Goal: Information Seeking & Learning: Learn about a topic

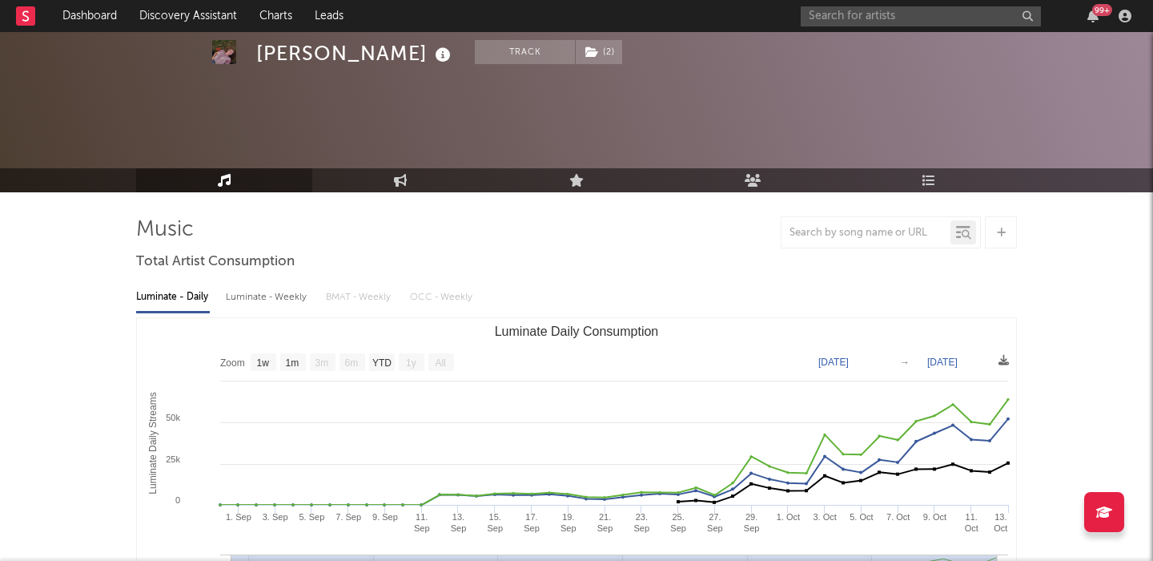
select select "1w"
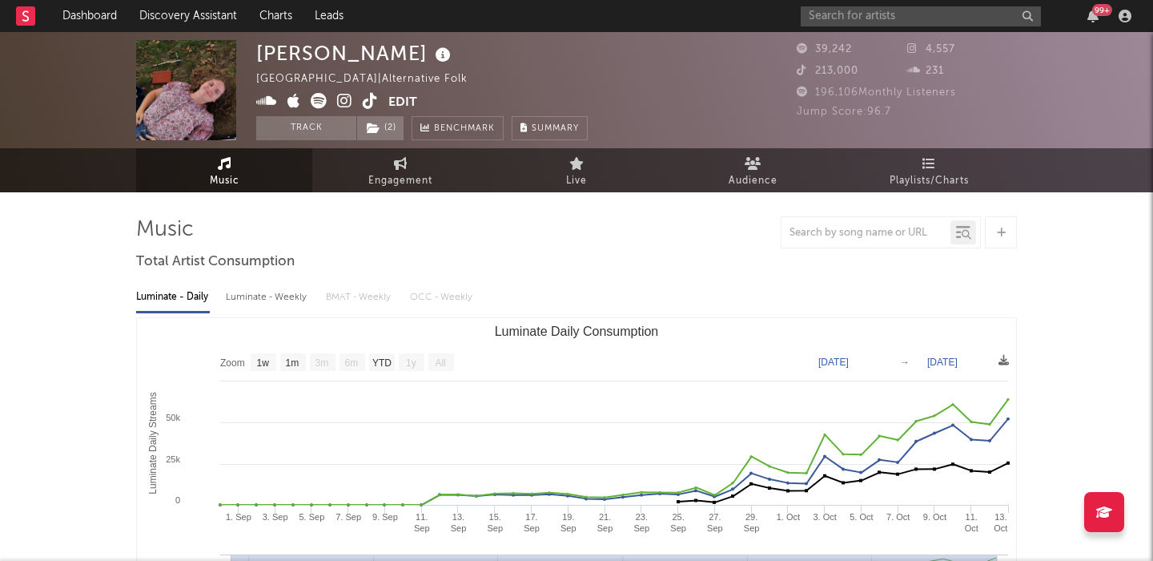
click at [372, 100] on icon at bounding box center [370, 101] width 15 height 16
click at [348, 99] on icon at bounding box center [344, 101] width 15 height 16
click at [396, 172] on span "Engagement" at bounding box center [400, 180] width 64 height 19
select select "1w"
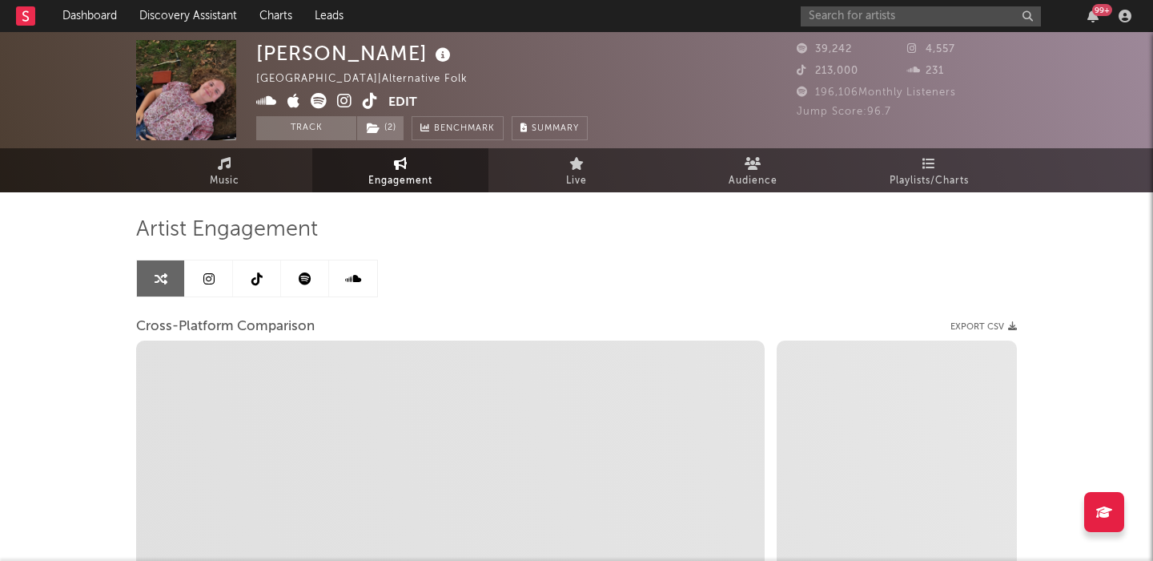
click at [317, 281] on link at bounding box center [305, 278] width 48 height 36
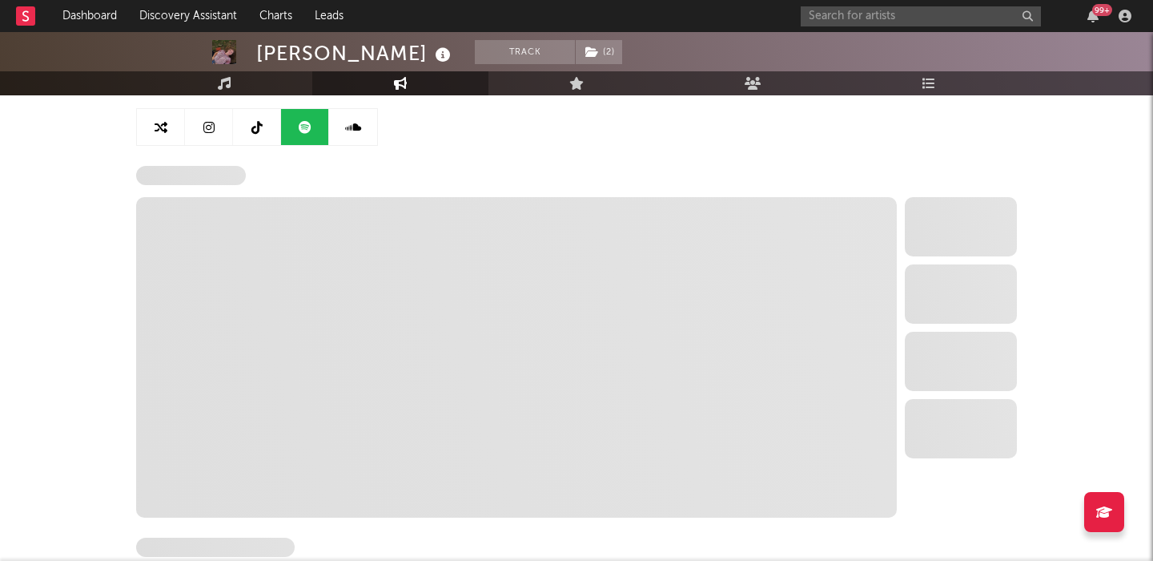
scroll to position [153, 0]
select select "6m"
select select "1w"
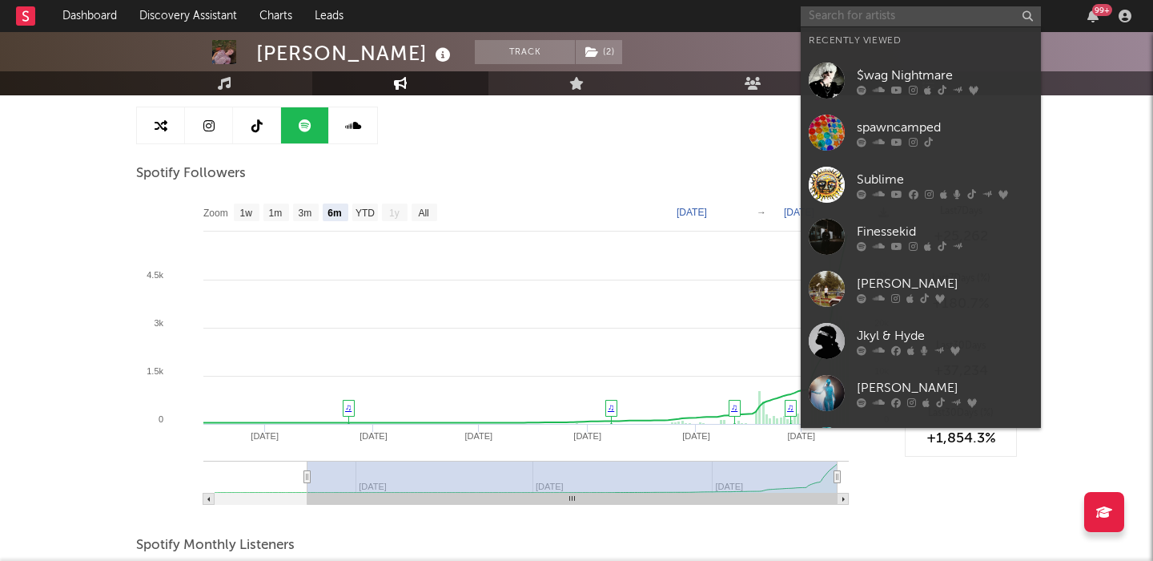
click at [910, 16] on input "text" at bounding box center [921, 16] width 240 height 20
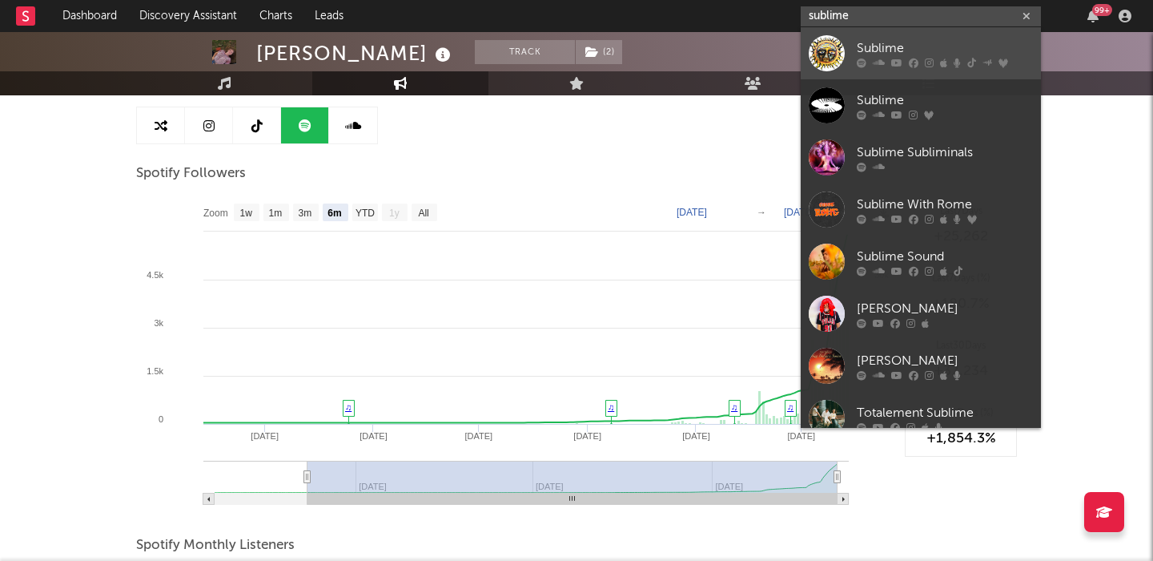
type input "sublime"
click at [987, 49] on div "Sublime" at bounding box center [945, 47] width 176 height 19
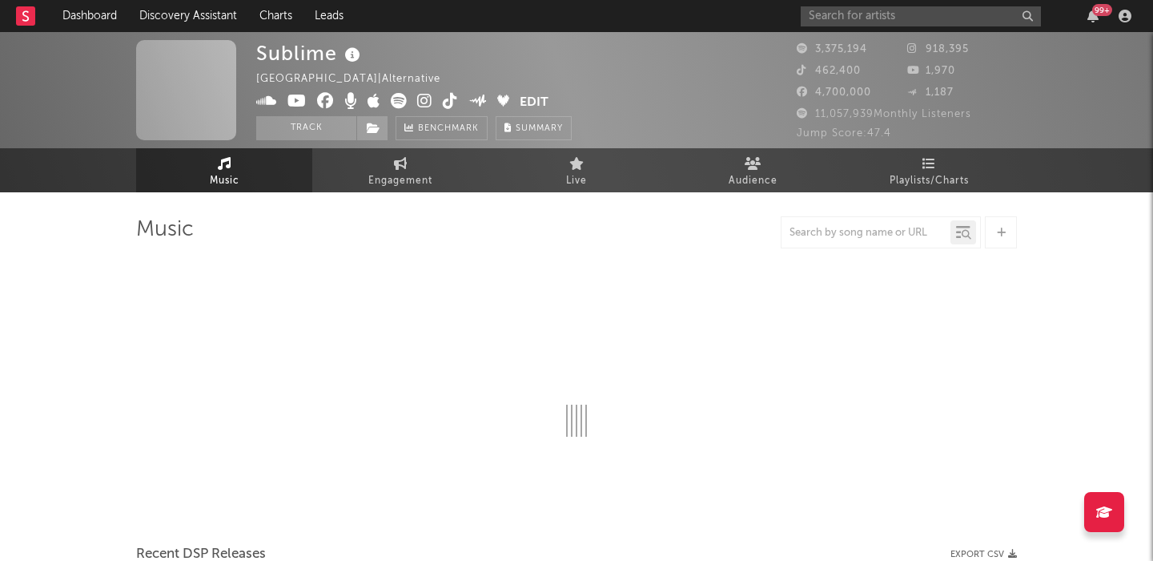
select select "6m"
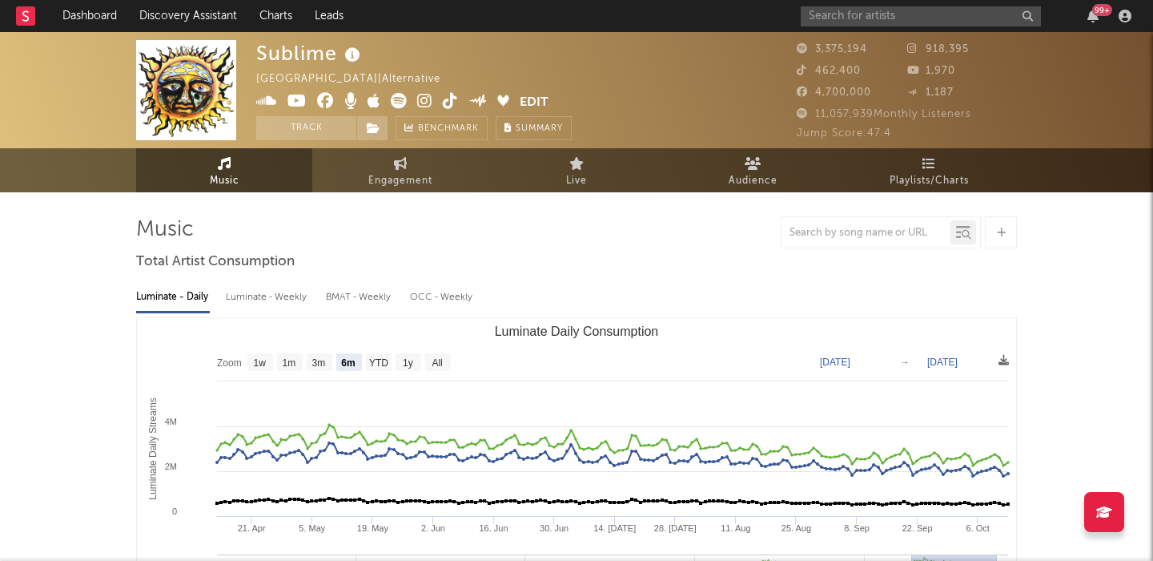
click at [245, 297] on div "Luminate - Weekly" at bounding box center [268, 296] width 84 height 27
select select "6m"
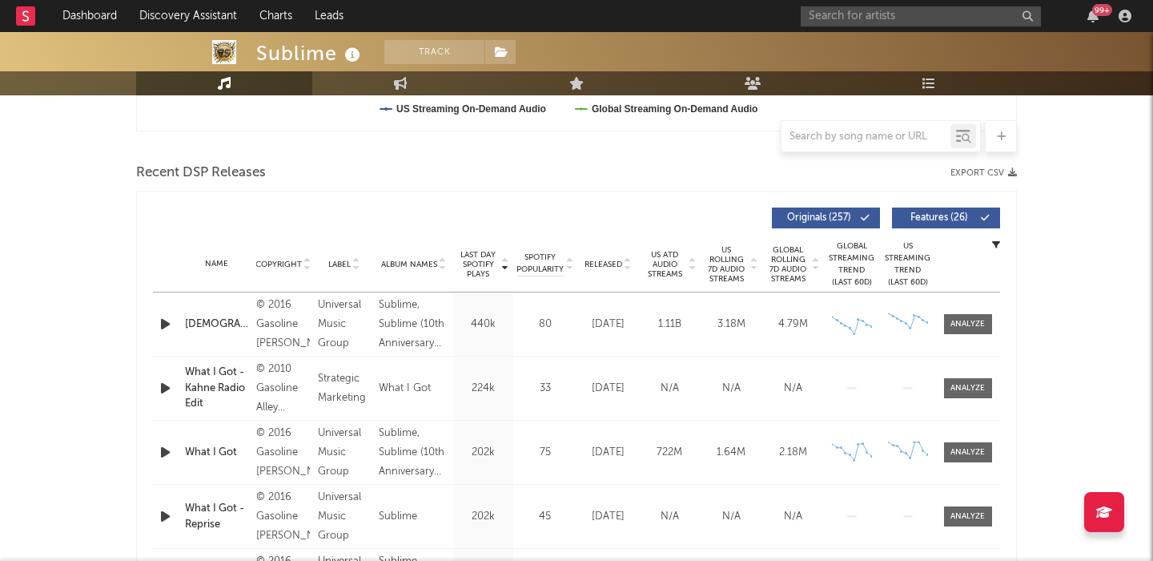
scroll to position [494, 0]
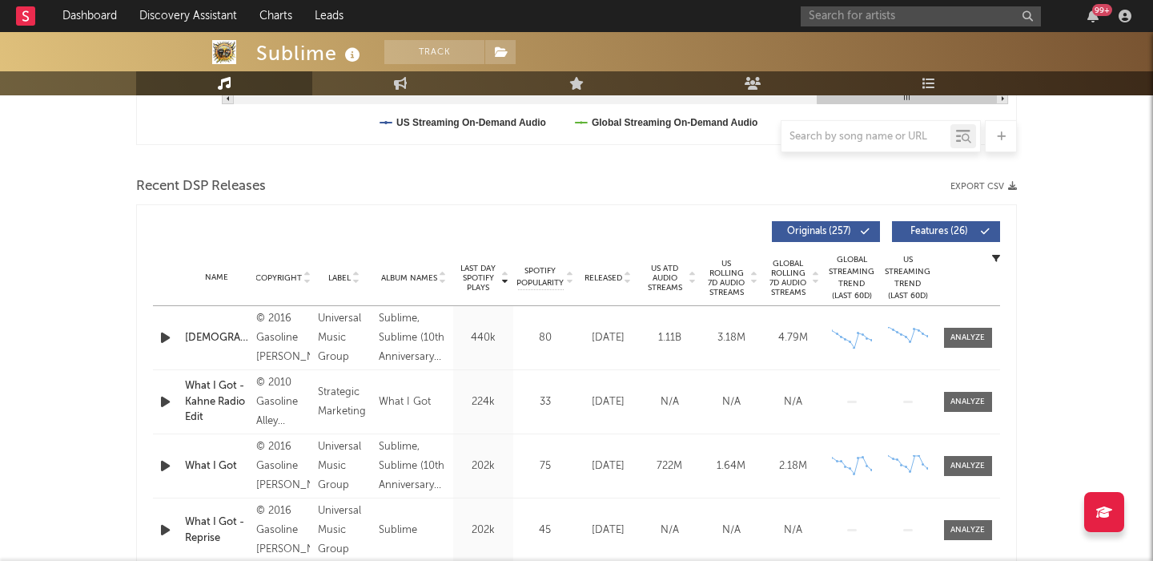
click at [602, 280] on span "Released" at bounding box center [604, 278] width 38 height 10
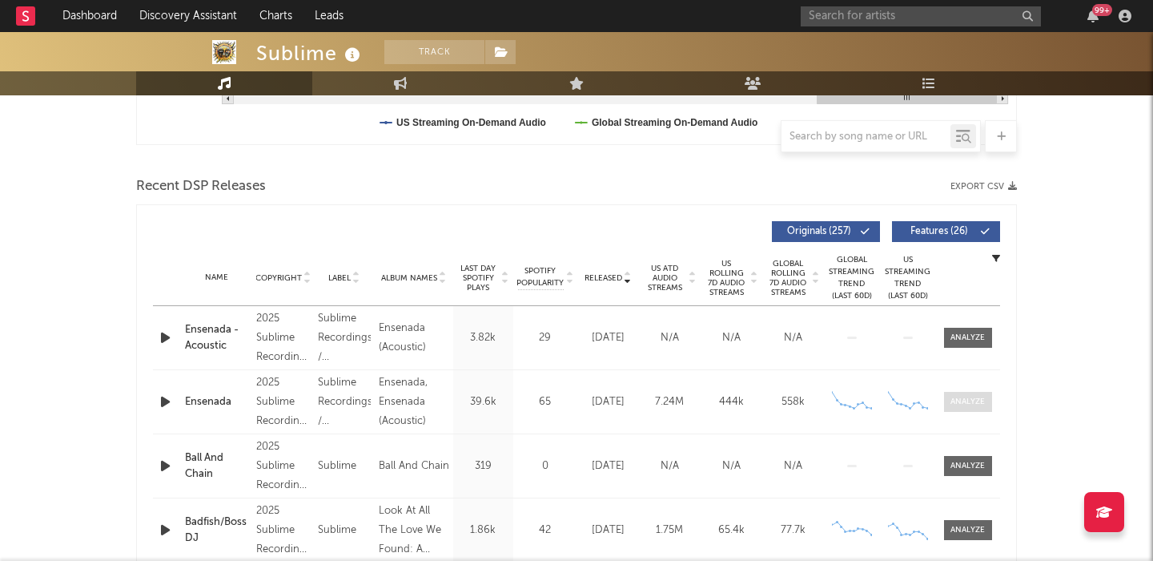
click at [963, 399] on div at bounding box center [968, 402] width 34 height 12
select select "1w"
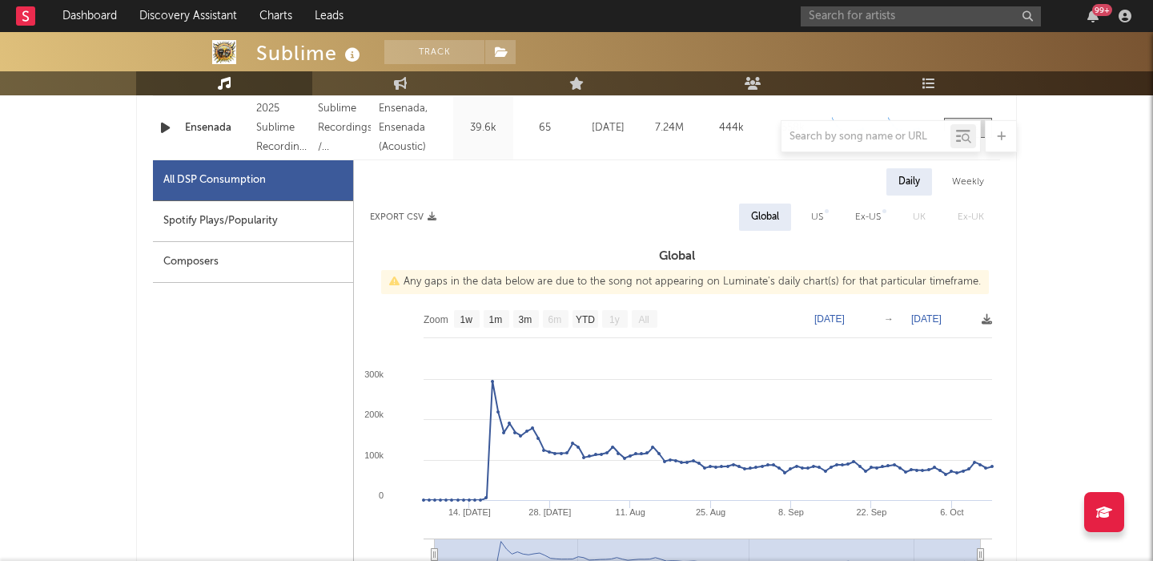
scroll to position [758, 0]
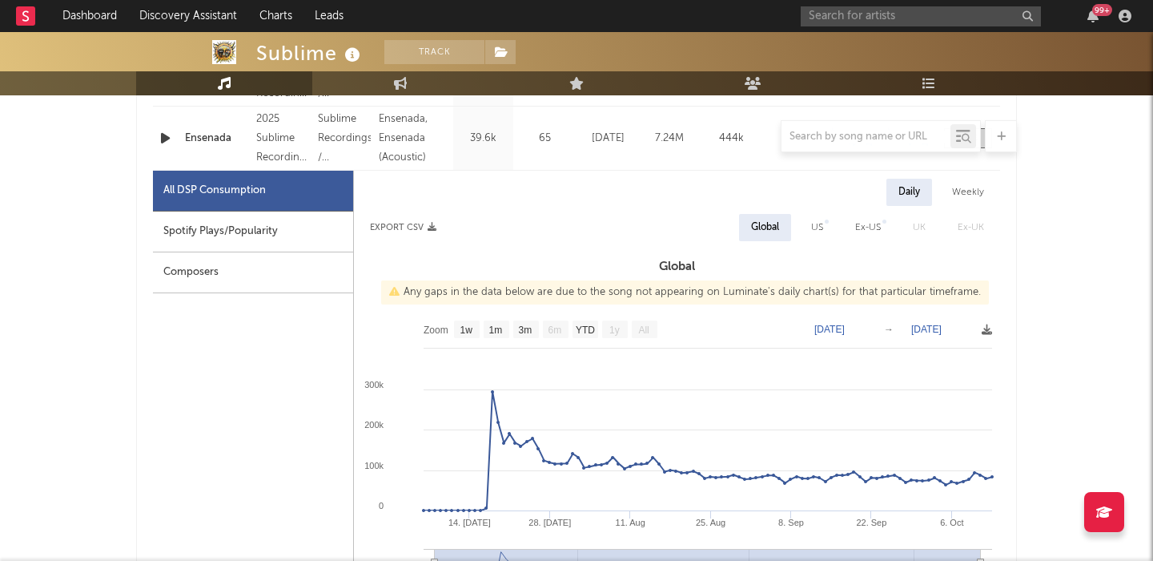
click at [960, 191] on div "Weekly" at bounding box center [968, 192] width 56 height 27
select select "1w"
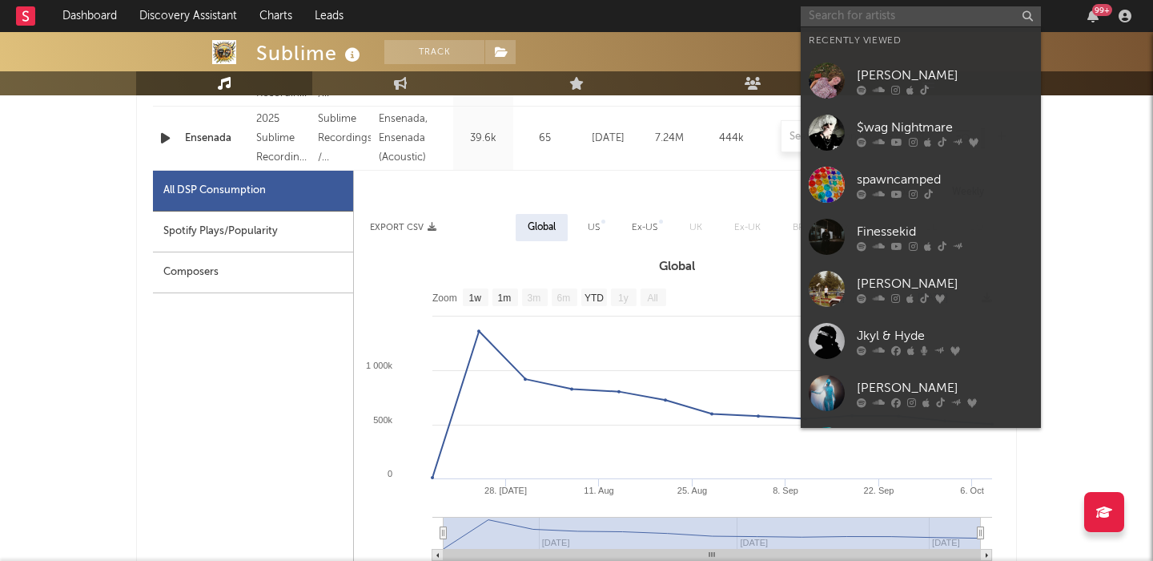
click at [843, 13] on input "text" at bounding box center [921, 16] width 240 height 20
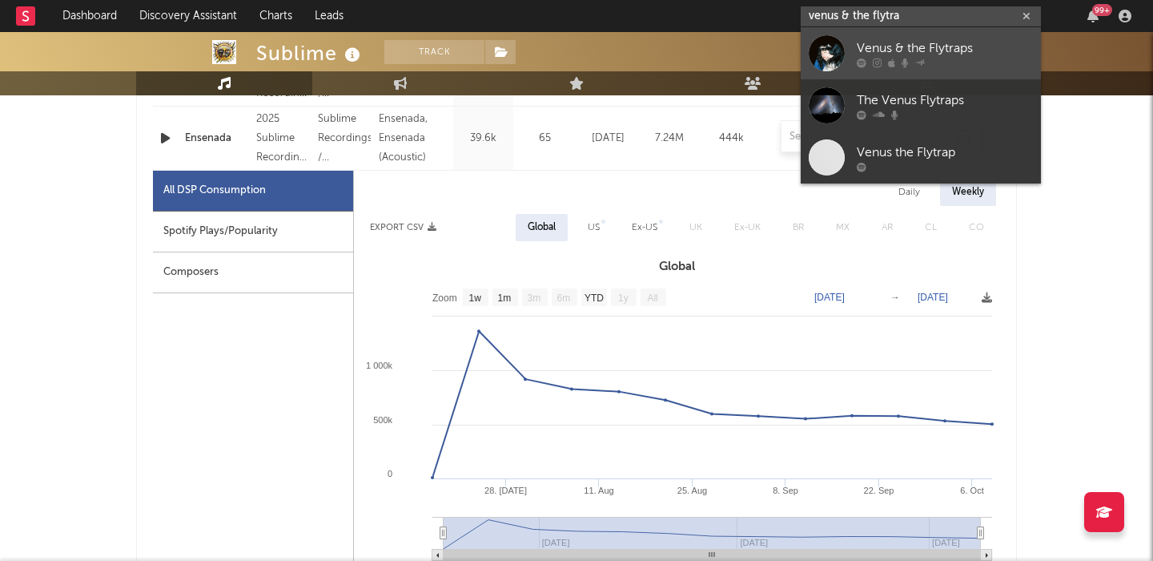
type input "venus & the flytra"
click at [946, 50] on div "Venus & the Flytraps" at bounding box center [945, 47] width 176 height 19
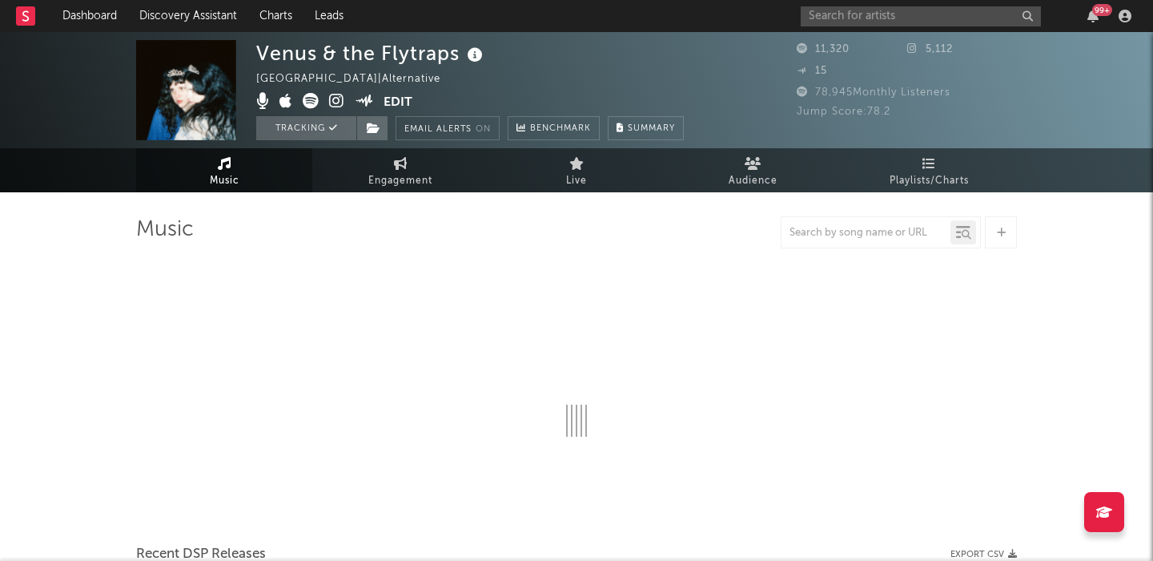
select select "6m"
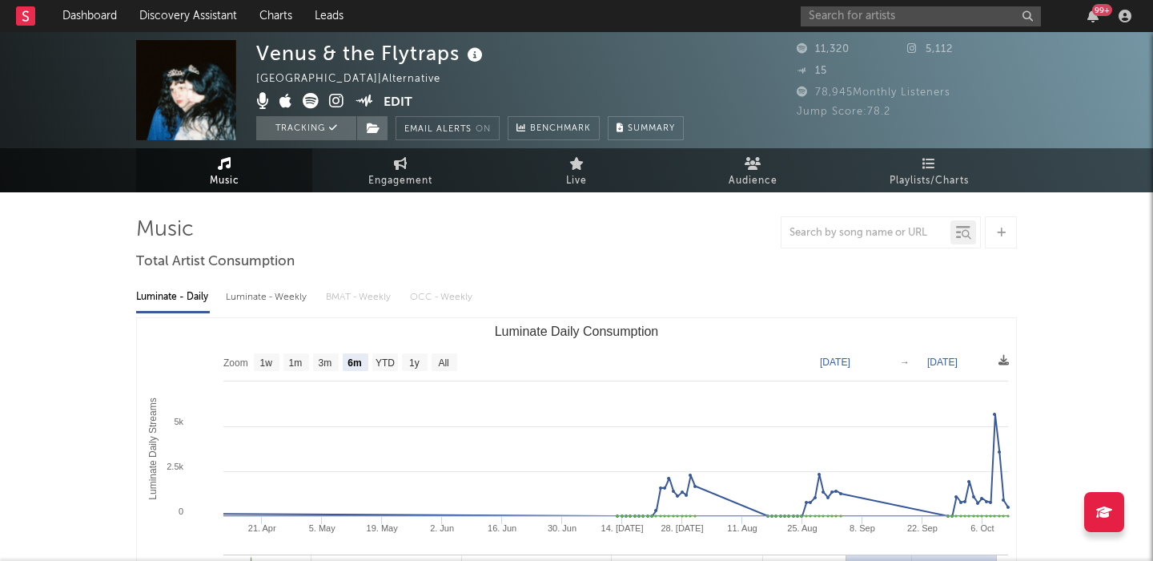
click at [270, 304] on div "Luminate - Weekly" at bounding box center [268, 296] width 84 height 27
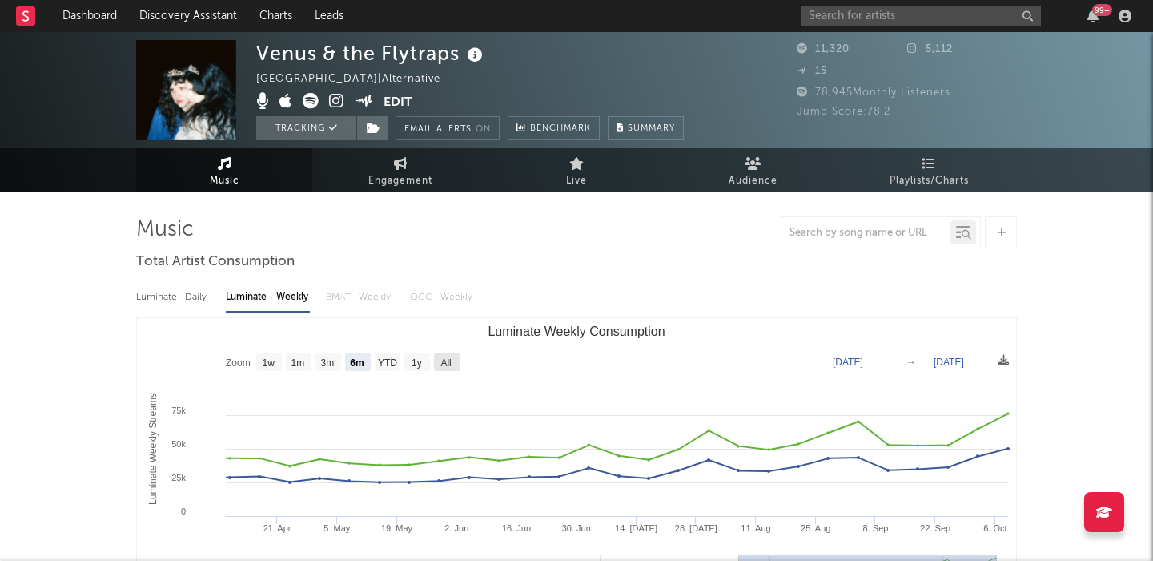
click at [442, 363] on text "All" at bounding box center [445, 362] width 10 height 11
select select "All"
type input "[DATE]"
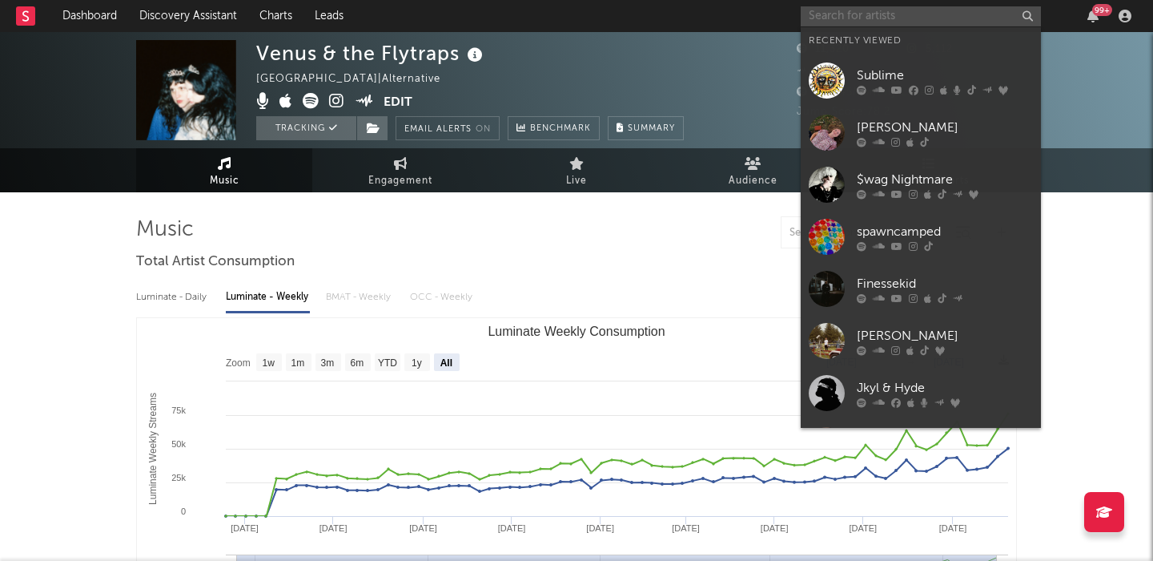
click at [832, 14] on input "text" at bounding box center [921, 16] width 240 height 20
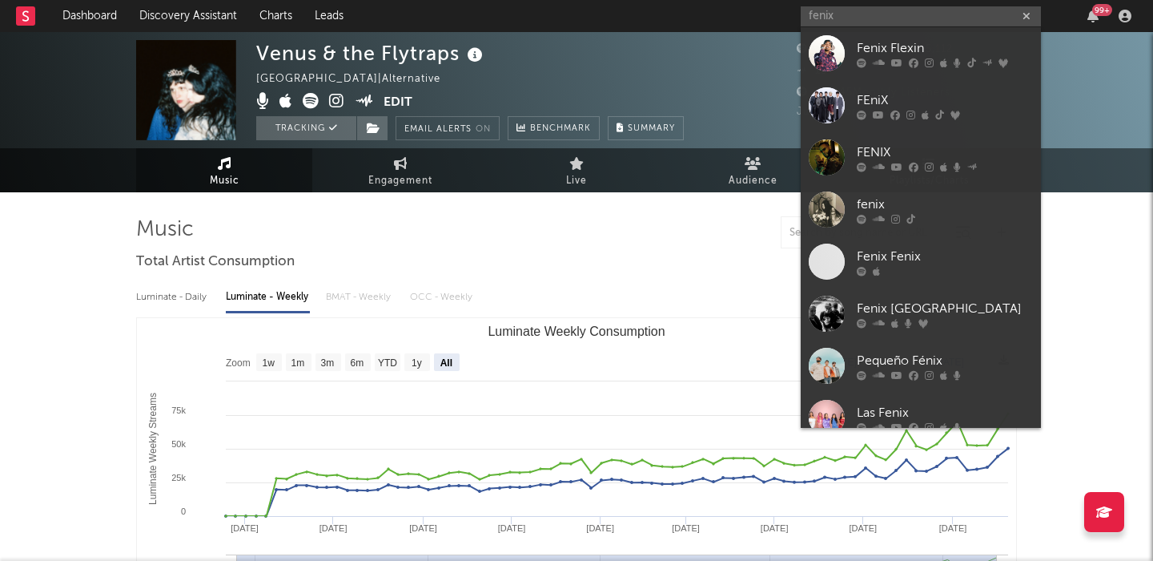
click at [483, 311] on div "Luminate - Daily Luminate - Weekly BMAT - Weekly OCC - Weekly Zoom 1w 1m 3m 6m …" at bounding box center [576, 459] width 881 height 368
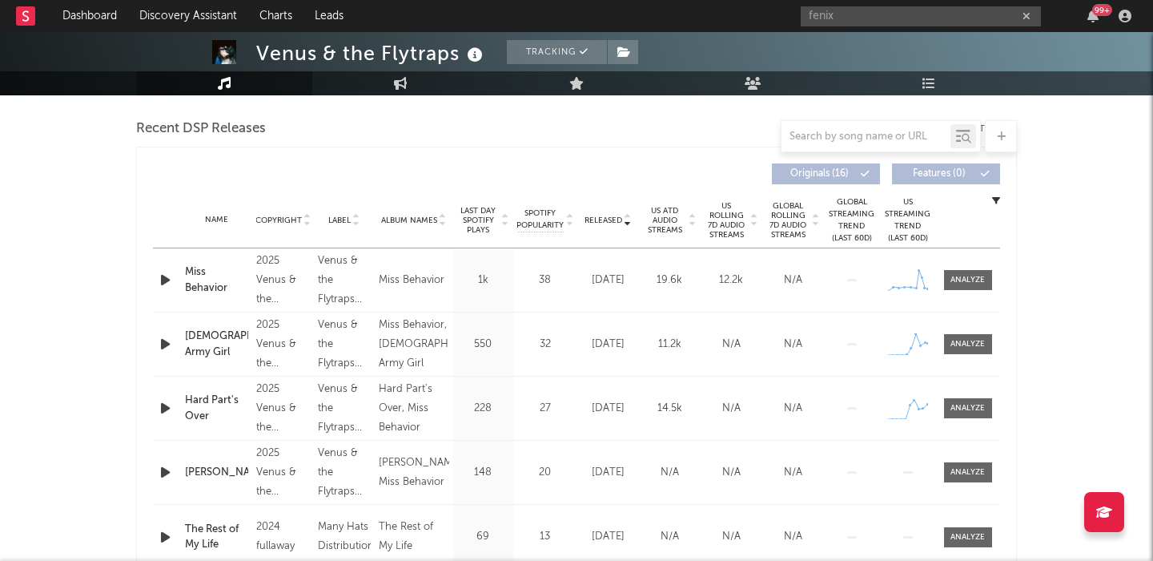
scroll to position [545, 0]
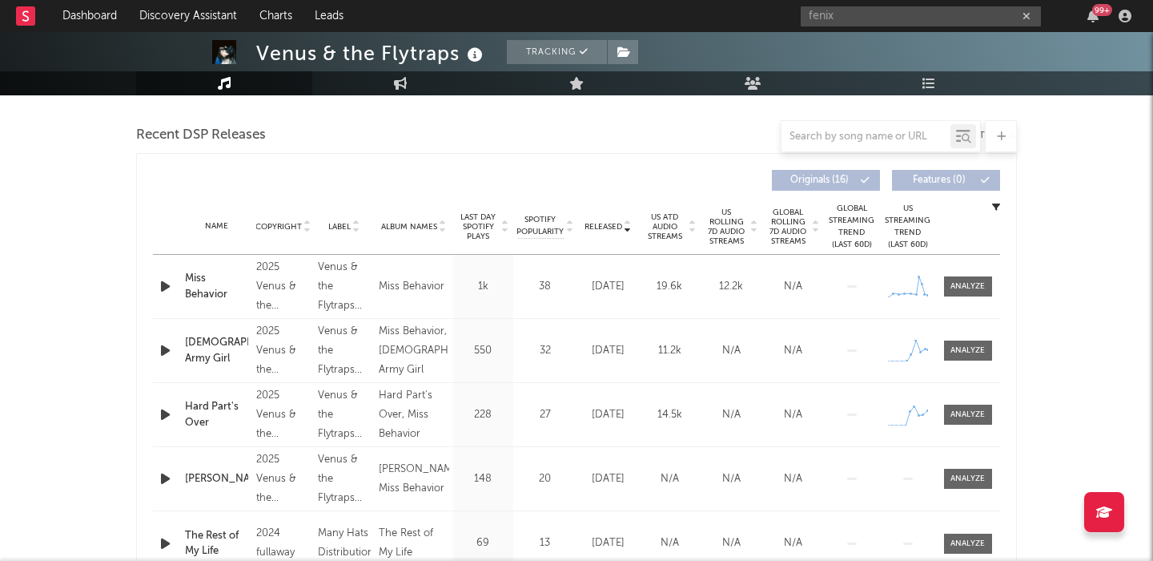
click at [724, 217] on span "US Rolling 7D Audio Streams" at bounding box center [727, 226] width 44 height 38
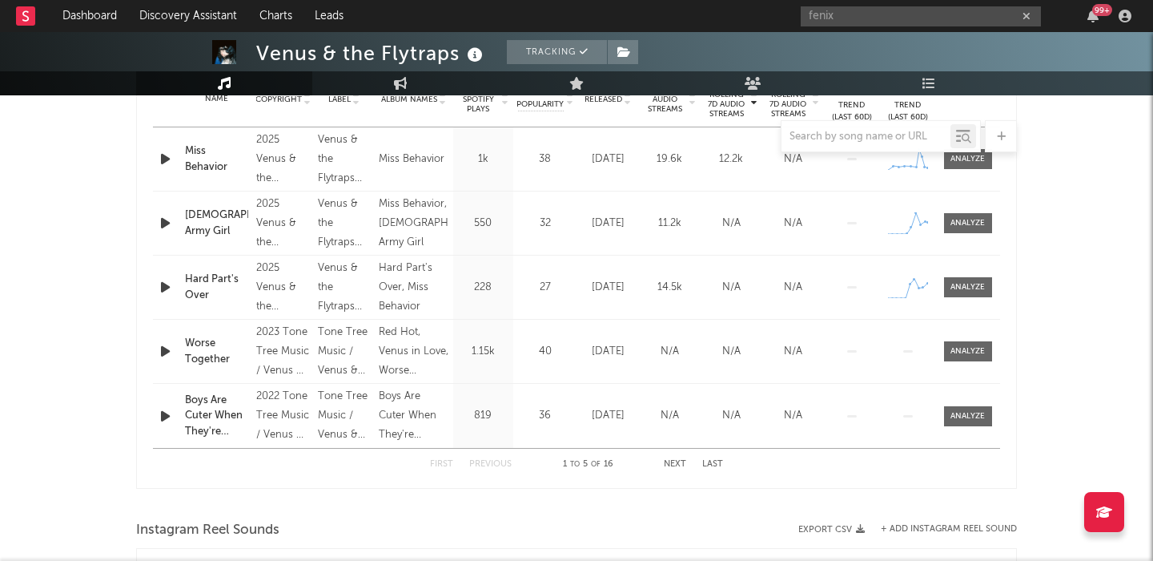
scroll to position [681, 0]
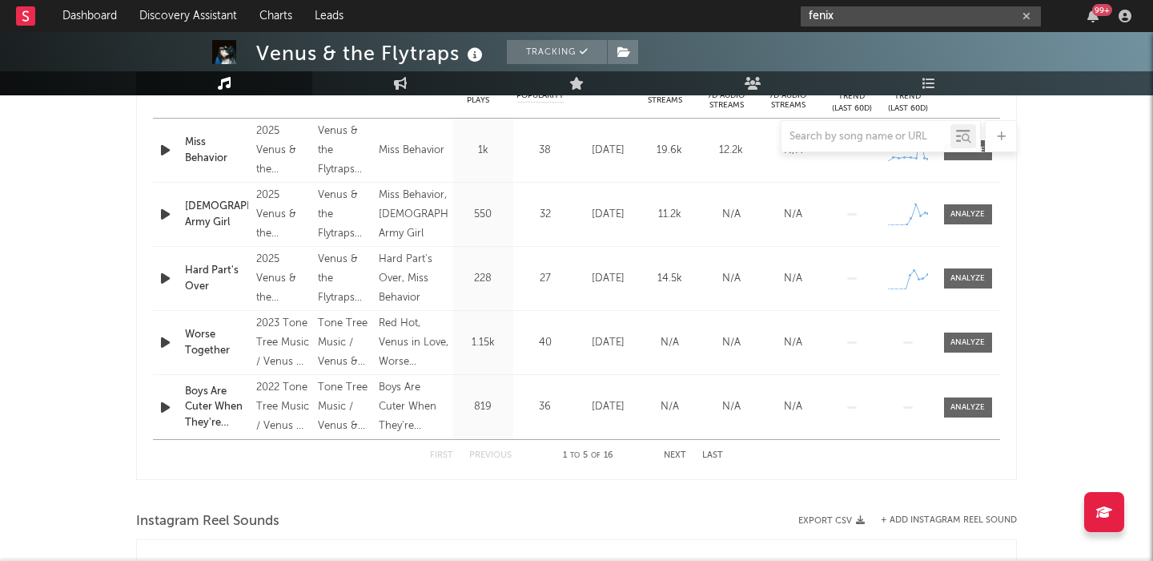
click at [905, 15] on input "fenix" at bounding box center [921, 16] width 240 height 20
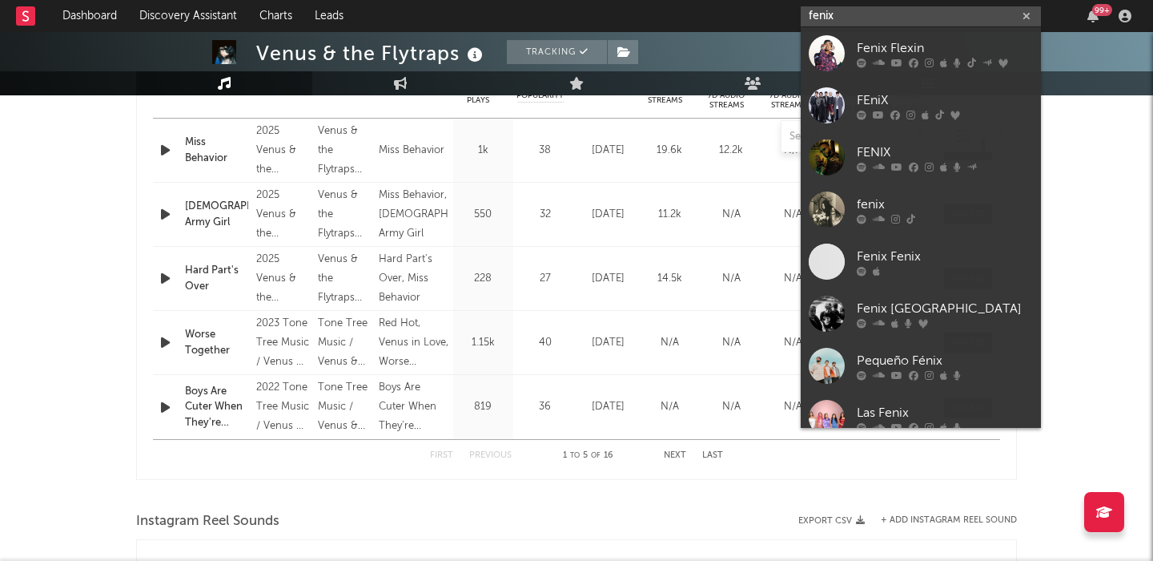
click at [905, 15] on input "fenix" at bounding box center [921, 16] width 240 height 20
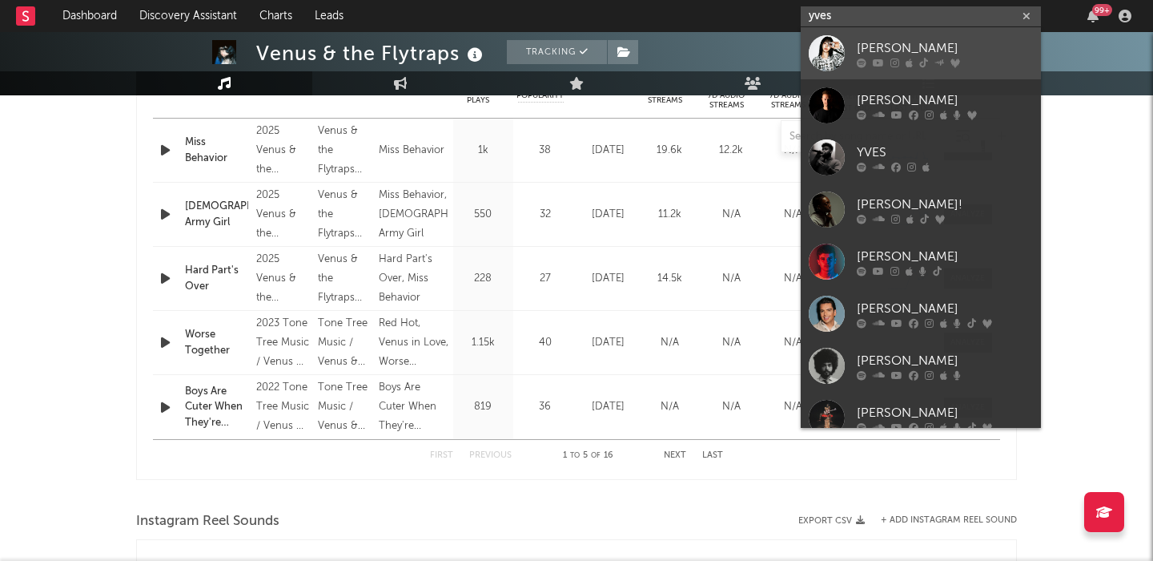
type input "yves"
click at [955, 55] on div "[PERSON_NAME]" at bounding box center [945, 47] width 176 height 19
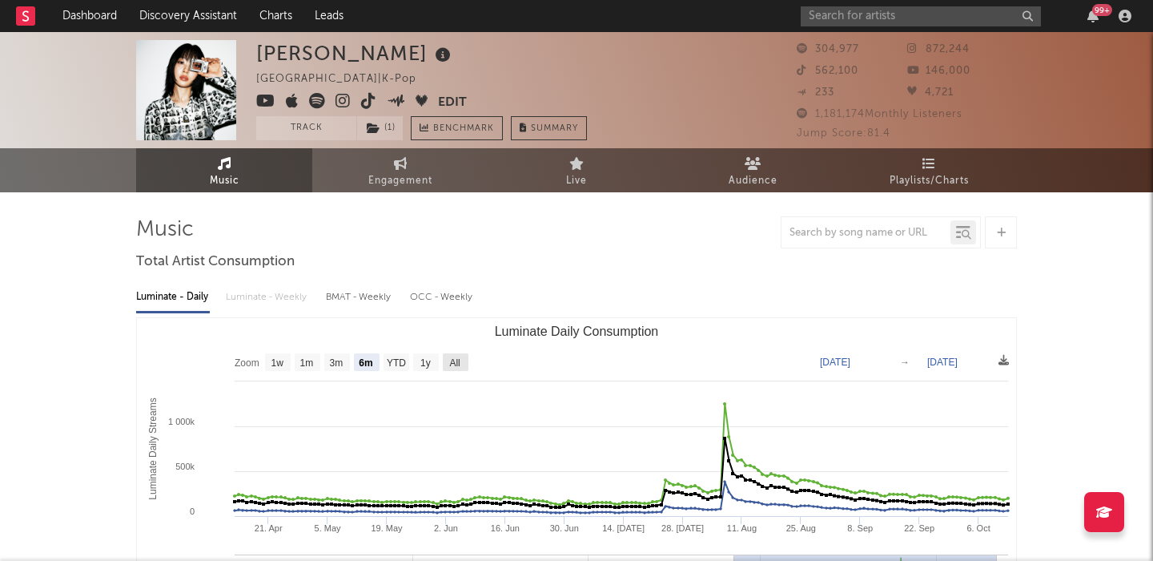
click at [455, 359] on text "All" at bounding box center [454, 362] width 10 height 11
select select "All"
type input "[DATE]"
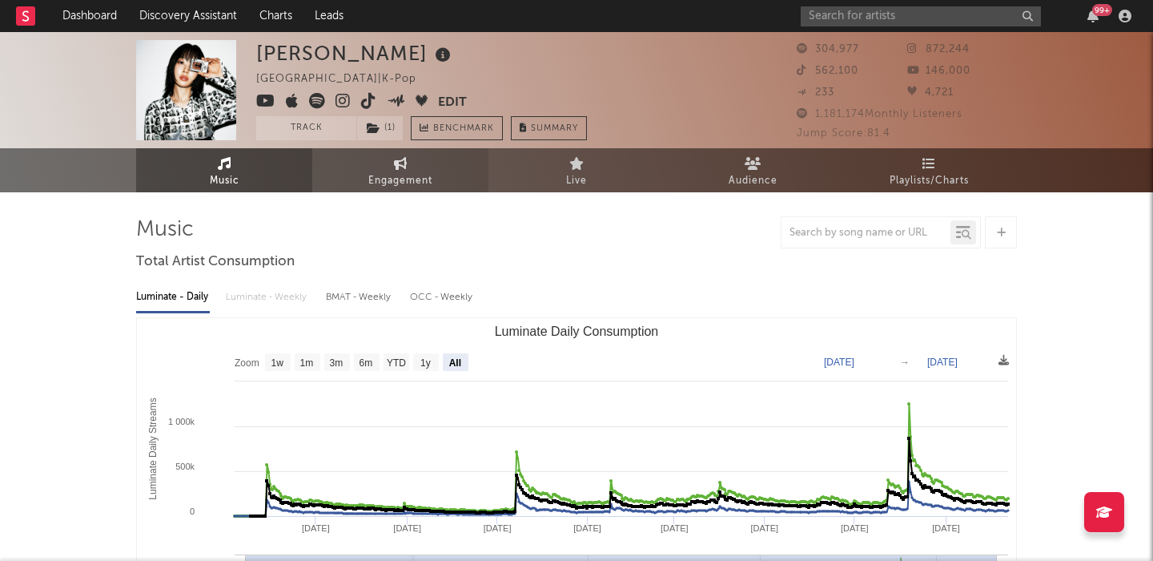
click at [364, 183] on link "Engagement" at bounding box center [400, 170] width 176 height 44
select select "1w"
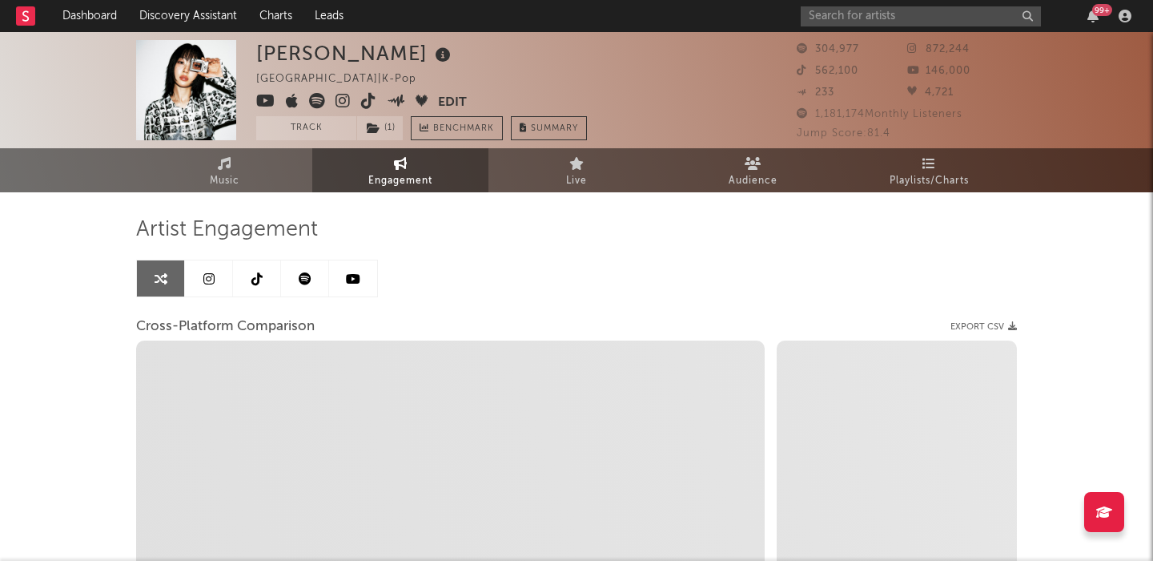
select select "1m"
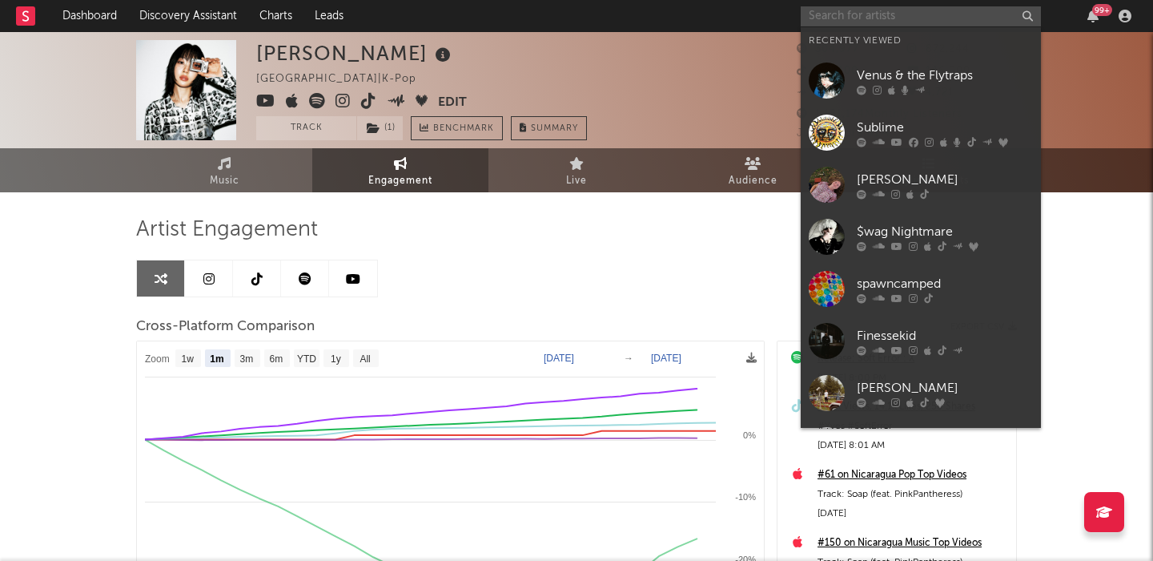
click at [906, 20] on input "text" at bounding box center [921, 16] width 240 height 20
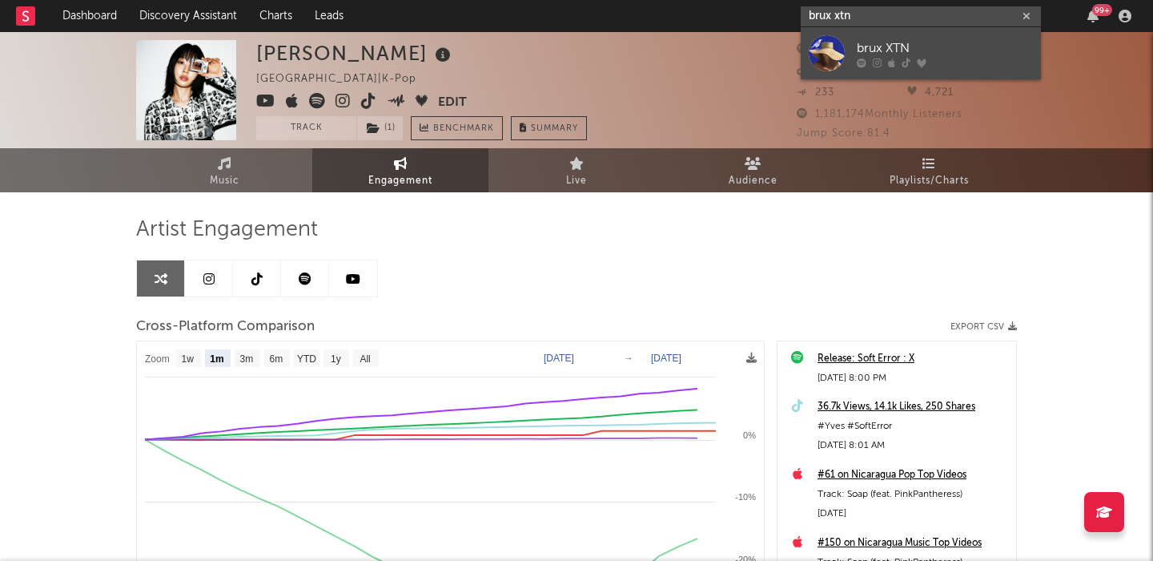
type input "brux xtn"
click at [945, 44] on div "brux XTN" at bounding box center [945, 47] width 176 height 19
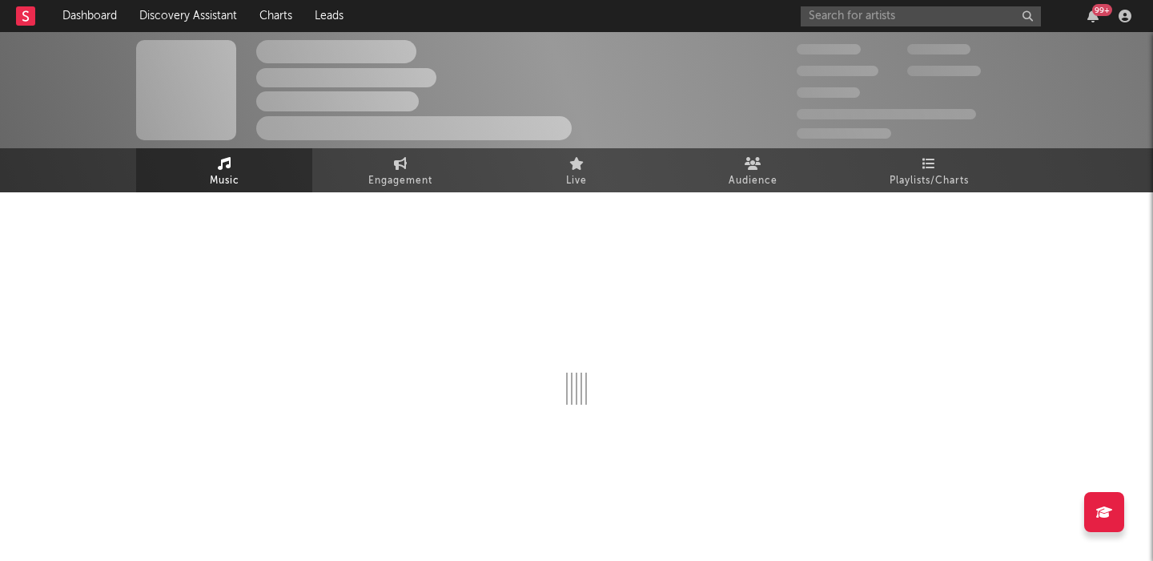
select select "1w"
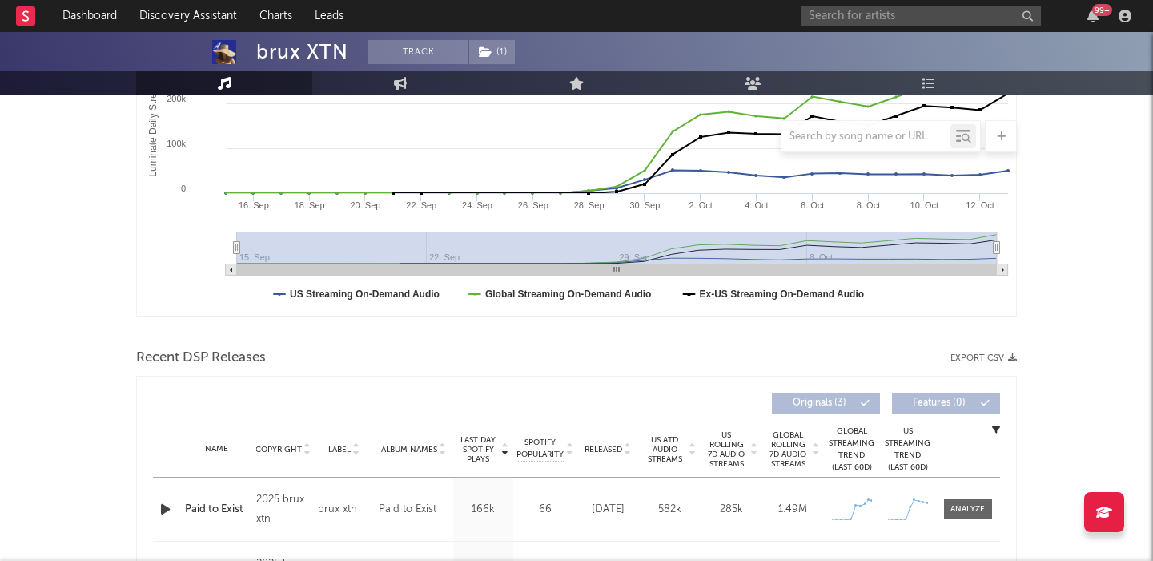
scroll to position [555, 0]
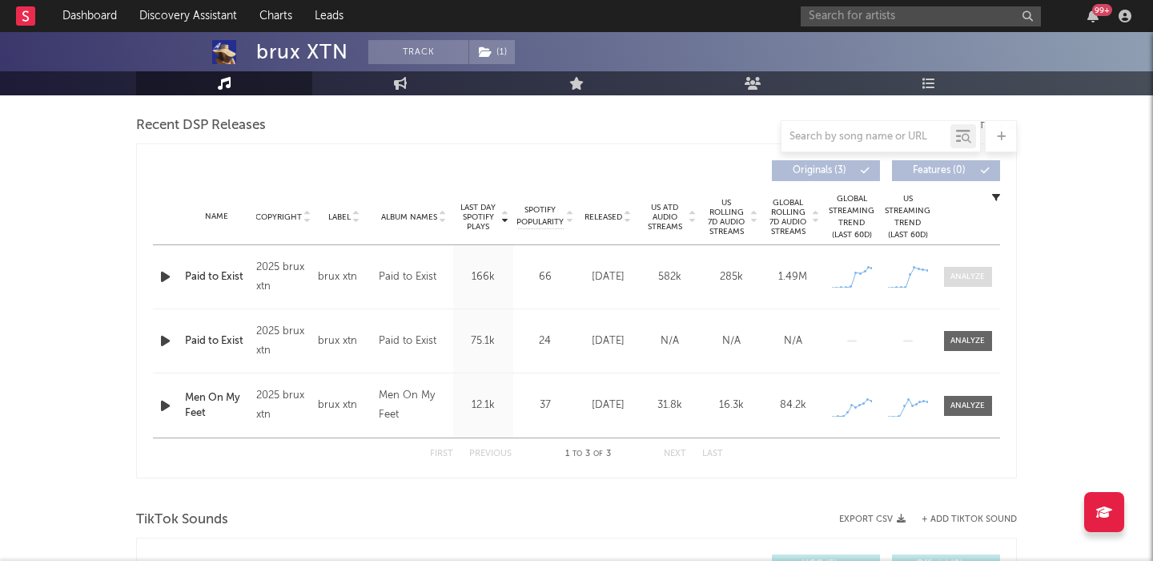
click at [969, 282] on div at bounding box center [968, 277] width 34 height 12
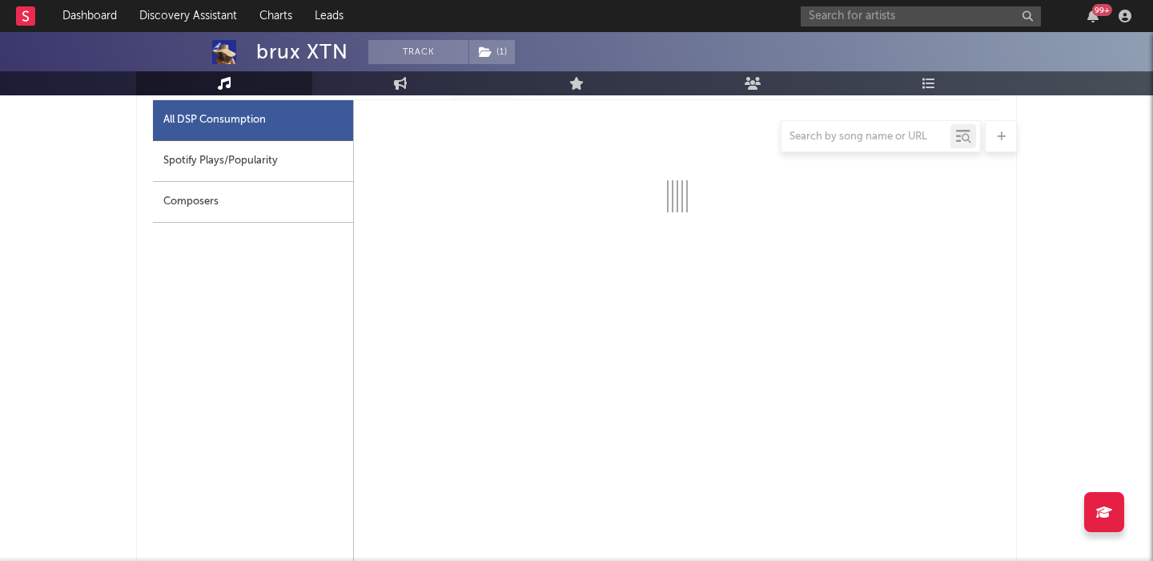
select select "1w"
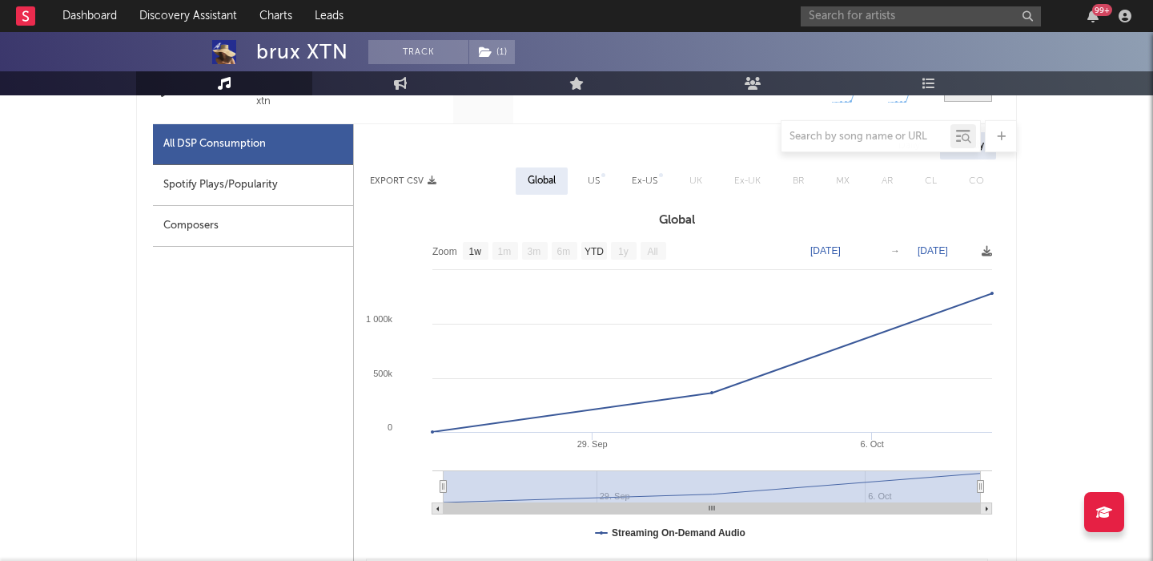
scroll to position [710, 0]
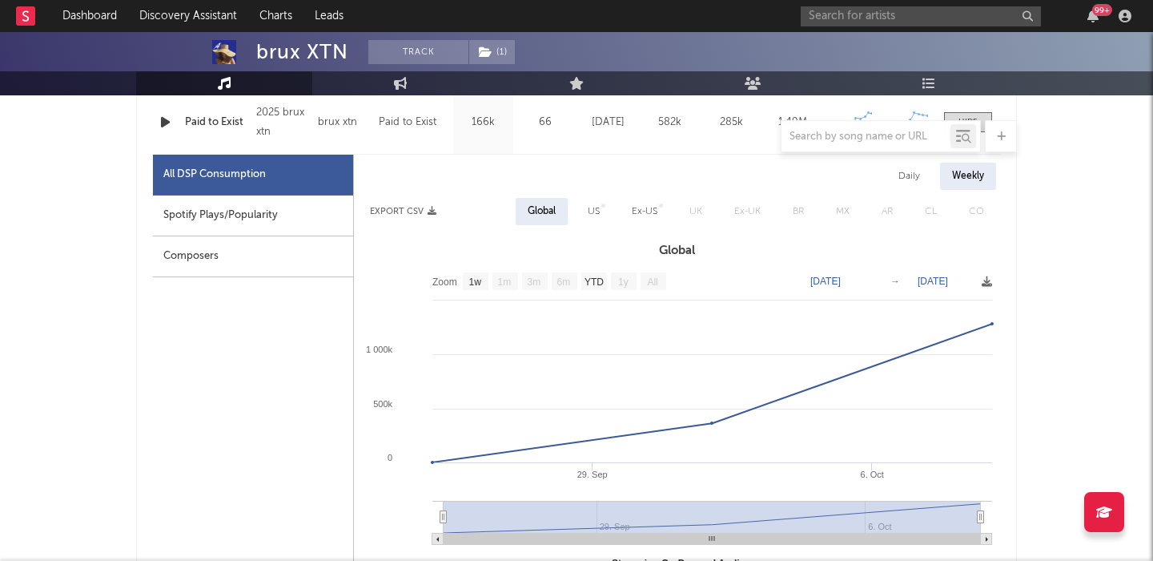
click at [909, 175] on div "Daily" at bounding box center [910, 176] width 46 height 27
select select "1w"
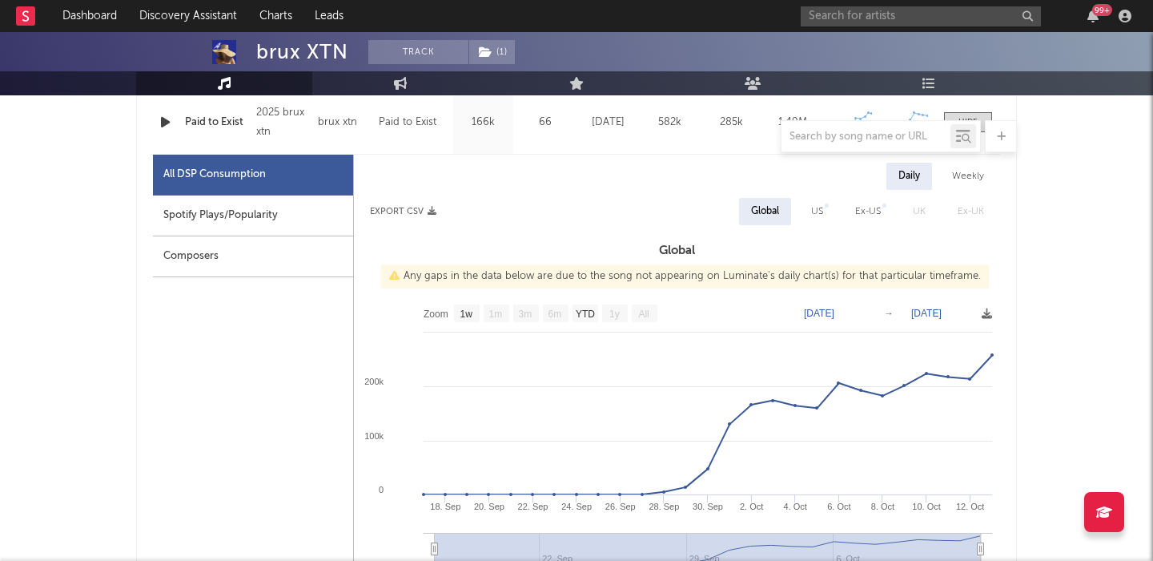
scroll to position [1030, 0]
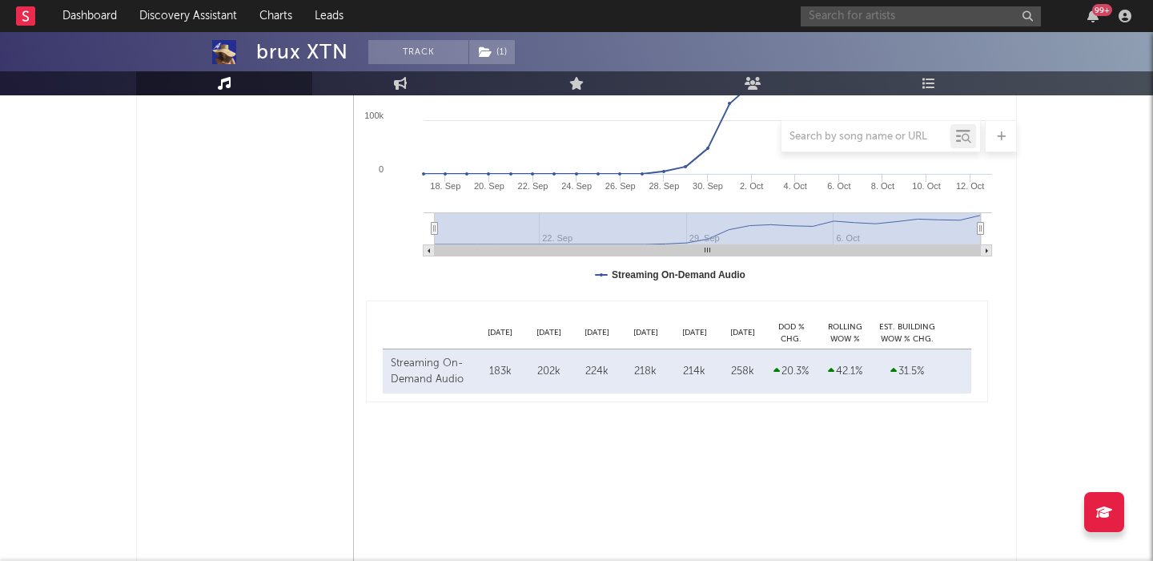
click at [911, 13] on input "text" at bounding box center [921, 16] width 240 height 20
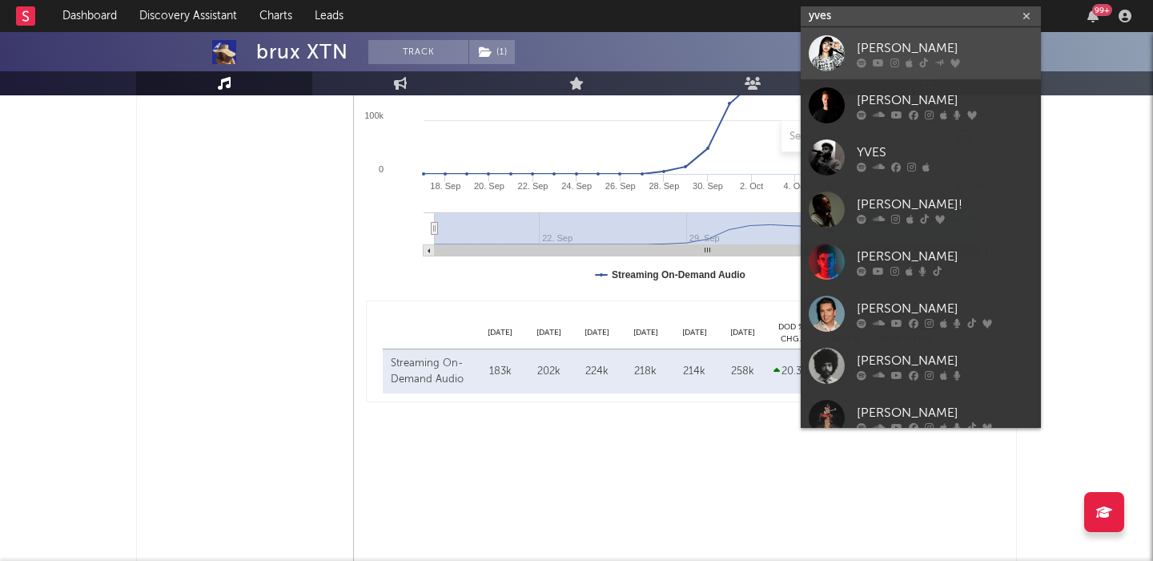
type input "yves"
click at [932, 43] on div "[PERSON_NAME]" at bounding box center [945, 47] width 176 height 19
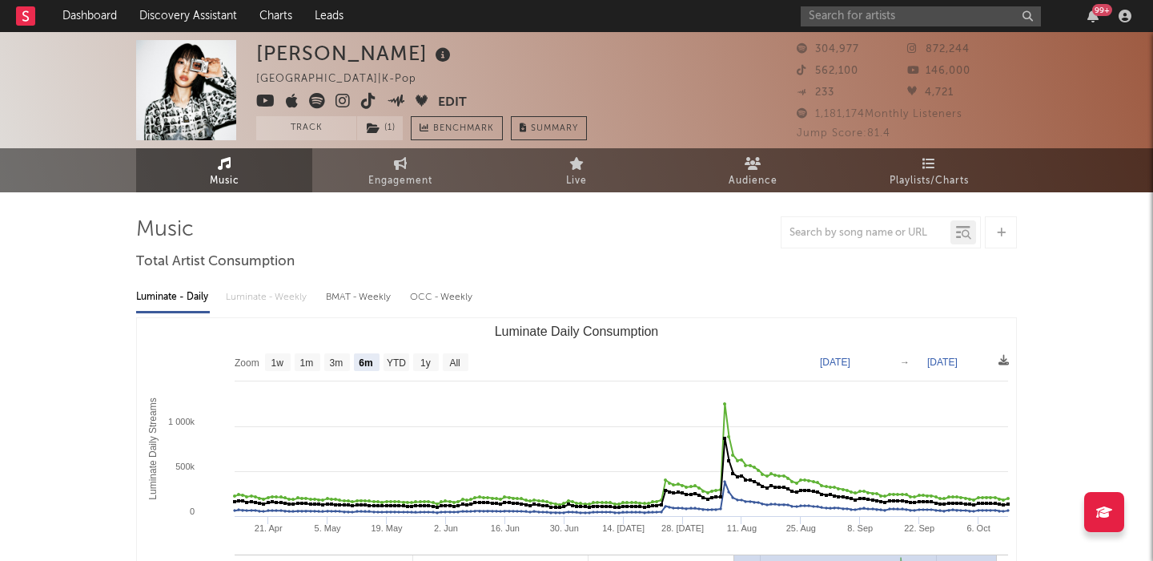
click at [460, 364] on text "All" at bounding box center [454, 362] width 10 height 11
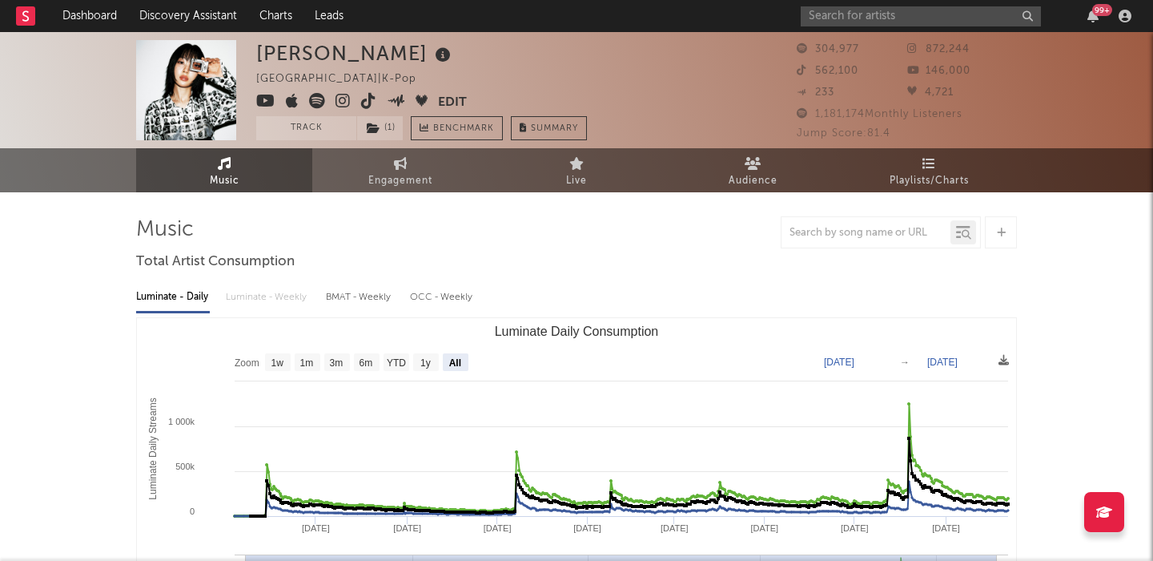
click at [449, 358] on text "All" at bounding box center [455, 362] width 12 height 11
select select "All"
type input "[DATE]"
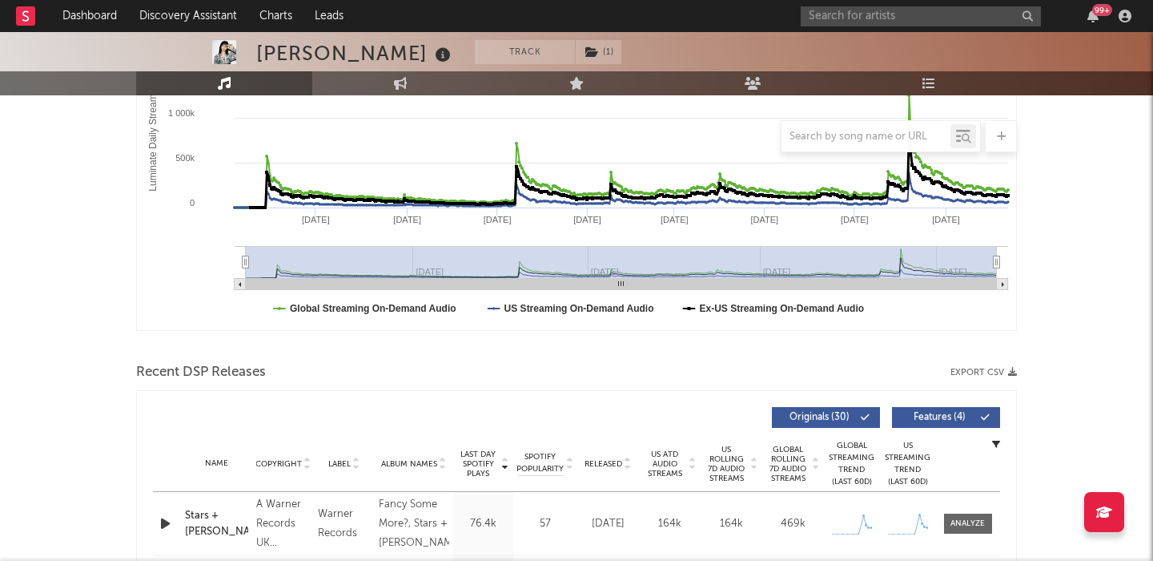
scroll to position [365, 0]
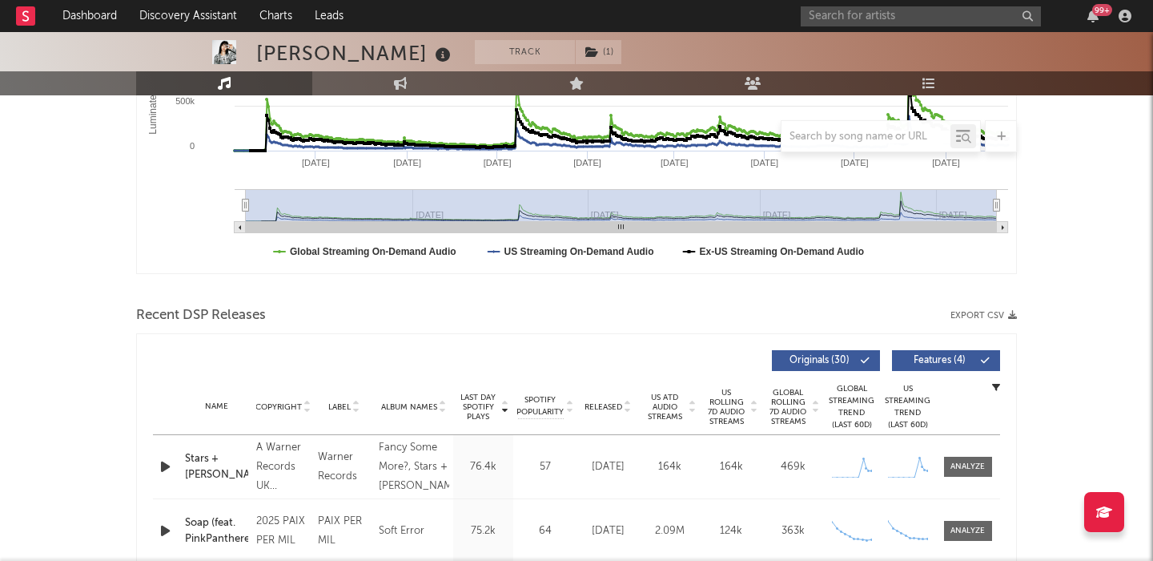
click at [921, 361] on span "Features ( 4 )" at bounding box center [940, 361] width 74 height 10
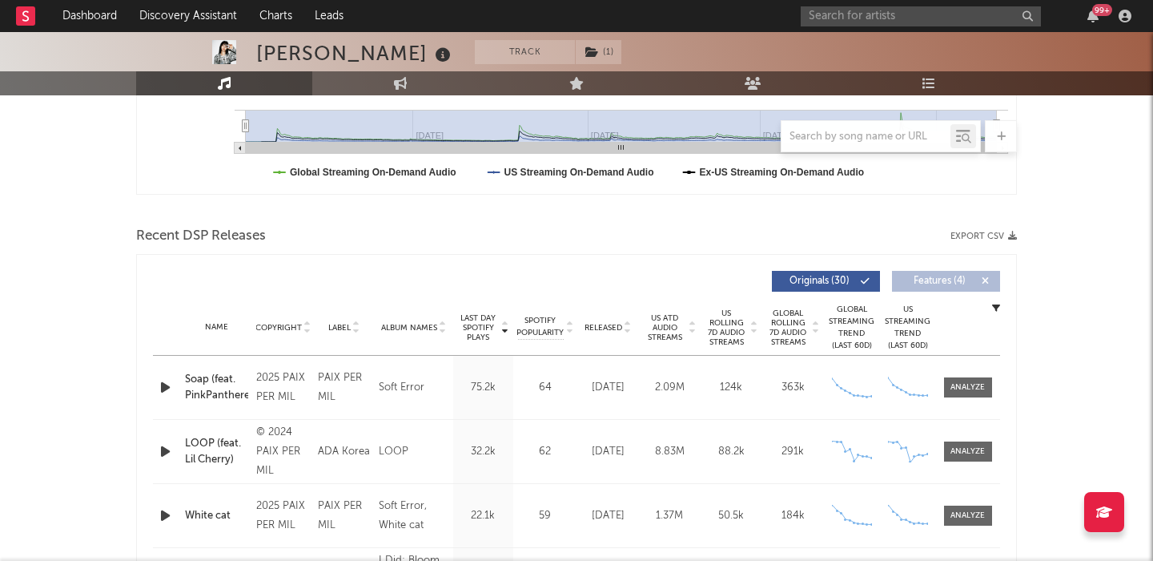
scroll to position [445, 0]
click at [602, 326] on span "Released" at bounding box center [604, 327] width 38 height 10
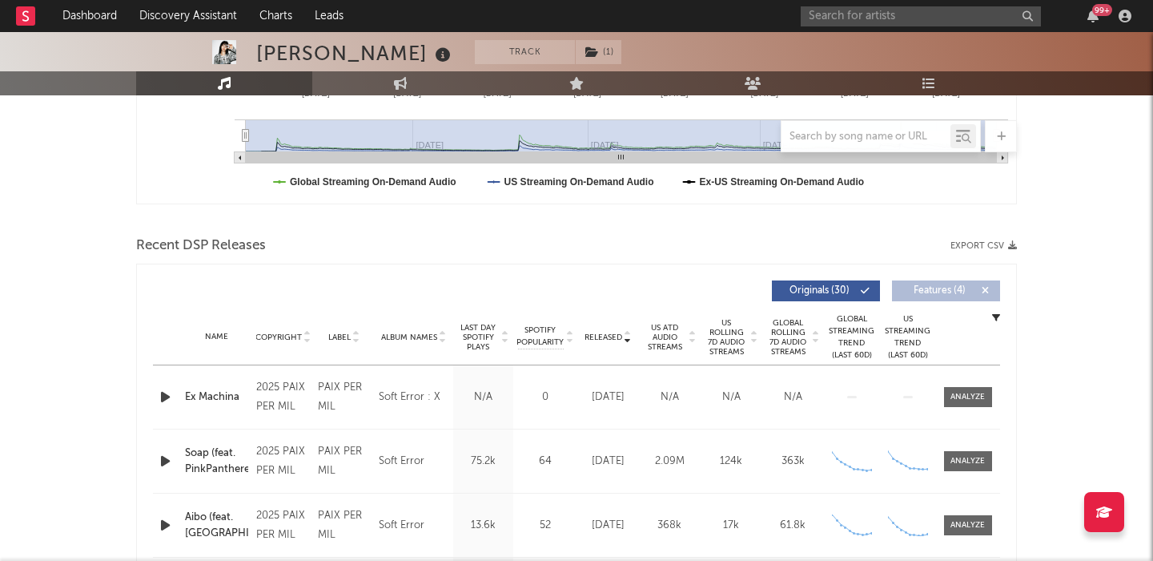
scroll to position [0, 0]
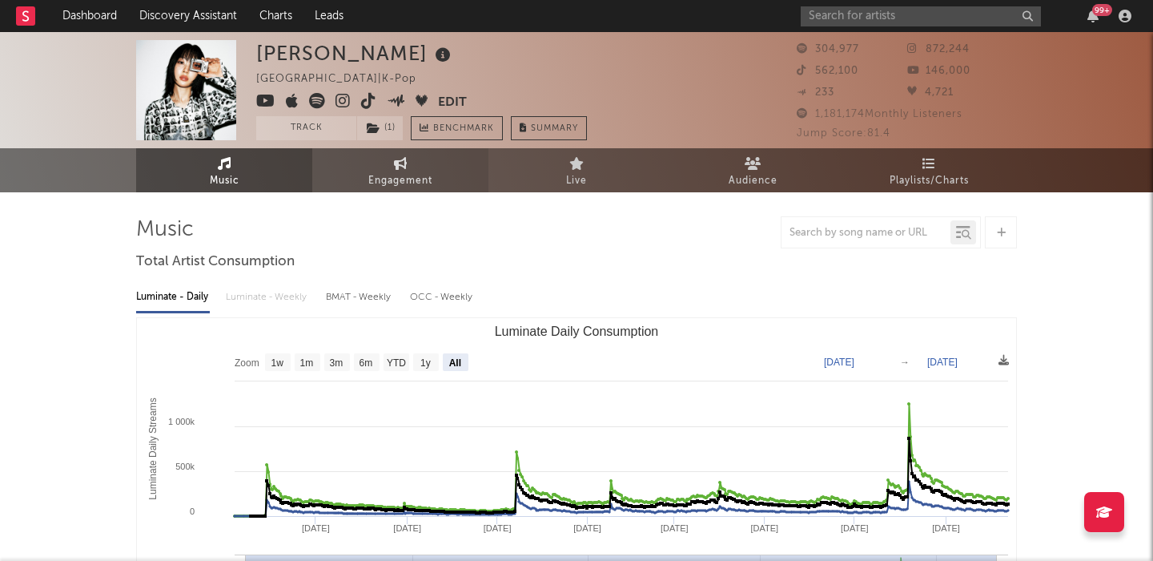
click at [379, 177] on span "Engagement" at bounding box center [400, 180] width 64 height 19
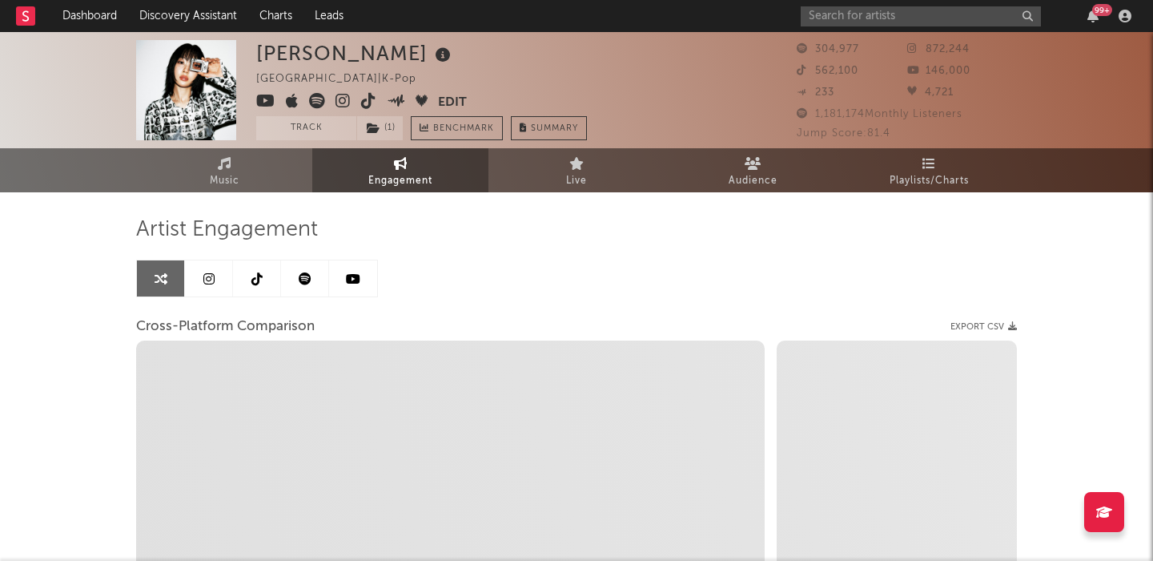
select select "1w"
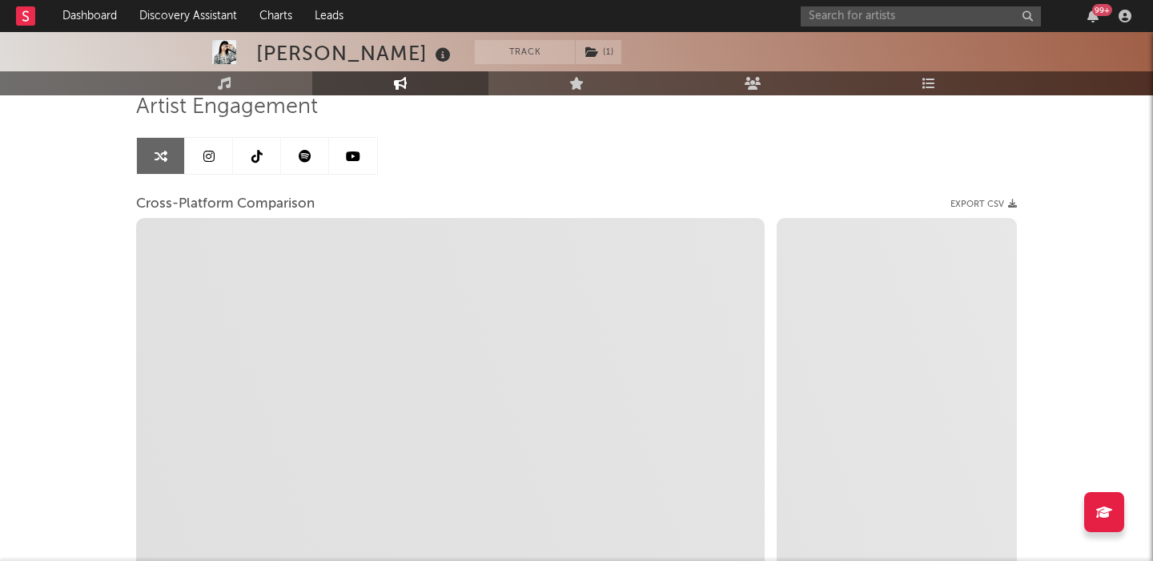
scroll to position [123, 0]
select select "1m"
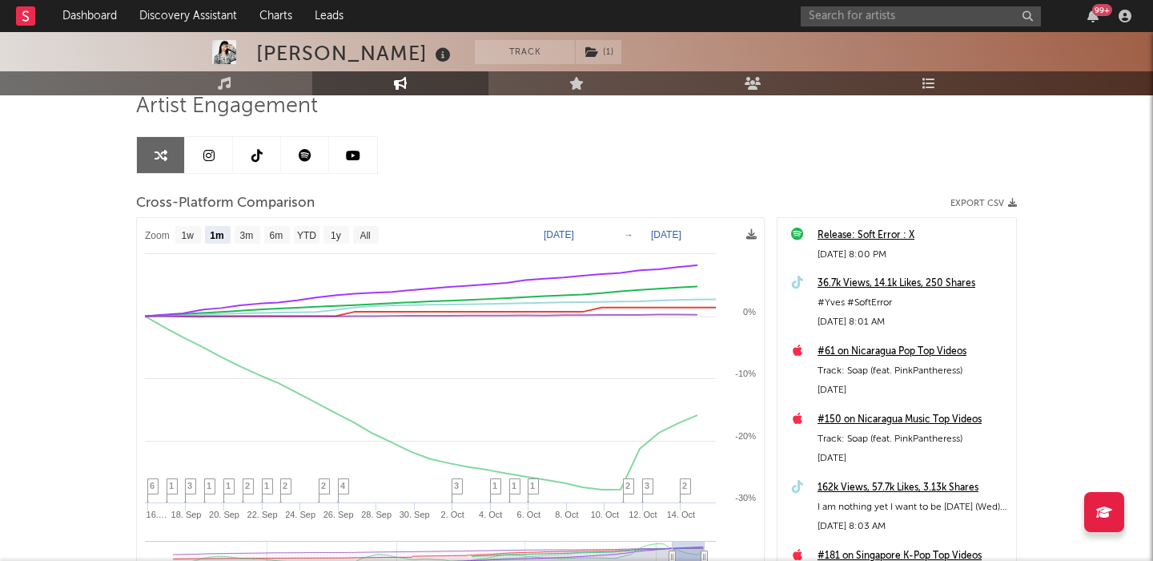
click at [1132, 18] on div at bounding box center [1125, 16] width 24 height 13
click at [1120, 15] on icon "button" at bounding box center [1125, 16] width 13 height 13
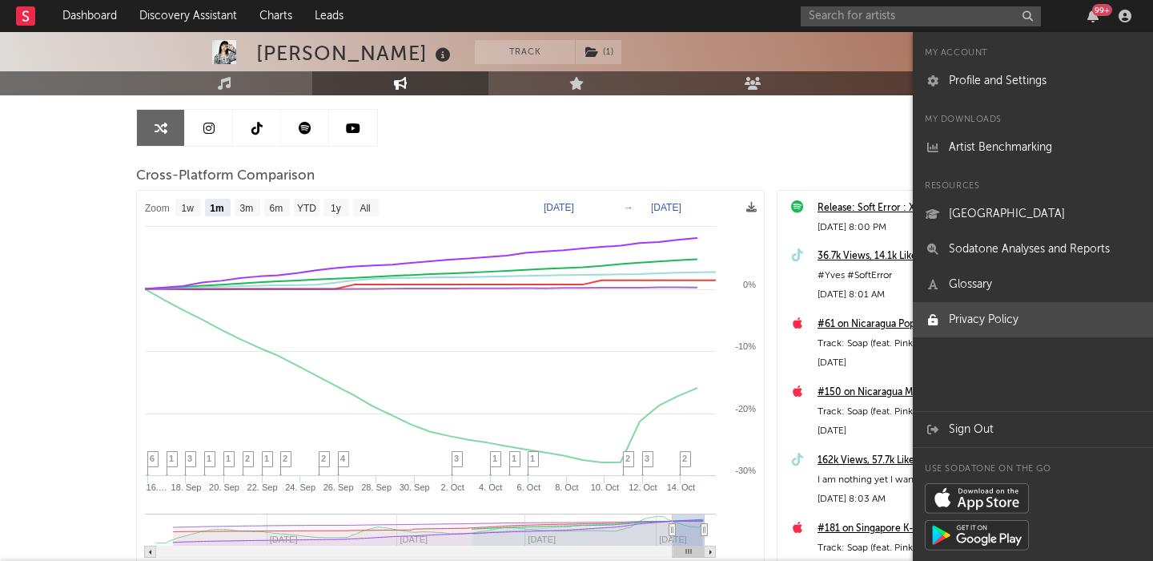
scroll to position [219, 0]
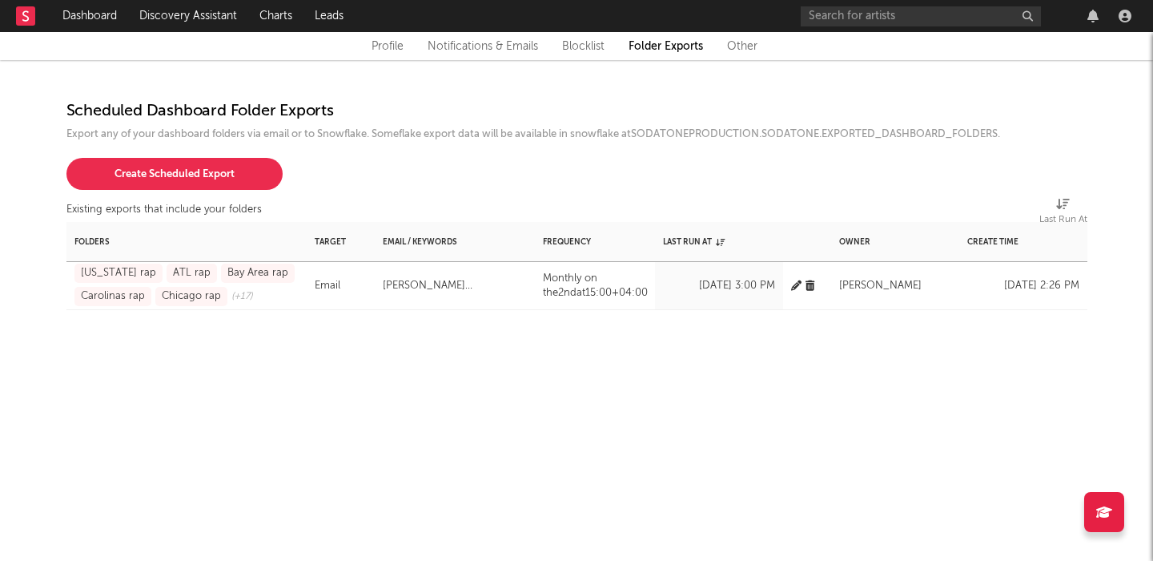
click at [211, 371] on div "Folders Target Email / Keywords Frequency Last Run At Owner Create Time Alabama…" at bounding box center [576, 366] width 1021 height 288
click at [830, 18] on input "text" at bounding box center [921, 16] width 240 height 20
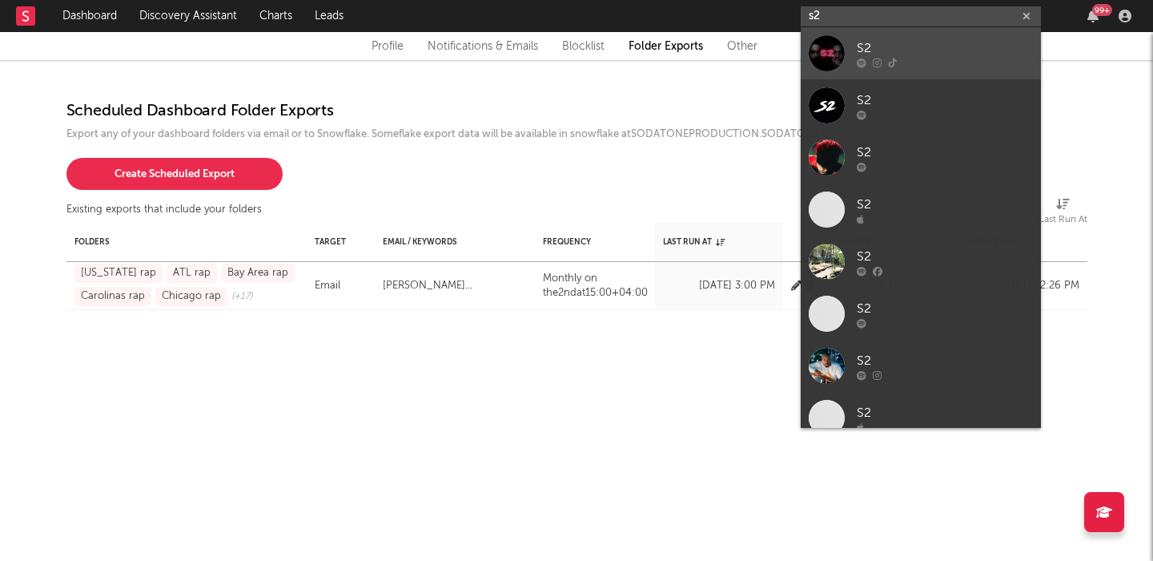
type input "s2"
click at [927, 34] on link "S2" at bounding box center [921, 53] width 240 height 52
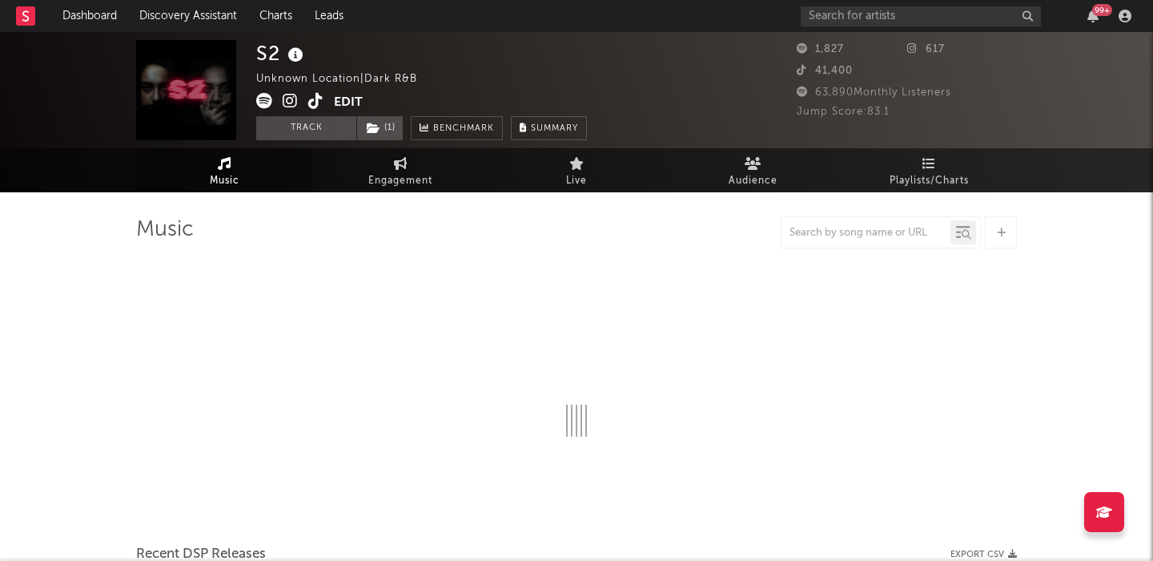
select select "1w"
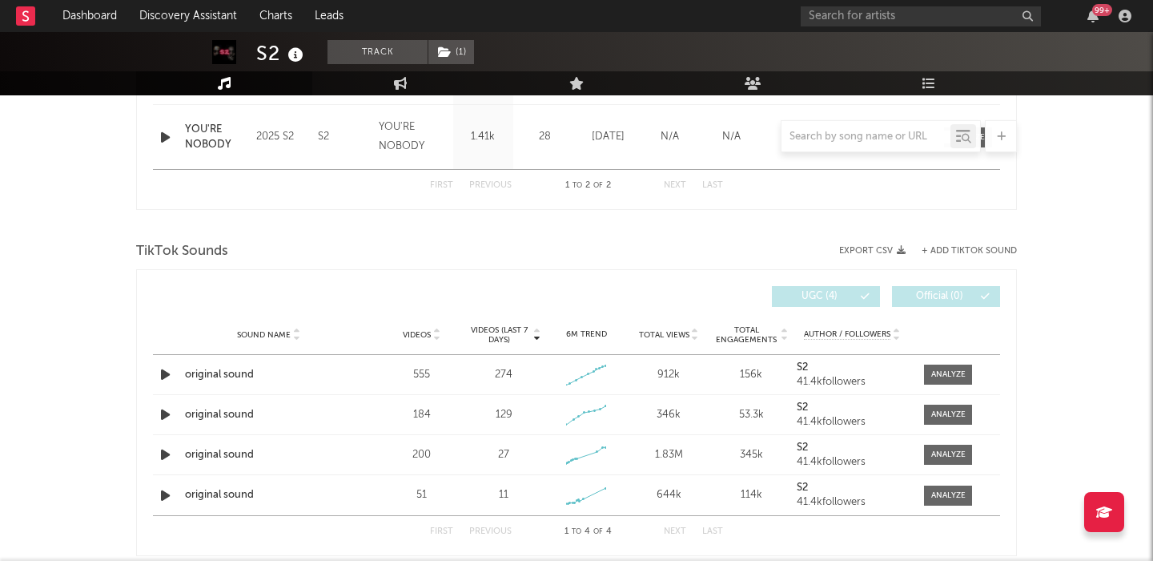
scroll to position [854, 0]
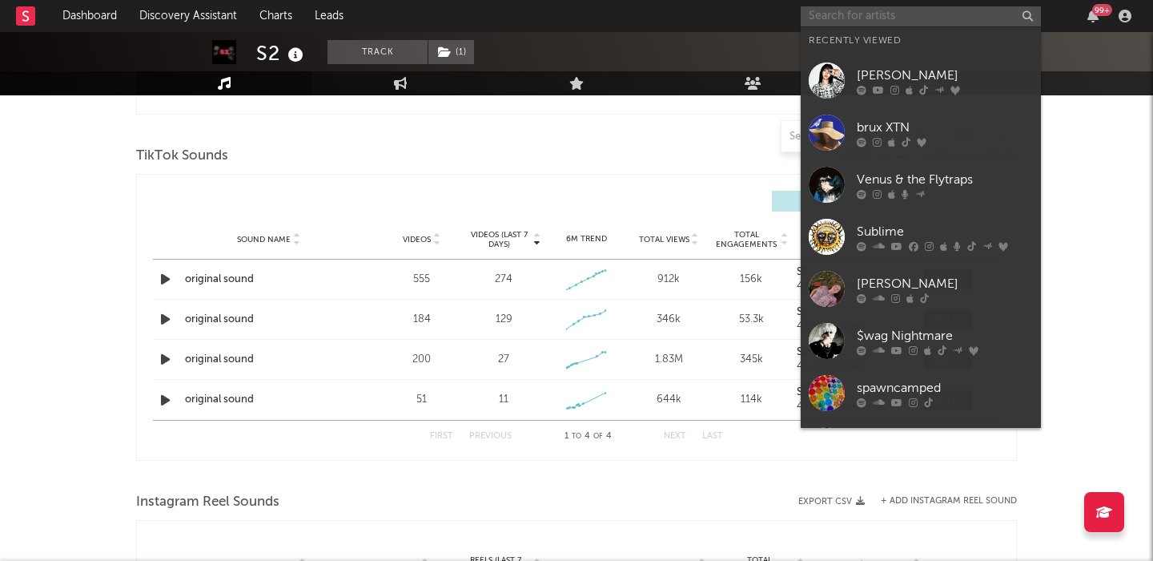
click at [843, 20] on input "text" at bounding box center [921, 16] width 240 height 20
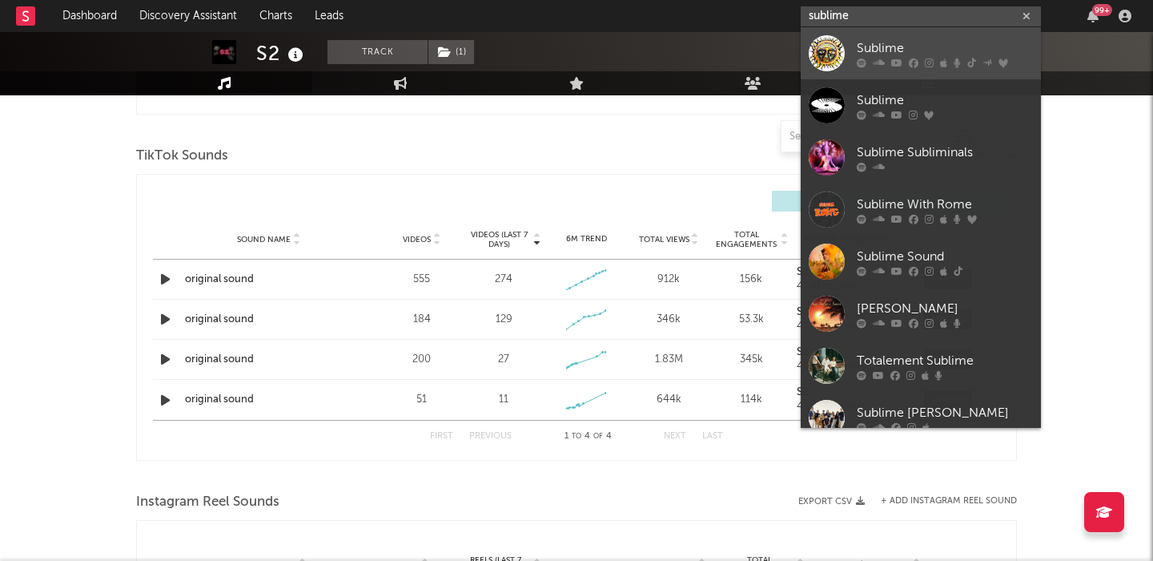
type input "sublime"
click at [852, 39] on link "Sublime" at bounding box center [921, 53] width 240 height 52
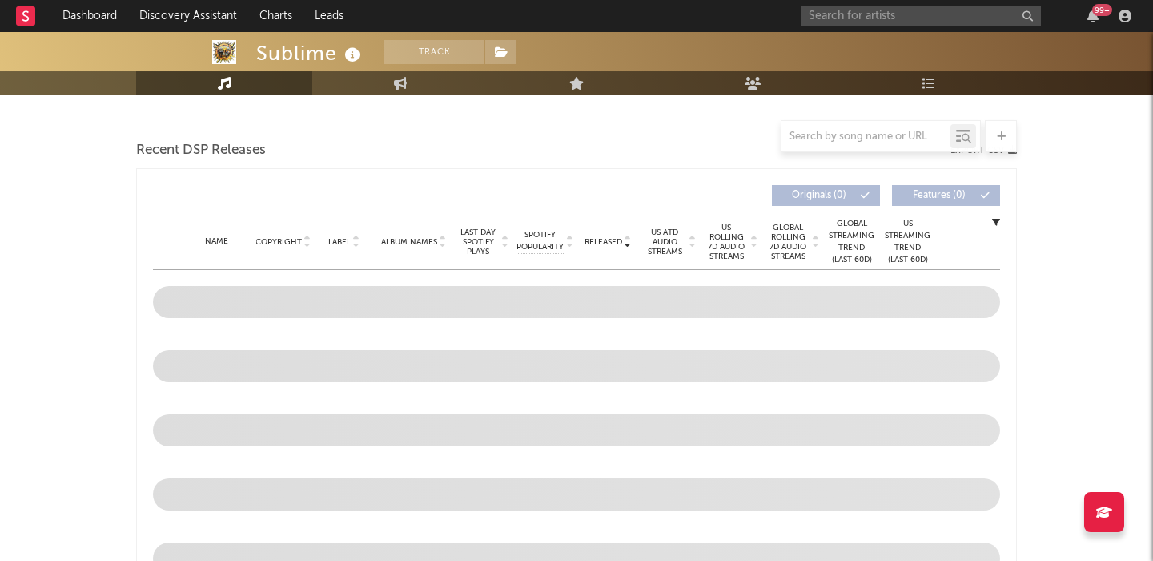
scroll to position [533, 0]
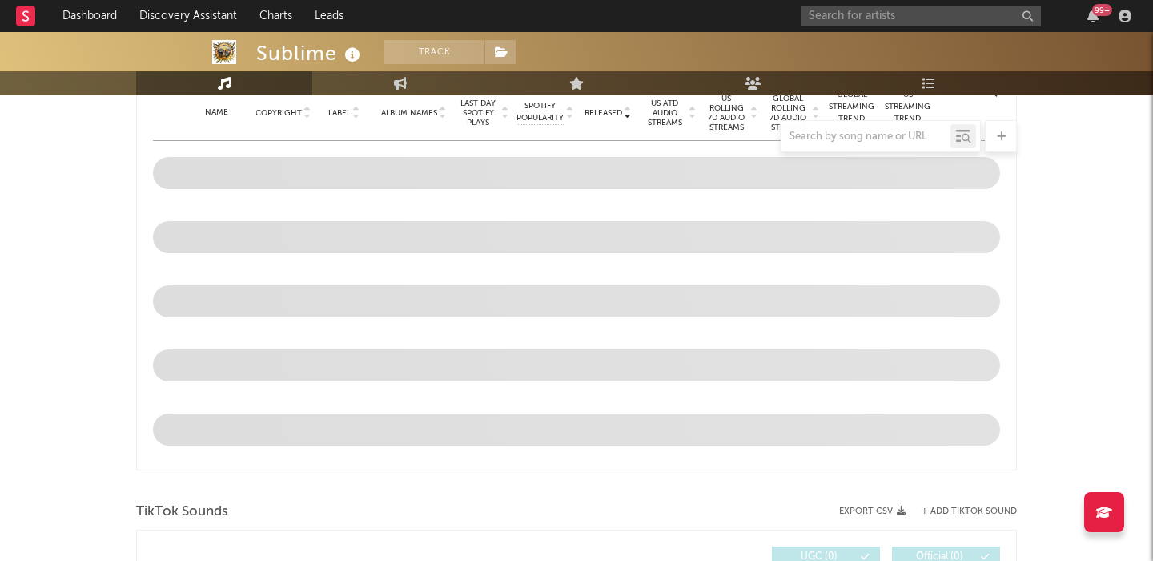
select select "6m"
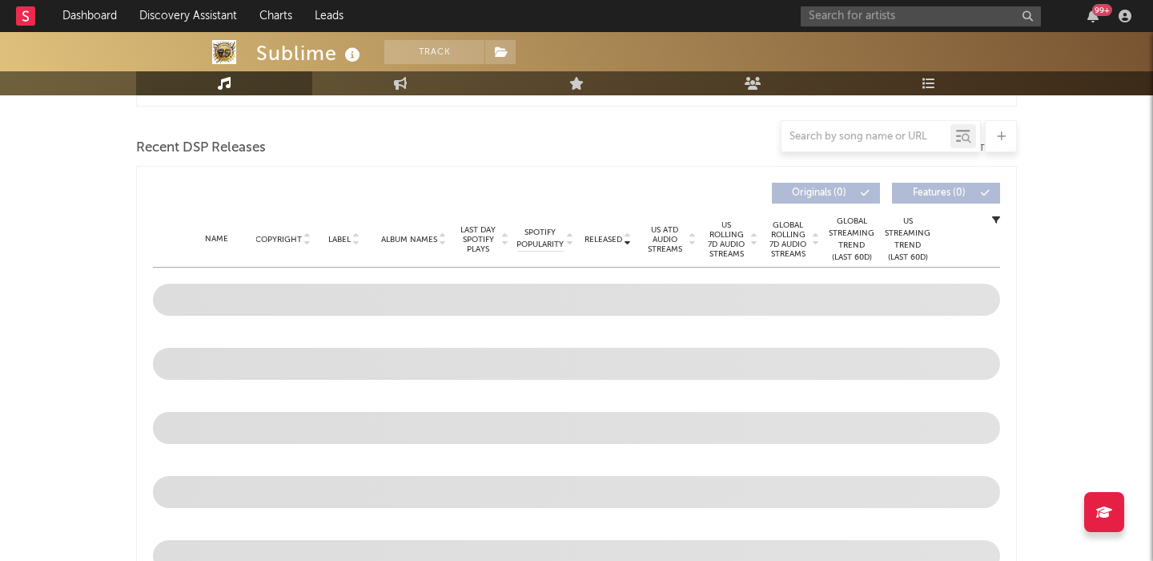
click at [728, 241] on span "US Rolling 7D Audio Streams" at bounding box center [727, 239] width 44 height 38
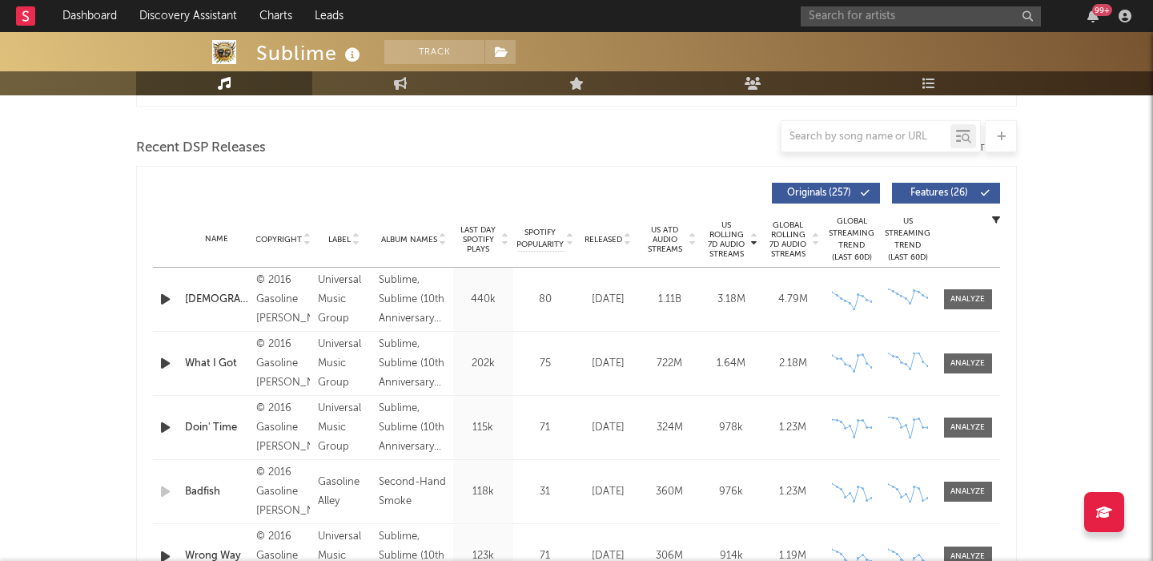
click at [603, 238] on span "Released" at bounding box center [604, 240] width 38 height 10
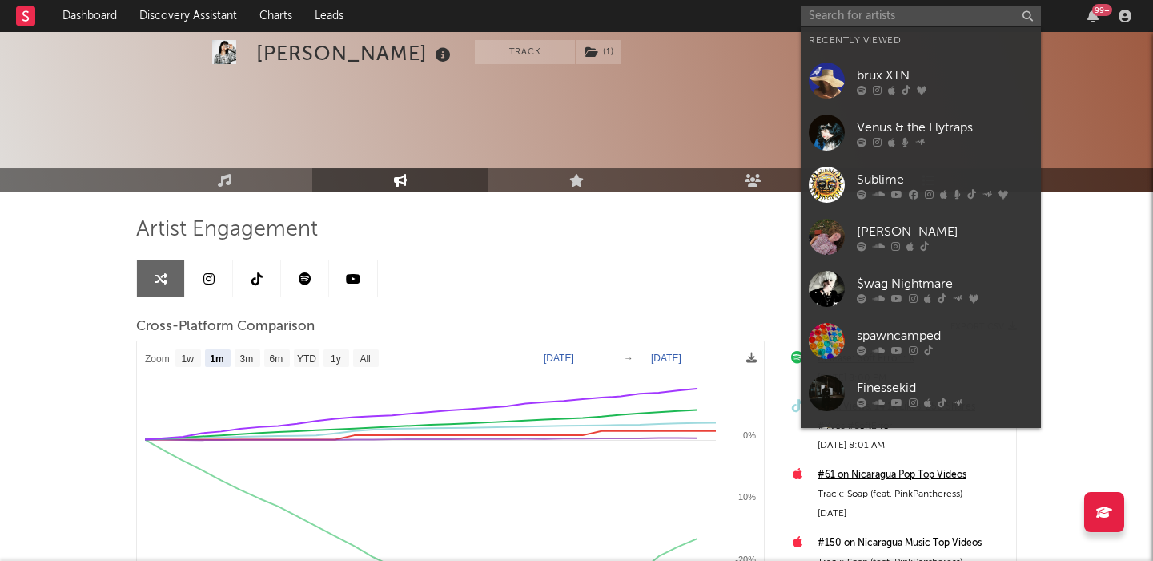
select select "1m"
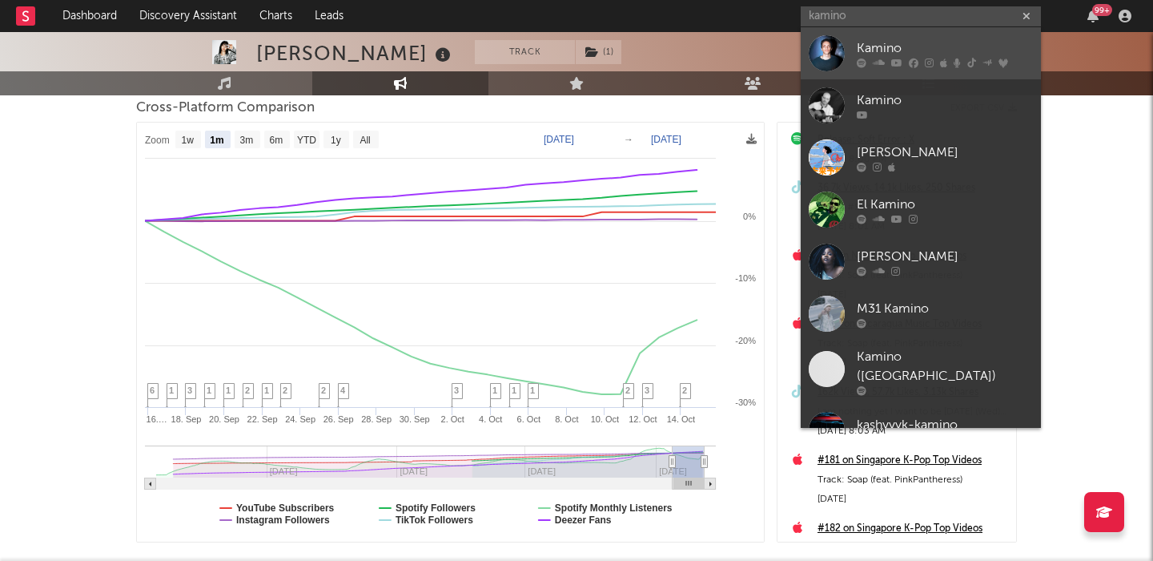
type input "kamino"
click at [915, 37] on link "Kamino" at bounding box center [921, 53] width 240 height 52
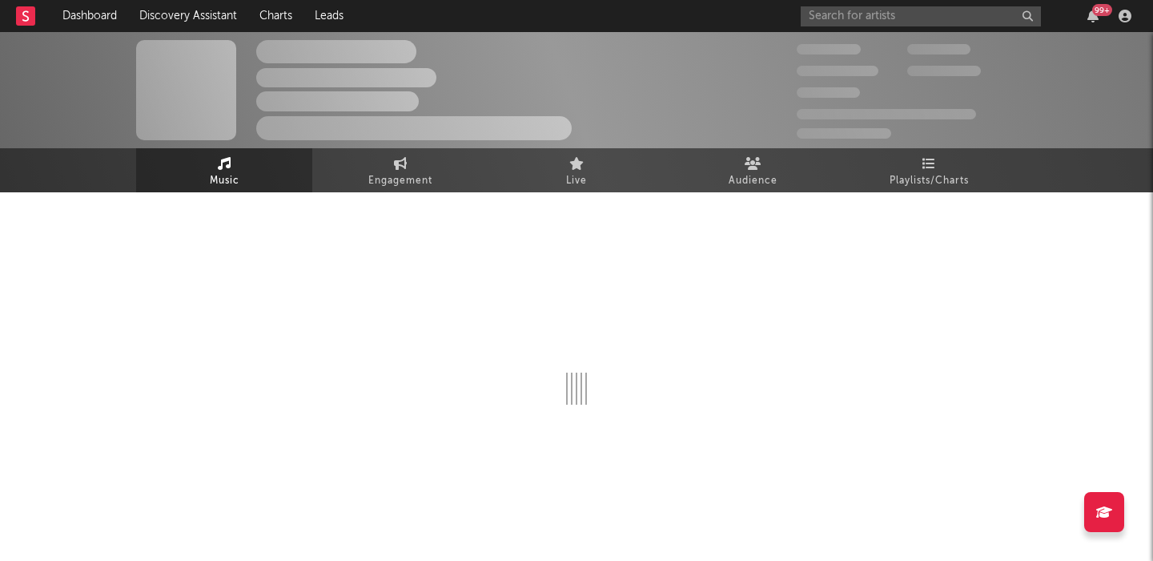
select select "6m"
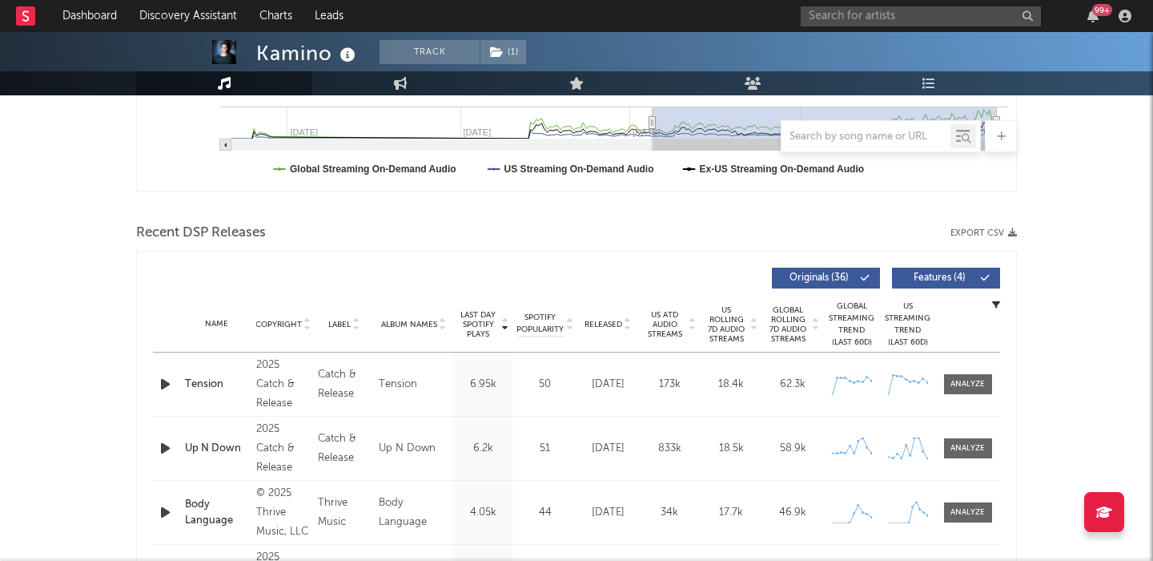
scroll to position [484, 0]
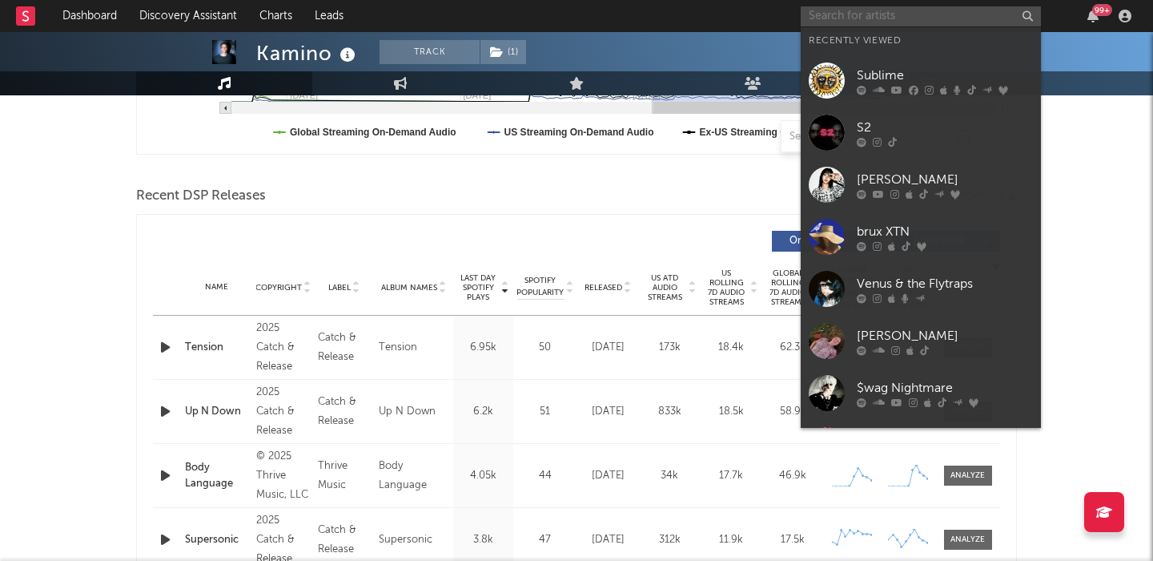
click at [861, 8] on input "text" at bounding box center [921, 16] width 240 height 20
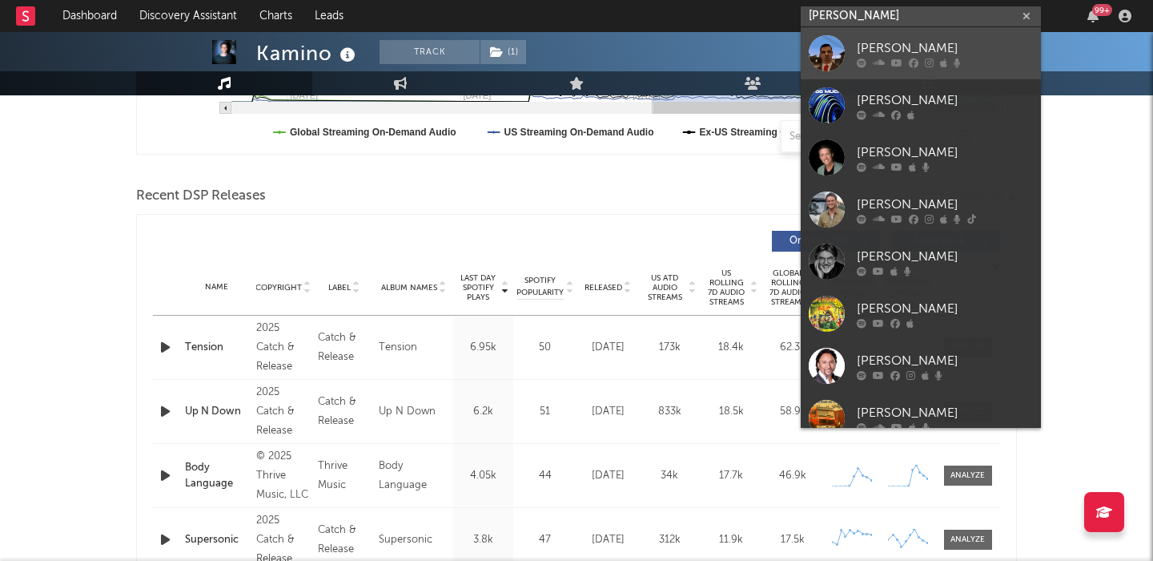
type input "henk"
click at [897, 50] on div "HENK" at bounding box center [945, 47] width 176 height 19
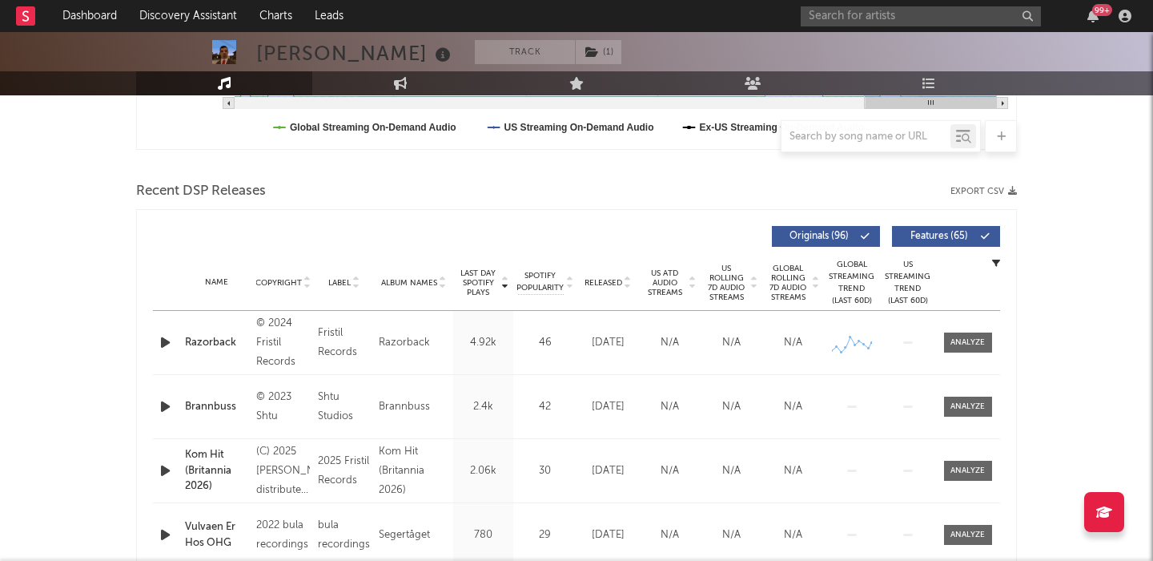
scroll to position [511, 0]
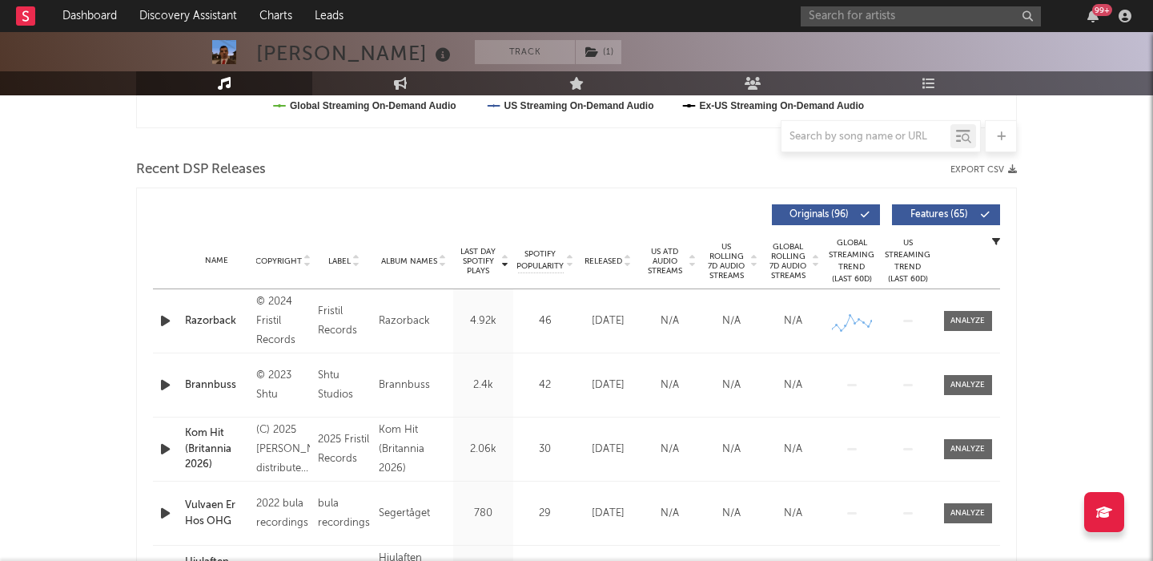
click at [936, 219] on button "Features ( 65 )" at bounding box center [946, 214] width 108 height 21
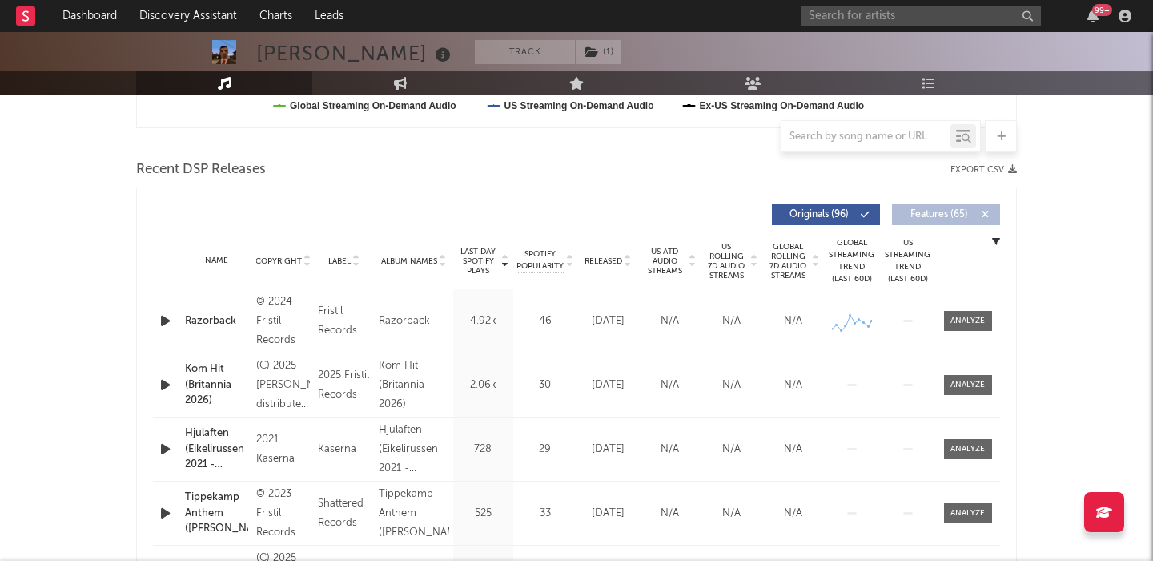
click at [628, 255] on icon at bounding box center [628, 258] width 8 height 6
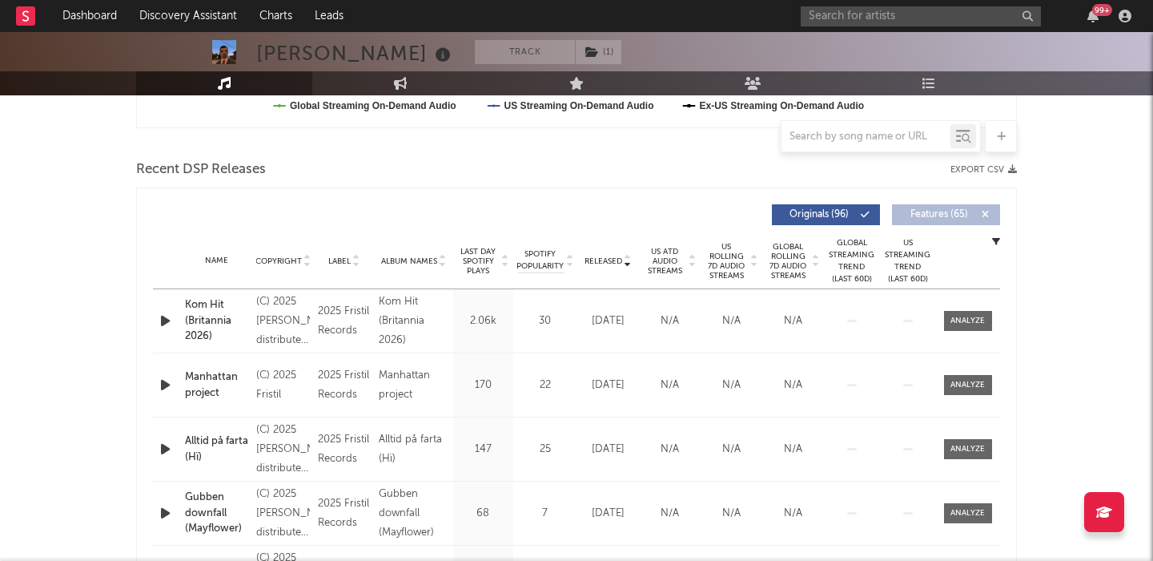
click at [203, 323] on div "Kom Hit (Britannia 2026)" at bounding box center [216, 320] width 63 height 47
click at [157, 315] on icon "button" at bounding box center [165, 321] width 17 height 20
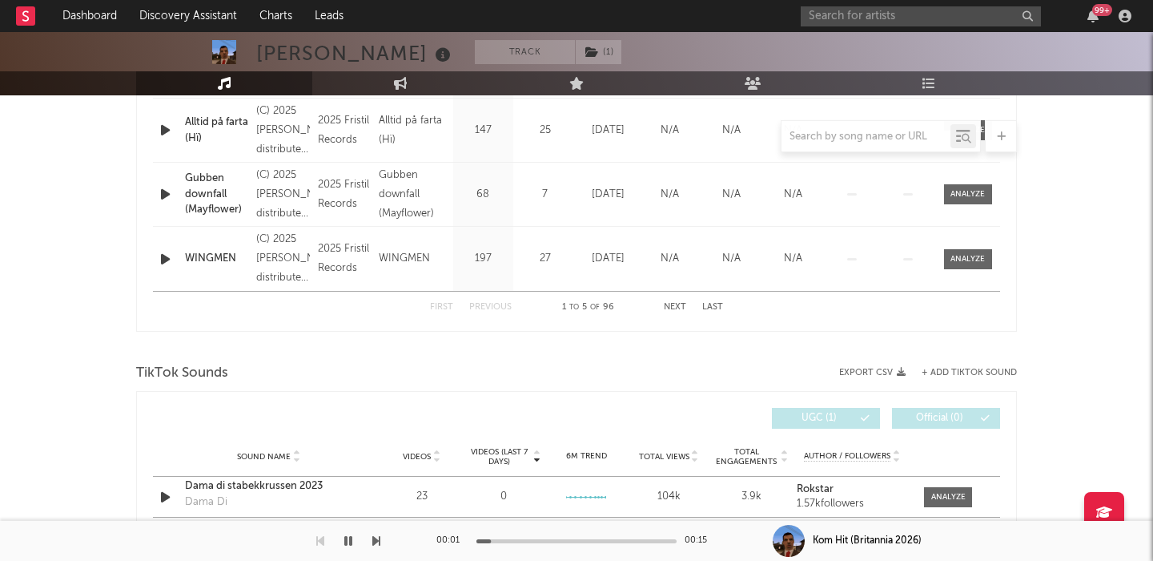
scroll to position [0, 0]
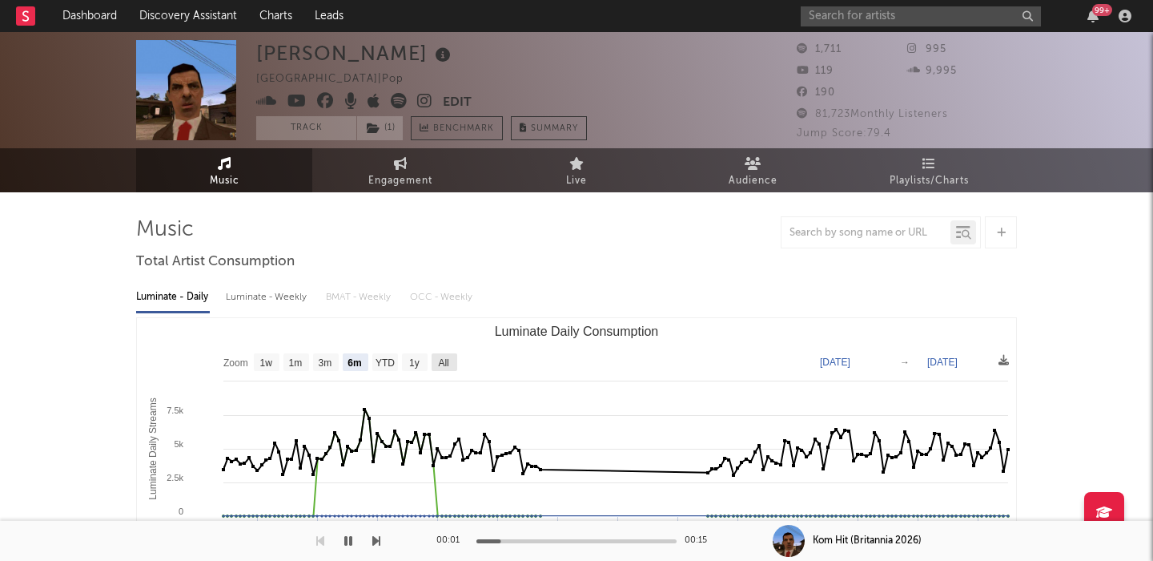
click at [453, 363] on rect "Luminate Daily Consumption" at bounding box center [445, 362] width 26 height 18
select select "All"
type input "2022-11-22"
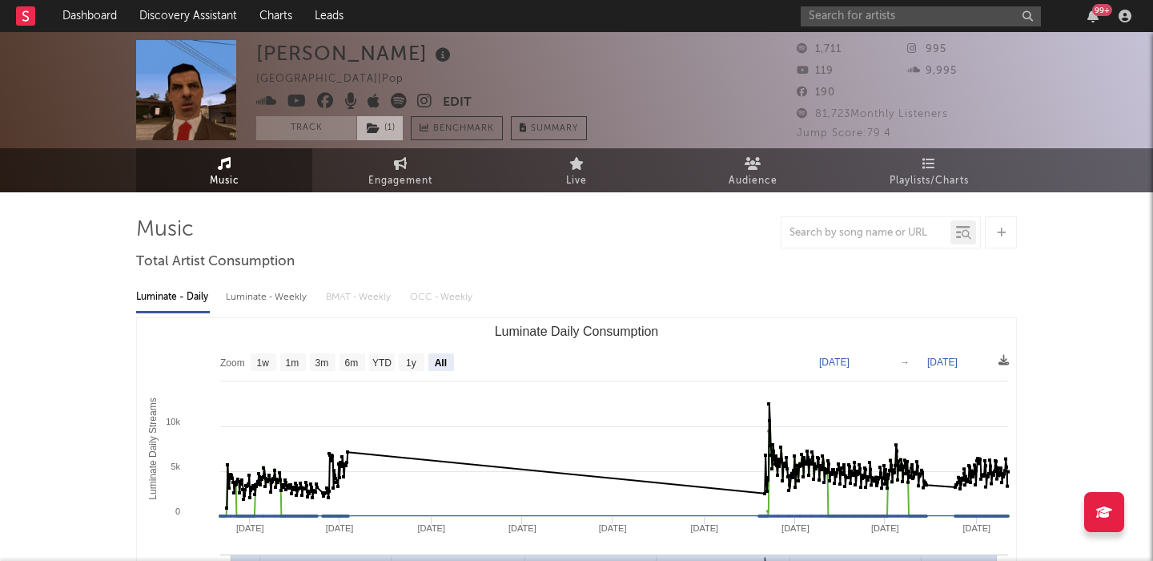
click at [389, 131] on span "( 1 )" at bounding box center [379, 128] width 47 height 24
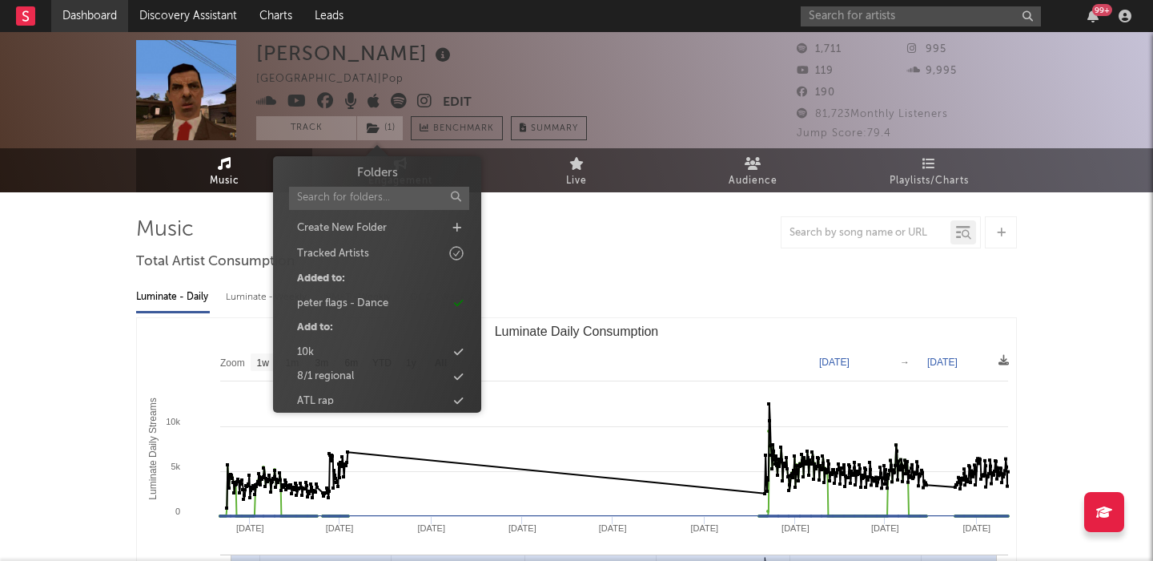
click at [94, 11] on link "Dashboard" at bounding box center [89, 16] width 77 height 32
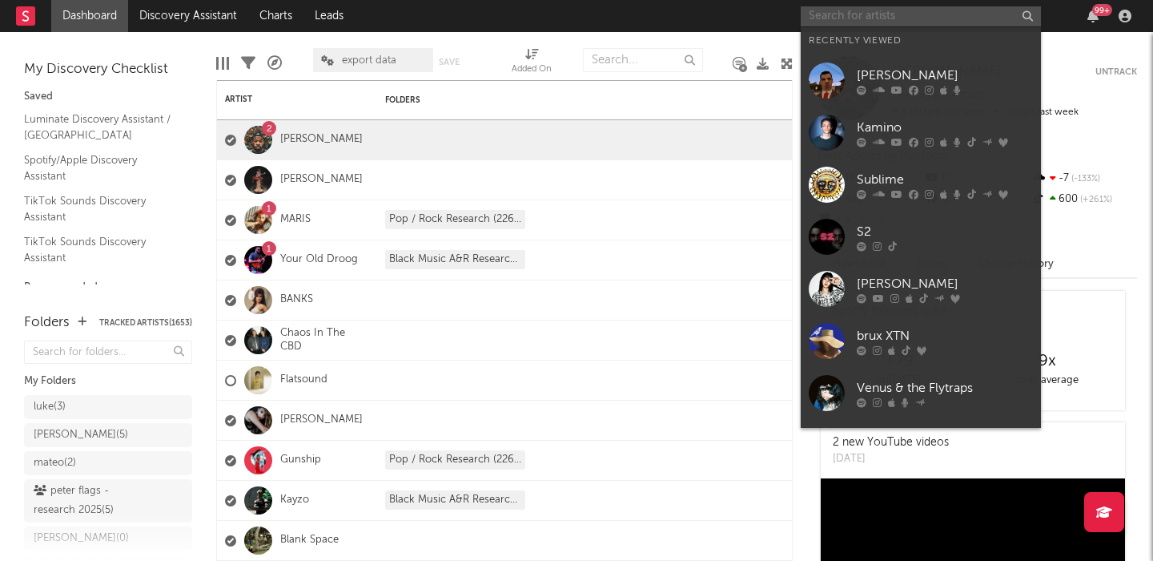
click at [862, 18] on input "text" at bounding box center [921, 16] width 240 height 20
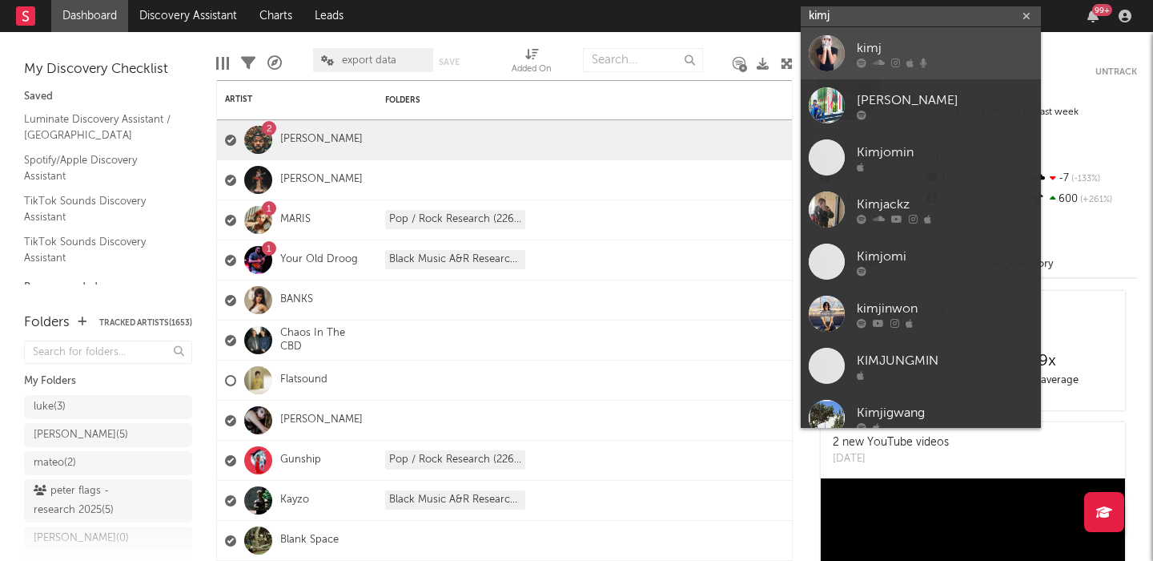
type input "kimj"
click at [952, 54] on div "kimj" at bounding box center [945, 47] width 176 height 19
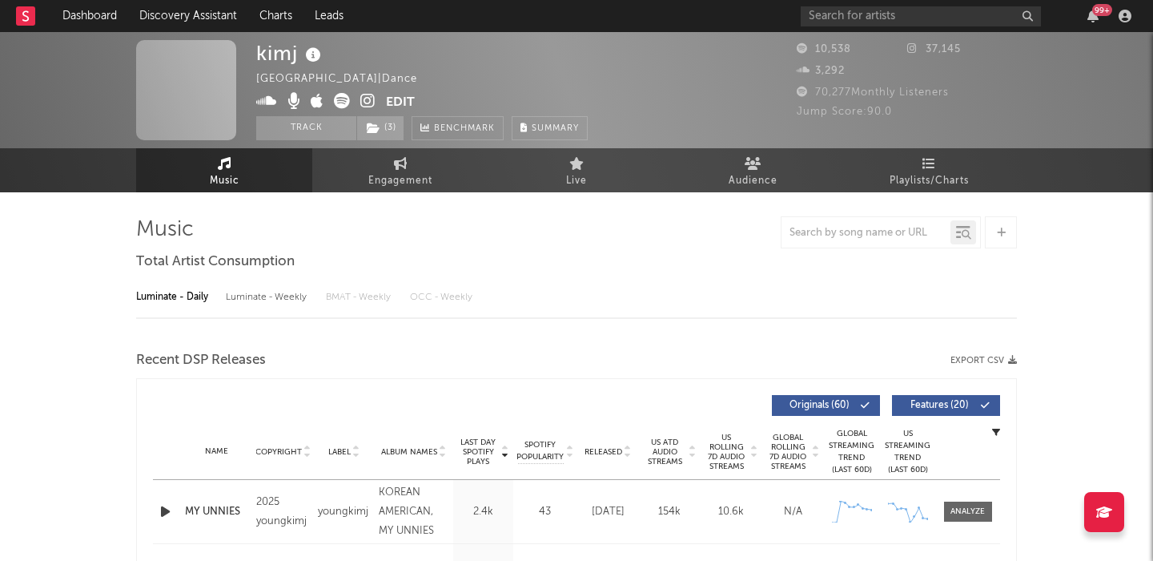
select select "1w"
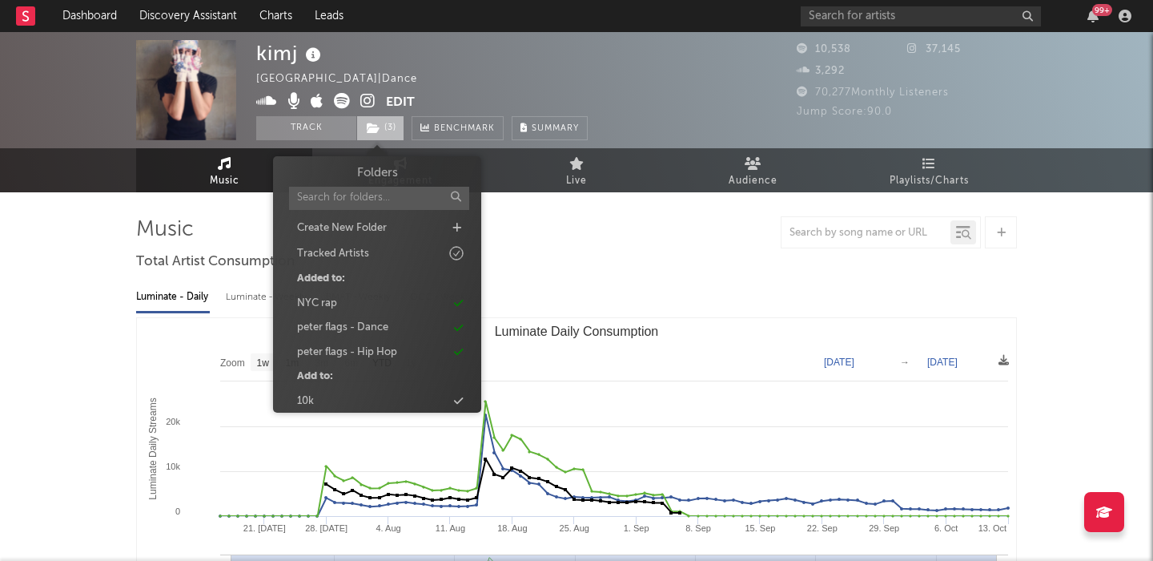
click at [399, 116] on span "( 3 )" at bounding box center [380, 128] width 48 height 24
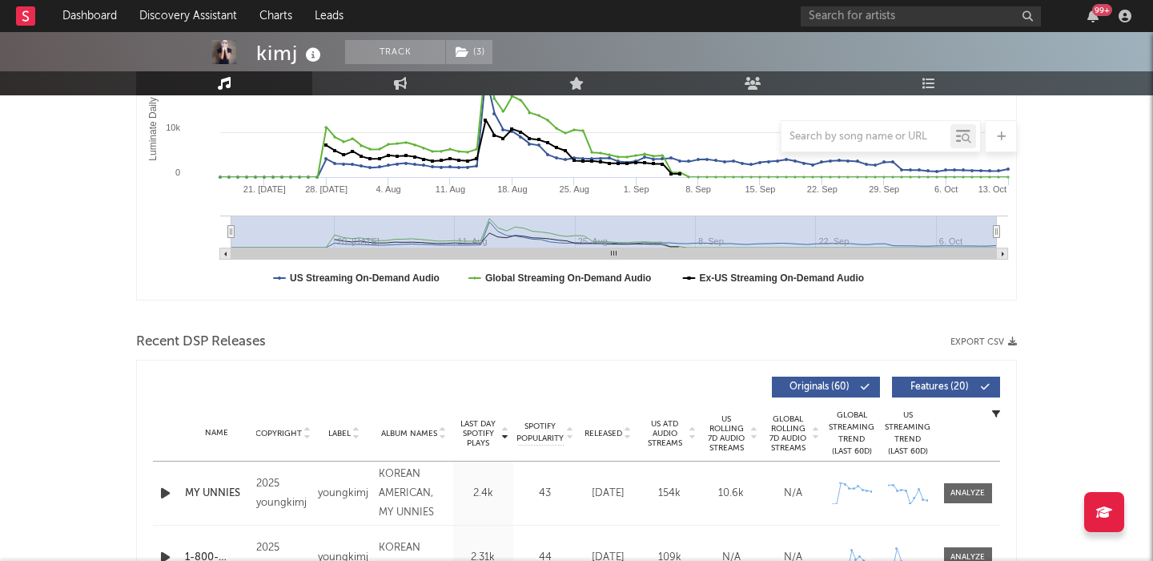
scroll to position [521, 0]
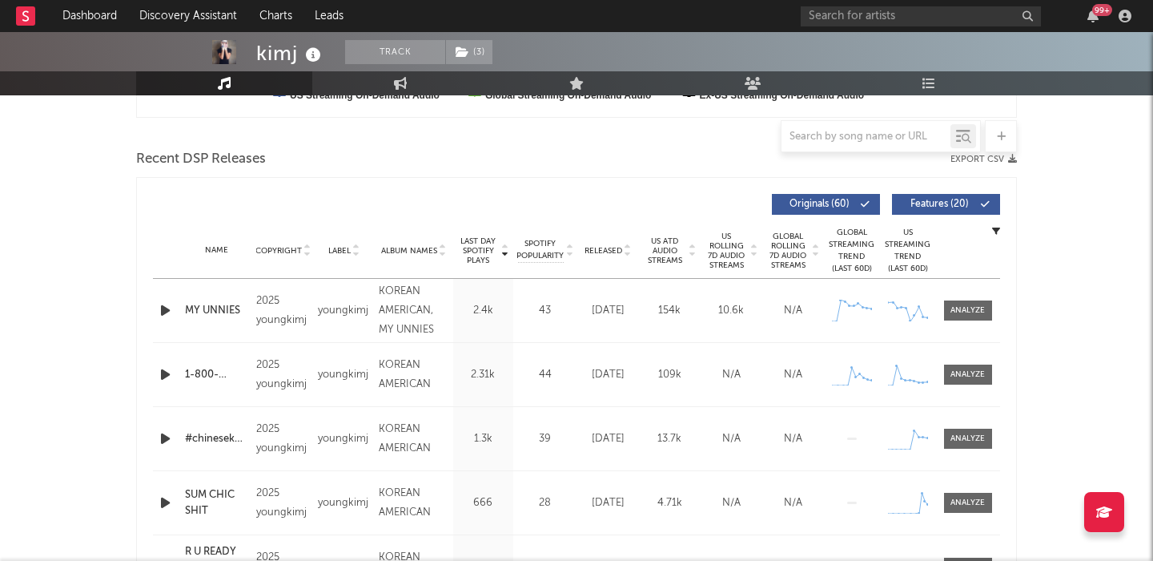
click at [955, 209] on button "Features ( 20 )" at bounding box center [946, 204] width 108 height 21
click at [722, 264] on span "US Rolling 7D Audio Streams" at bounding box center [727, 250] width 44 height 38
click at [163, 310] on icon "button" at bounding box center [165, 310] width 17 height 20
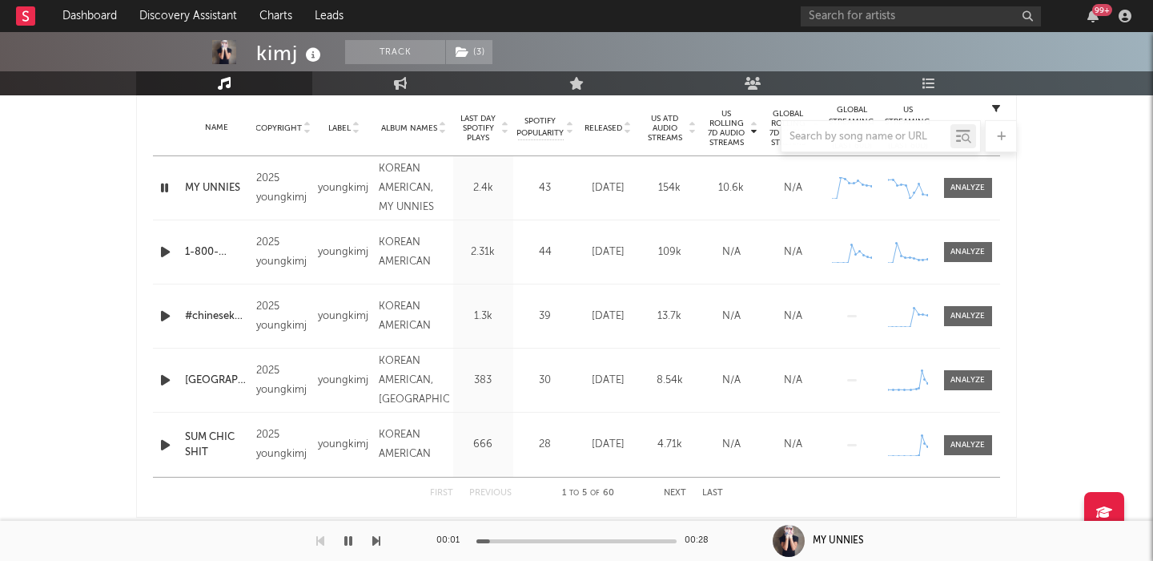
scroll to position [559, 0]
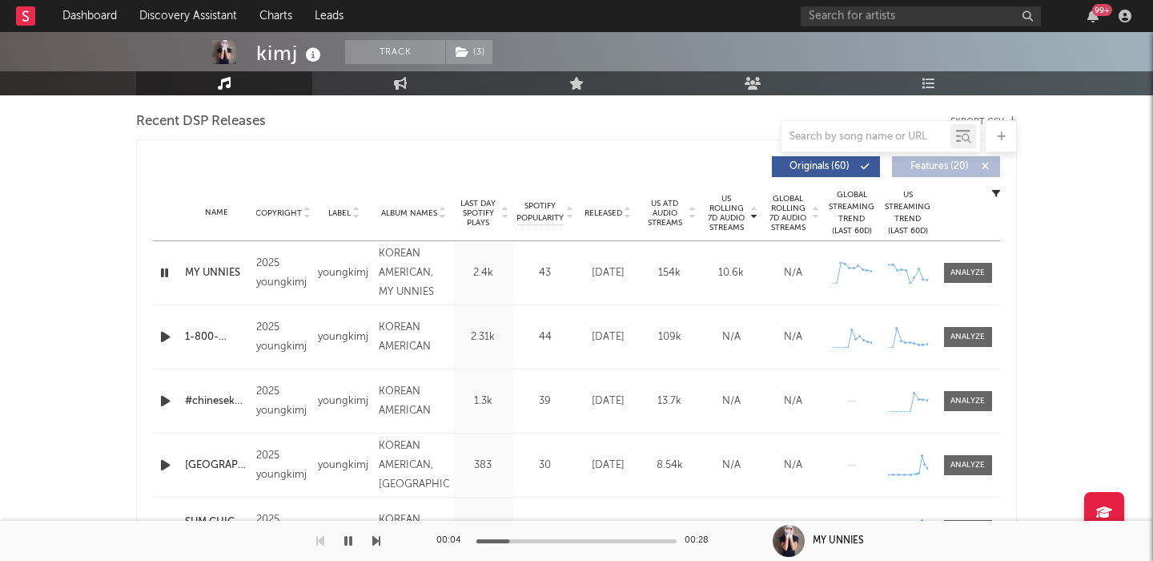
click at [166, 334] on icon "button" at bounding box center [165, 337] width 17 height 20
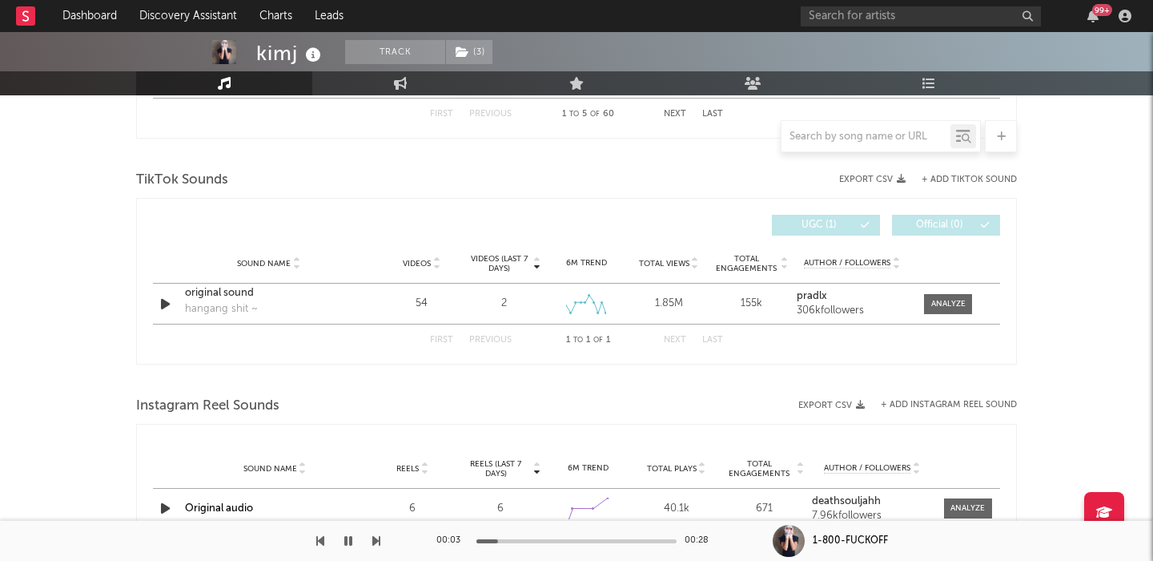
scroll to position [0, 0]
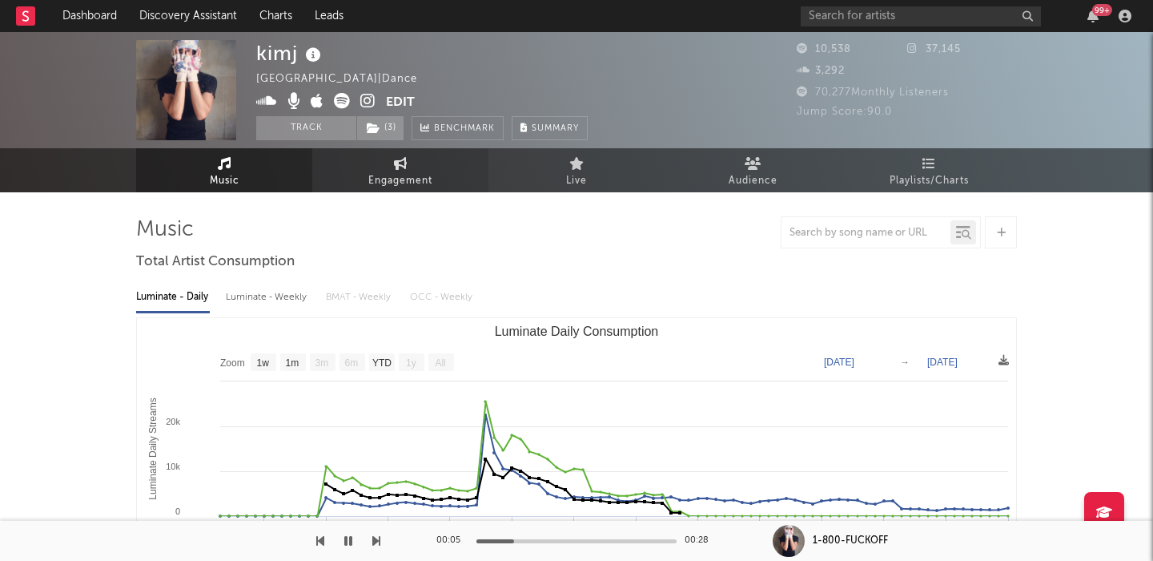
click at [404, 182] on span "Engagement" at bounding box center [400, 180] width 64 height 19
select select "1w"
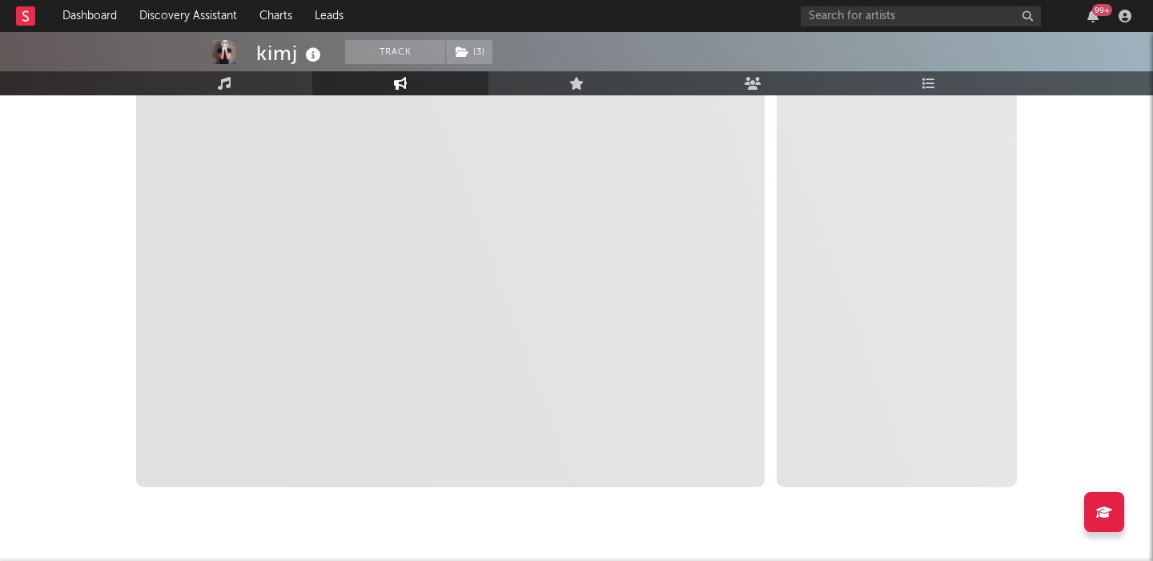
scroll to position [275, 0]
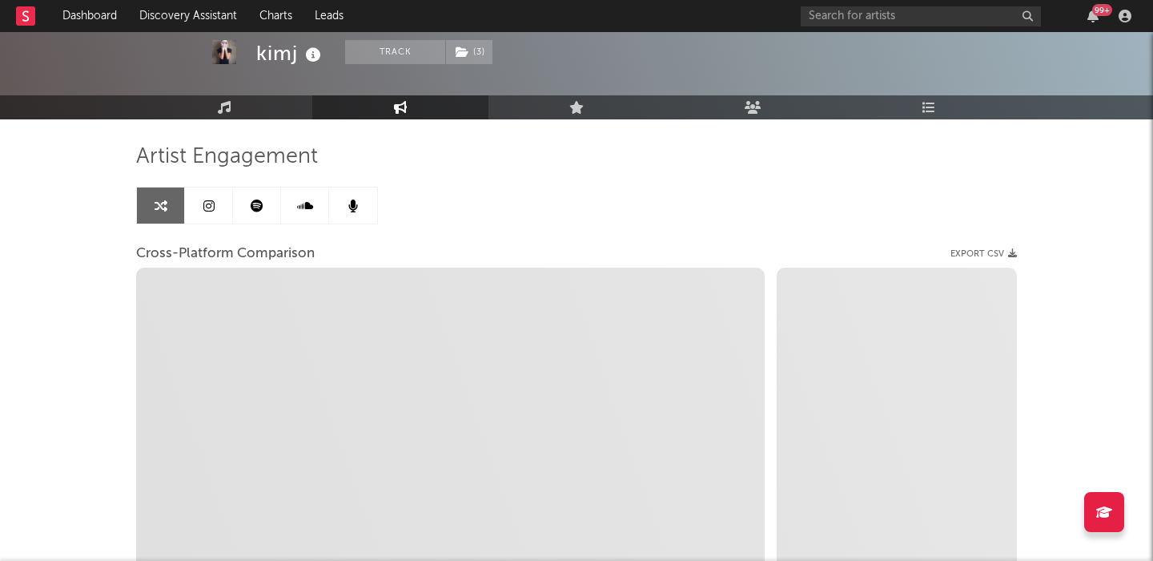
select select "1m"
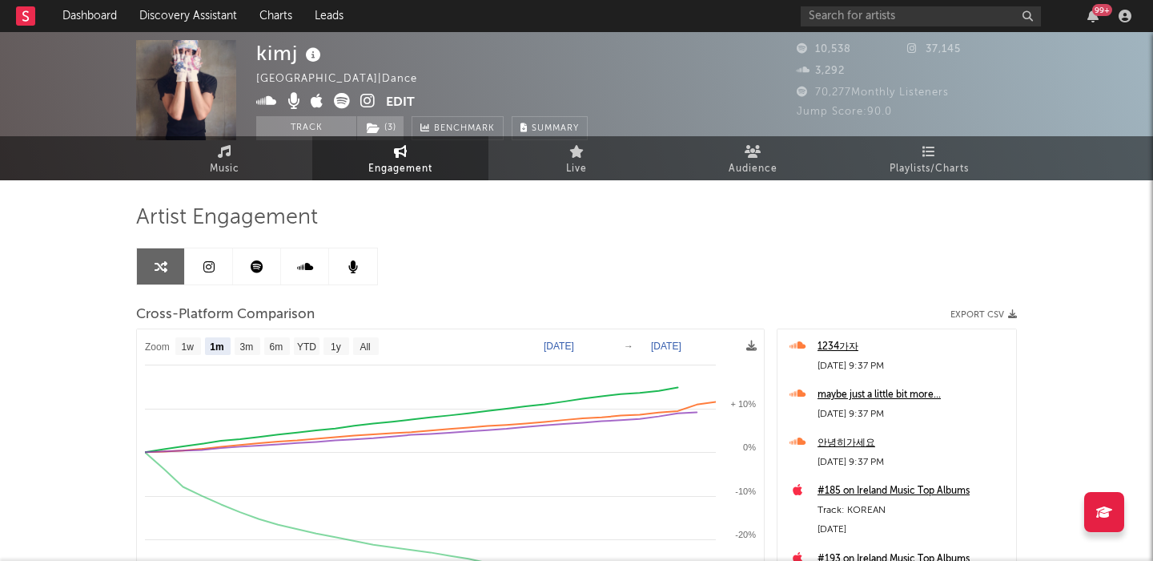
scroll to position [0, 0]
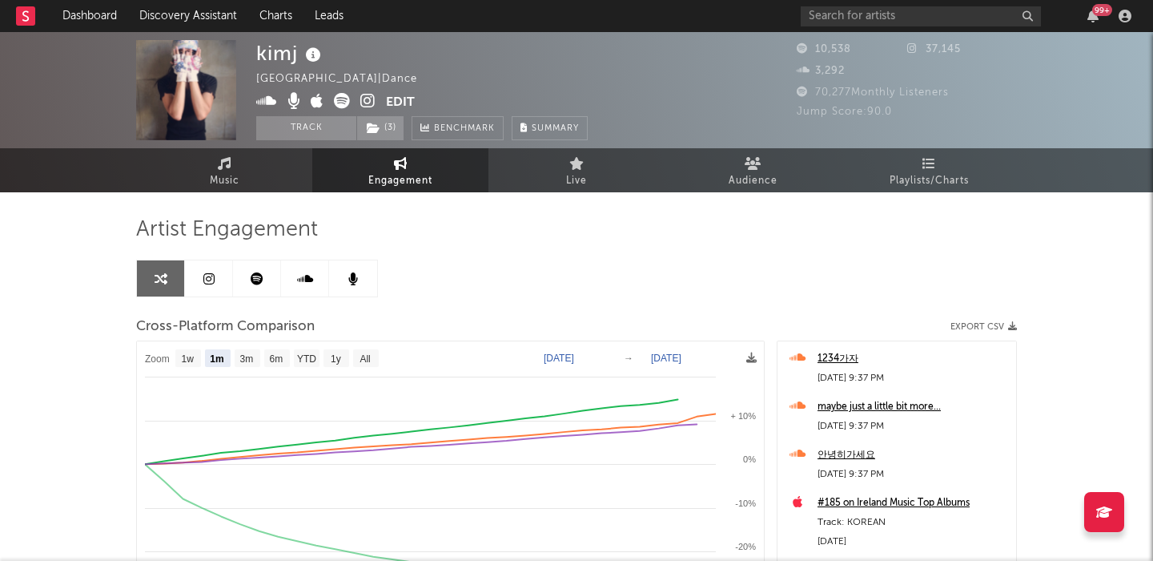
click at [367, 103] on icon at bounding box center [367, 101] width 15 height 16
click at [843, 23] on input "text" at bounding box center [921, 16] width 240 height 20
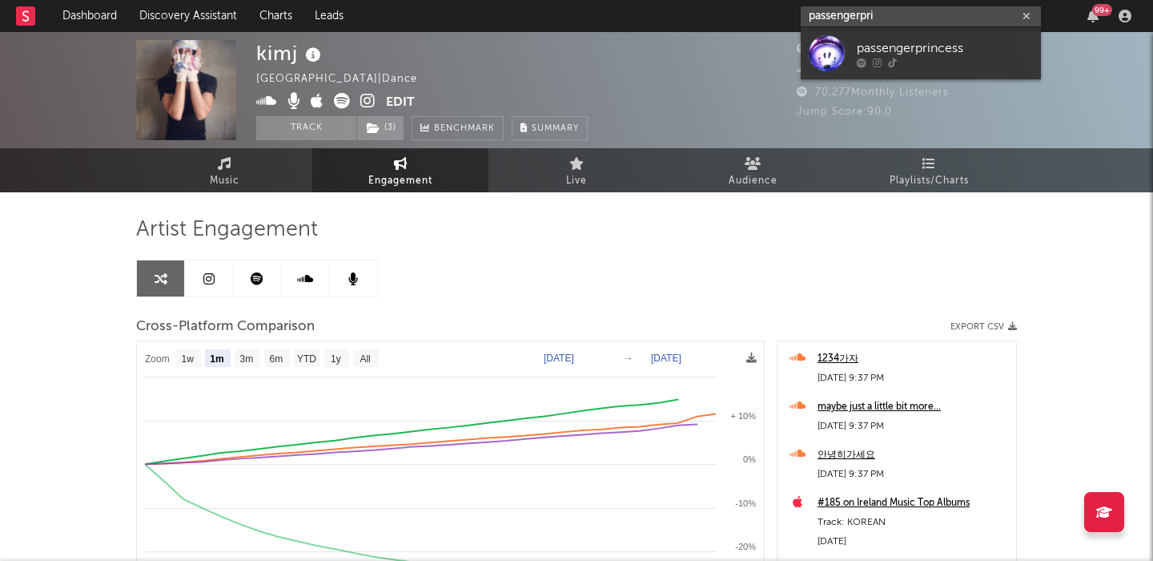
type input "passengerpri"
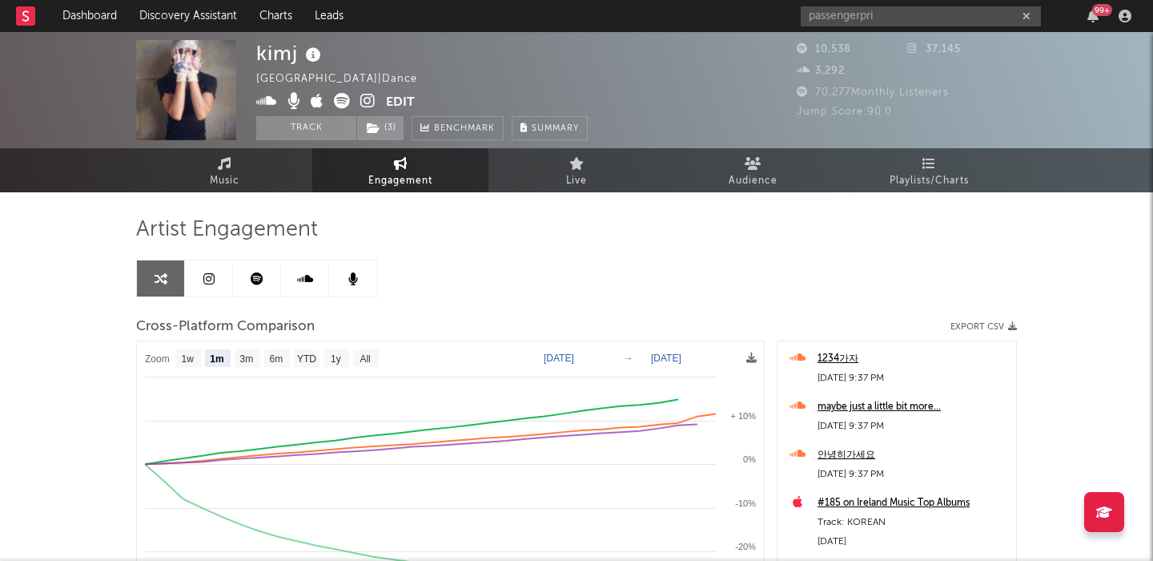
click at [933, 54] on div "37,145" at bounding box center [962, 49] width 111 height 19
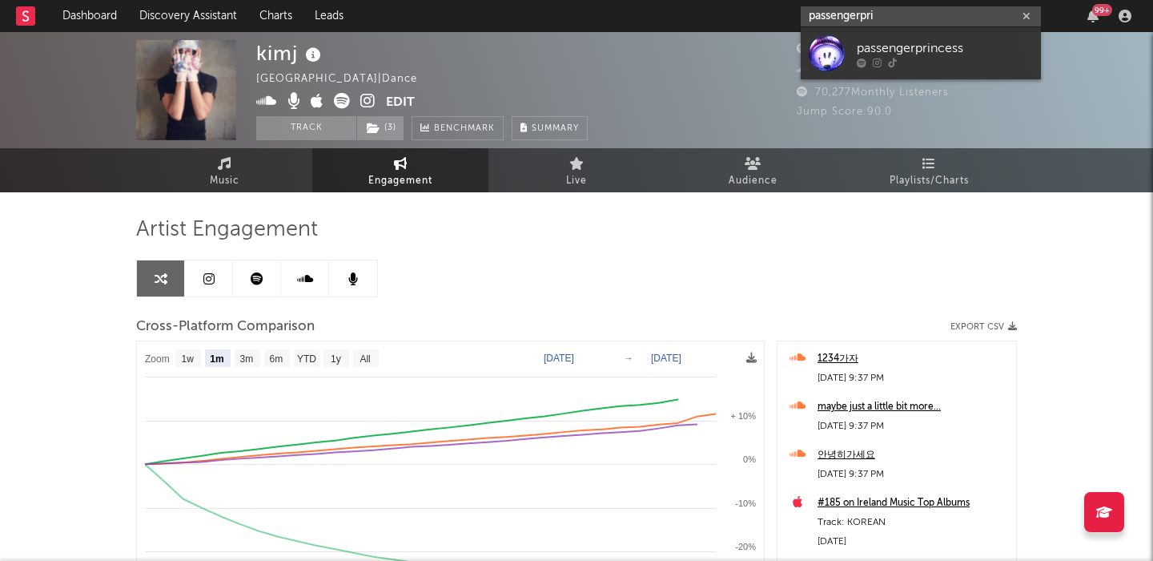
click at [895, 15] on input "passengerpri" at bounding box center [921, 16] width 240 height 20
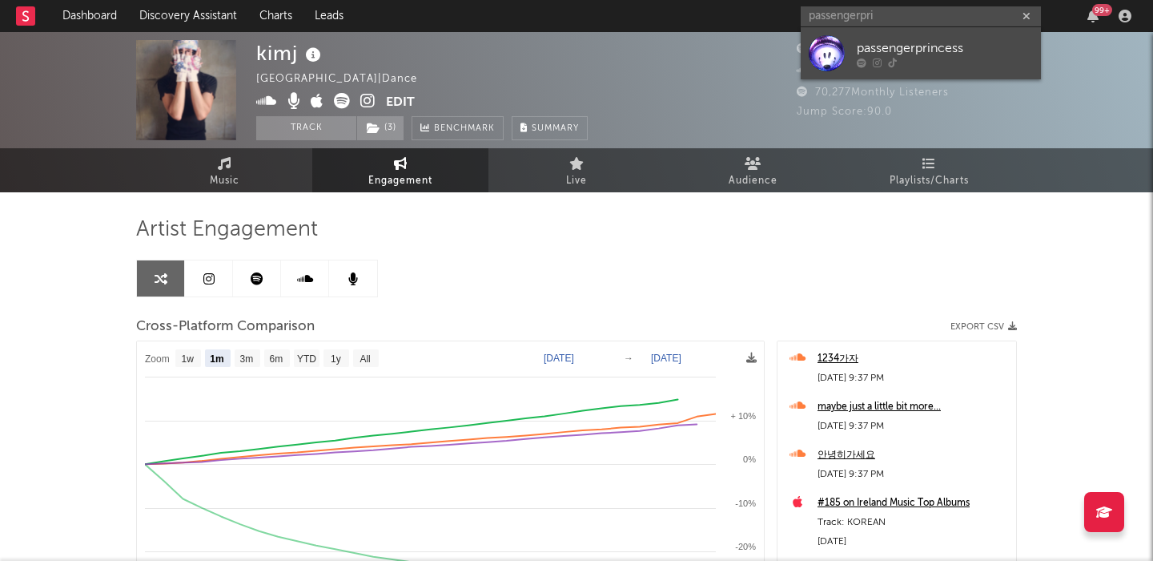
click at [907, 50] on div "passengerprincess" at bounding box center [945, 47] width 176 height 19
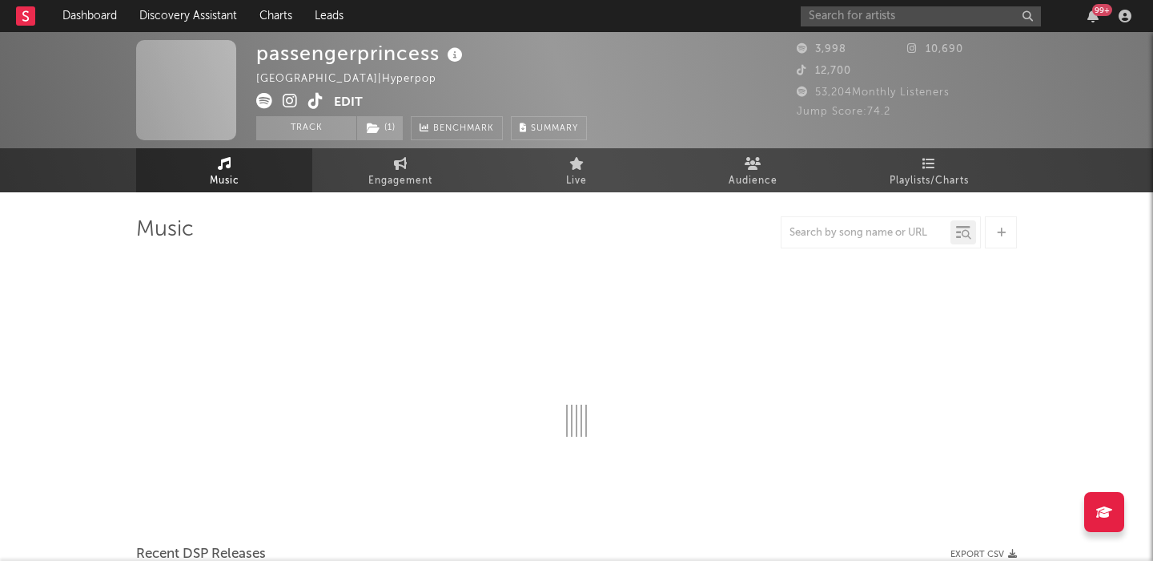
select select "1w"
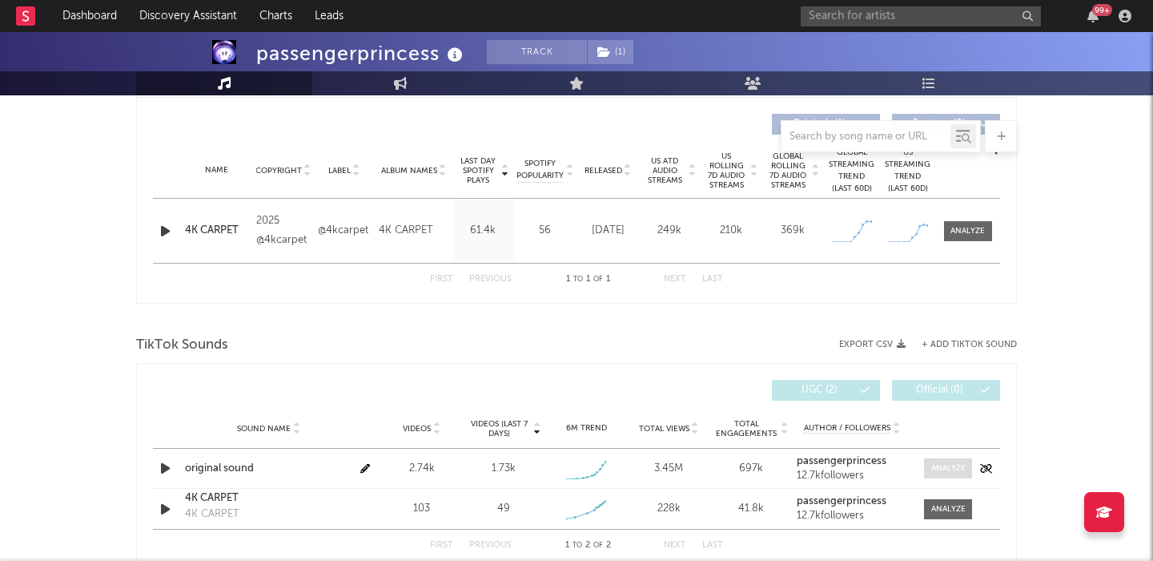
click at [946, 474] on span at bounding box center [948, 468] width 48 height 20
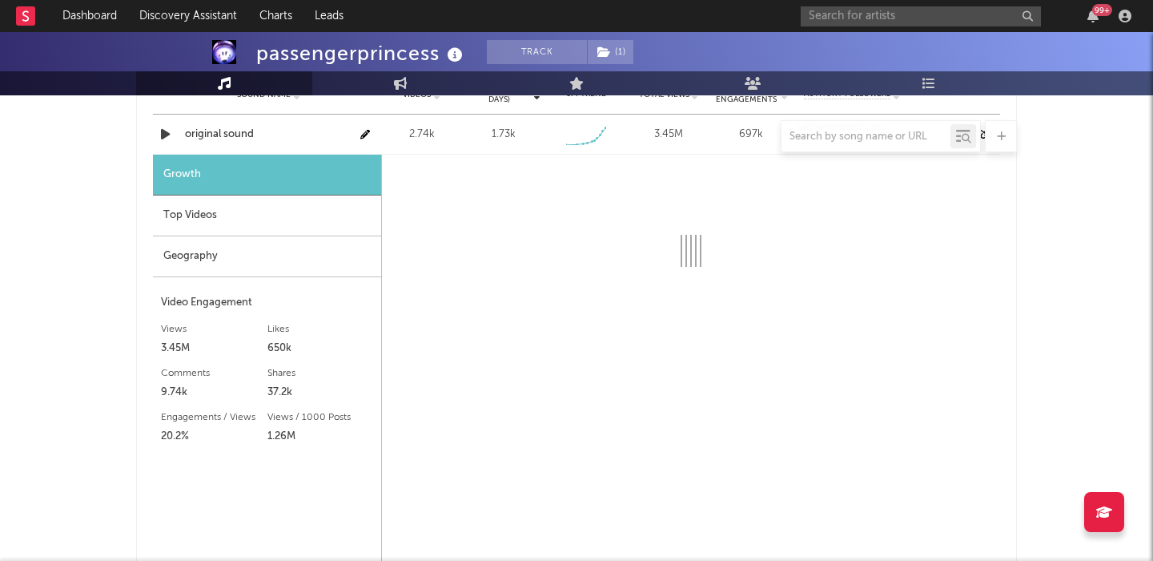
select select "1w"
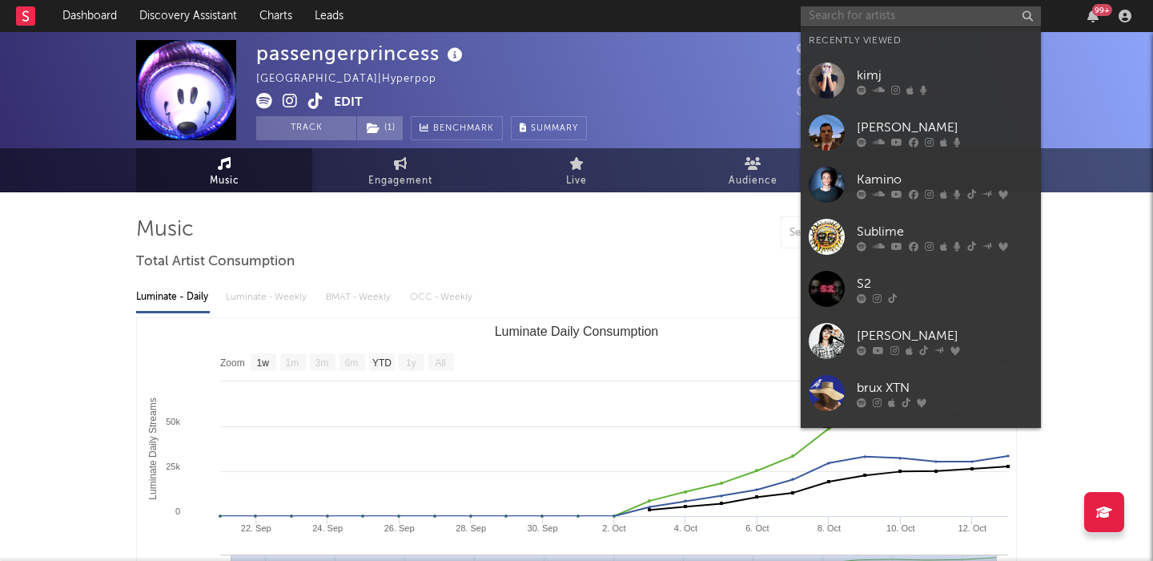
click at [857, 16] on input "text" at bounding box center [921, 16] width 240 height 20
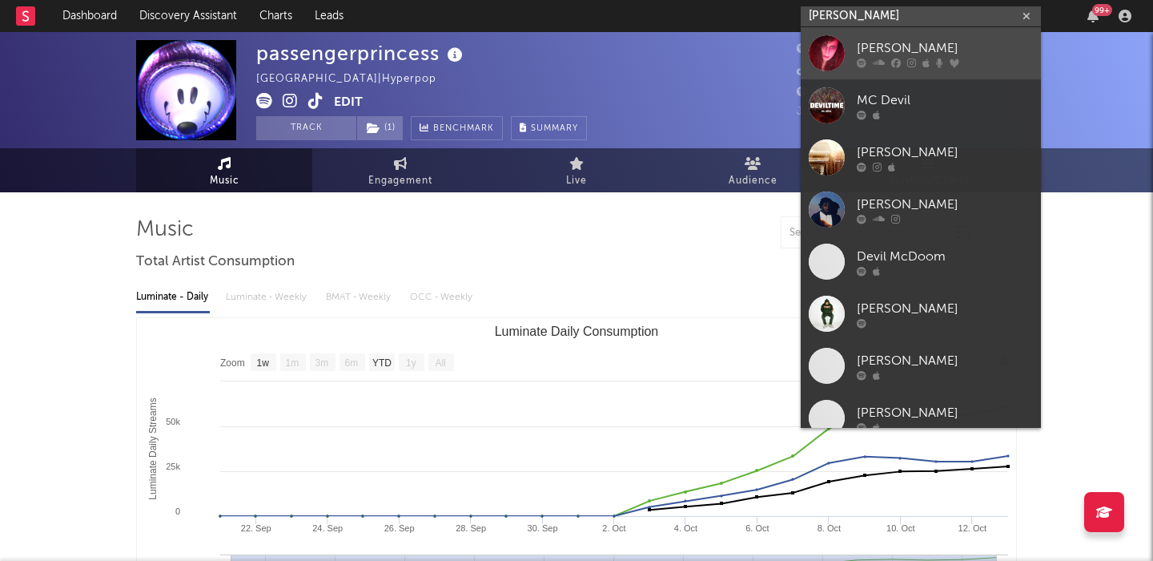
type input "devi mcallio"
click at [968, 49] on div "Devi McCallion" at bounding box center [945, 47] width 176 height 19
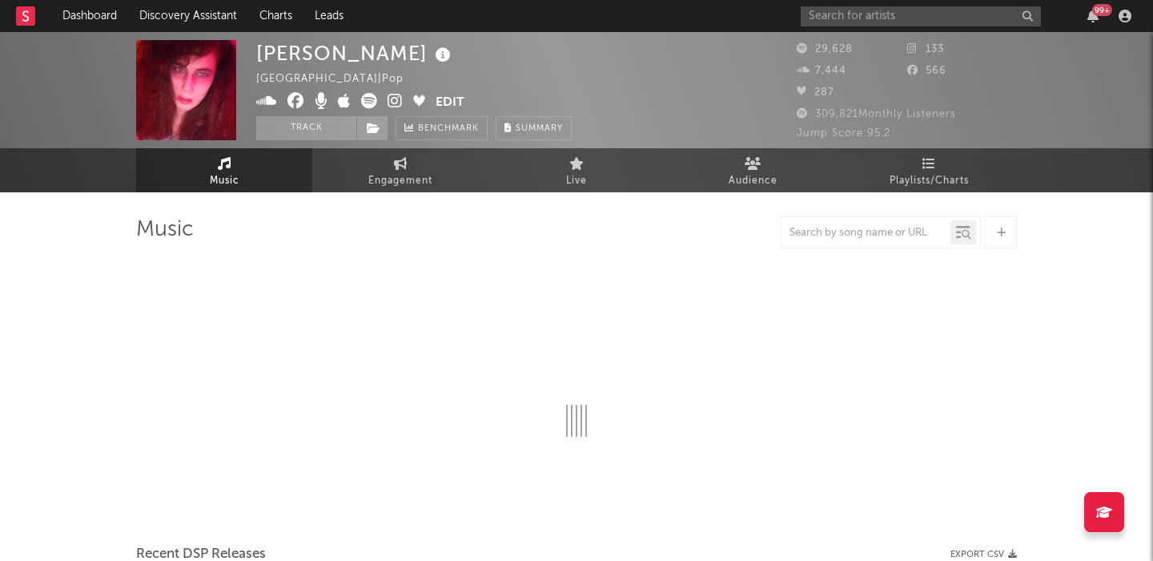
select select "1w"
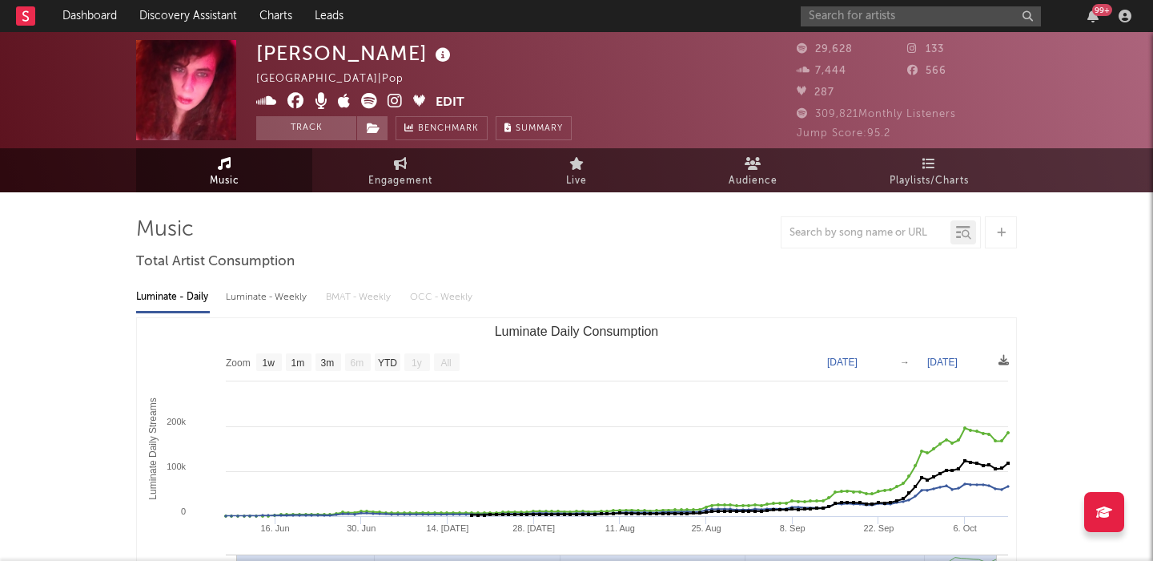
scroll to position [131, 0]
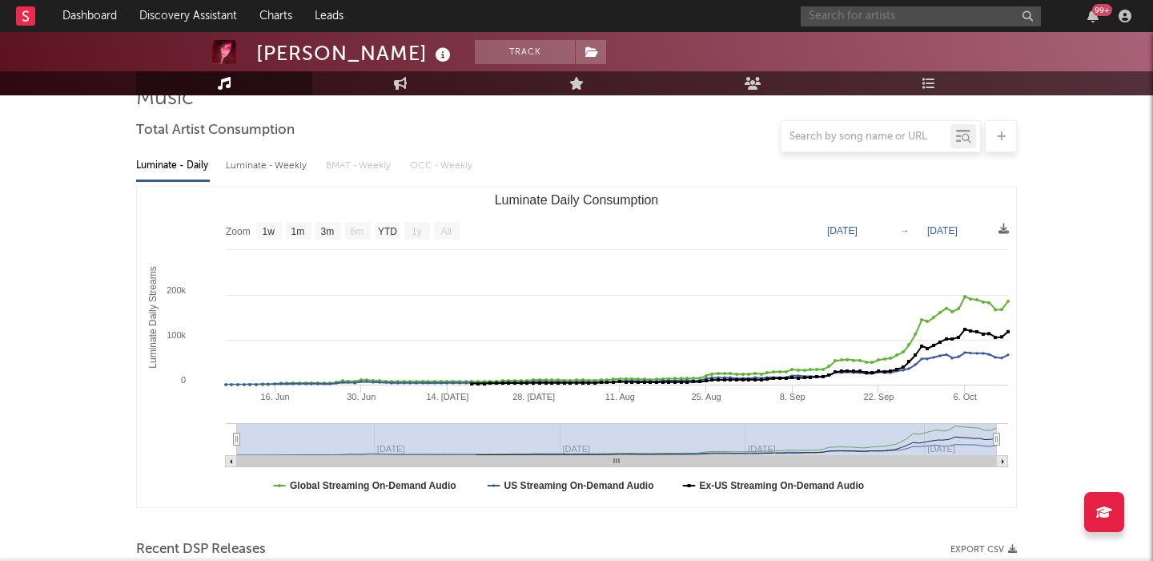
click at [865, 12] on input "text" at bounding box center [921, 16] width 240 height 20
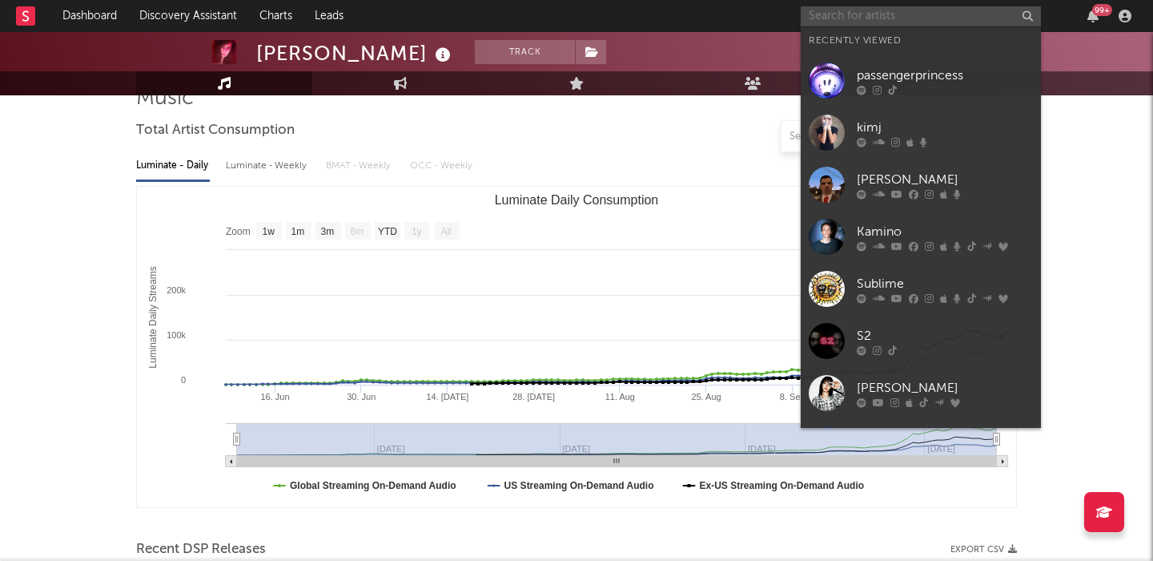
paste input "Bby Eco"
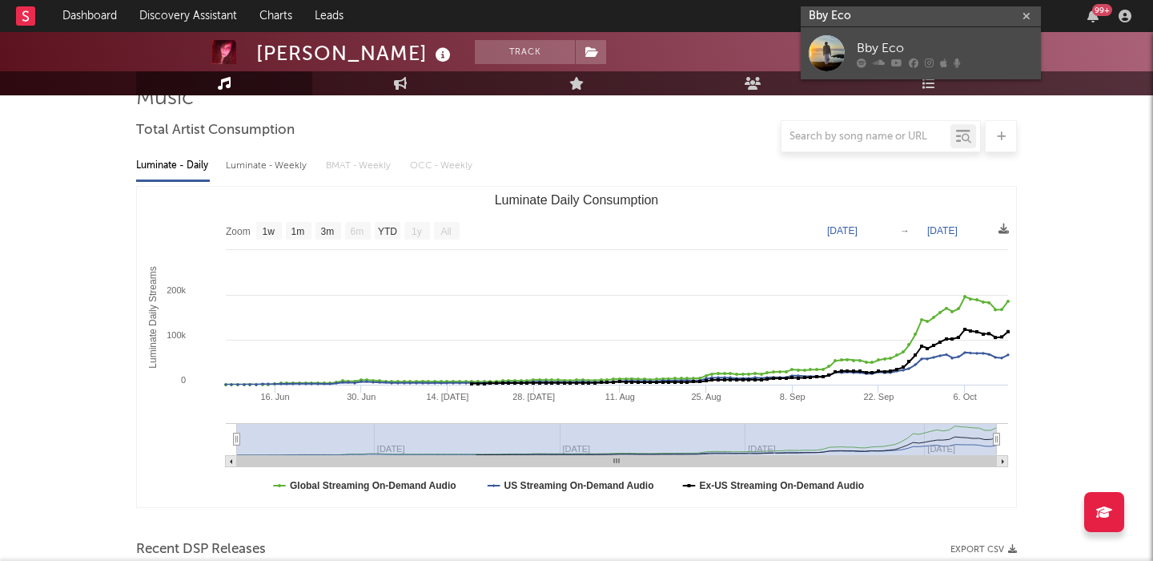
type input "Bby Eco"
click at [881, 46] on div "Bby Eco" at bounding box center [945, 47] width 176 height 19
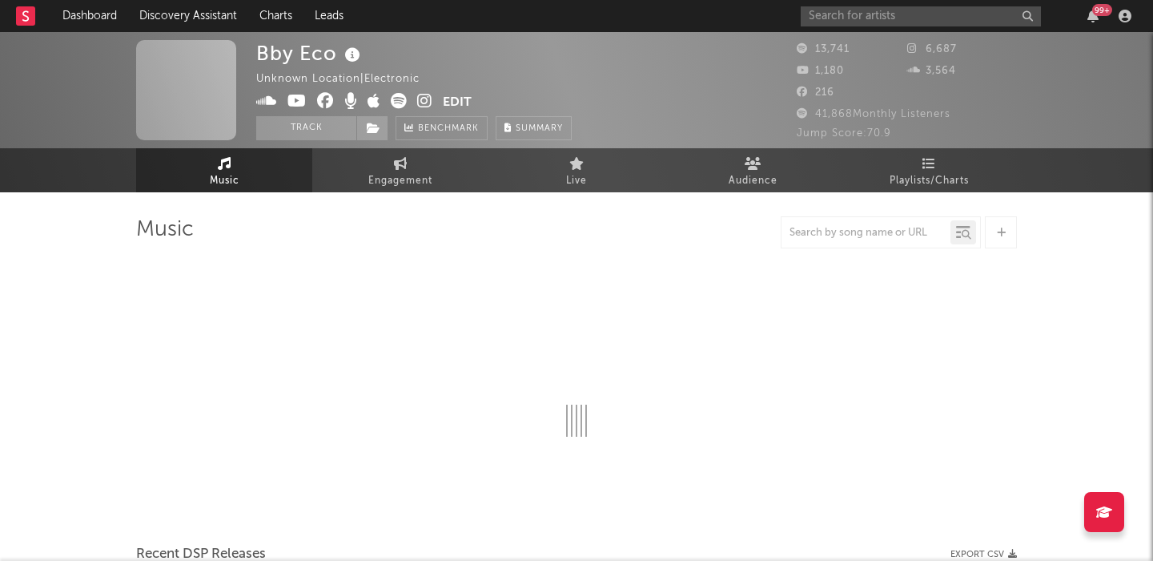
select select "1w"
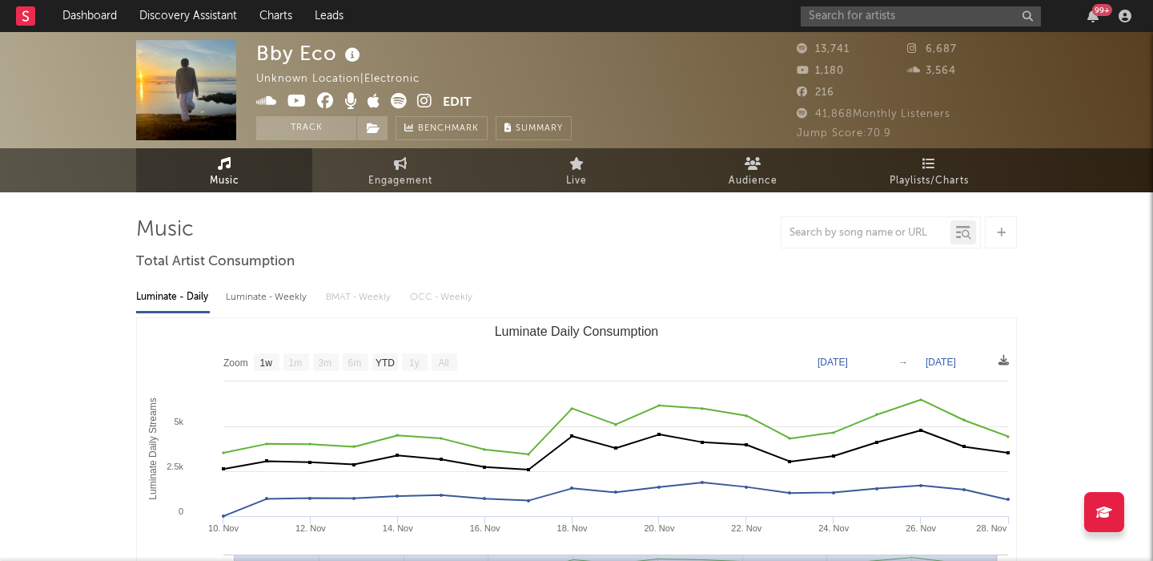
click at [274, 300] on div "Luminate - Weekly" at bounding box center [268, 296] width 84 height 27
select select "6m"
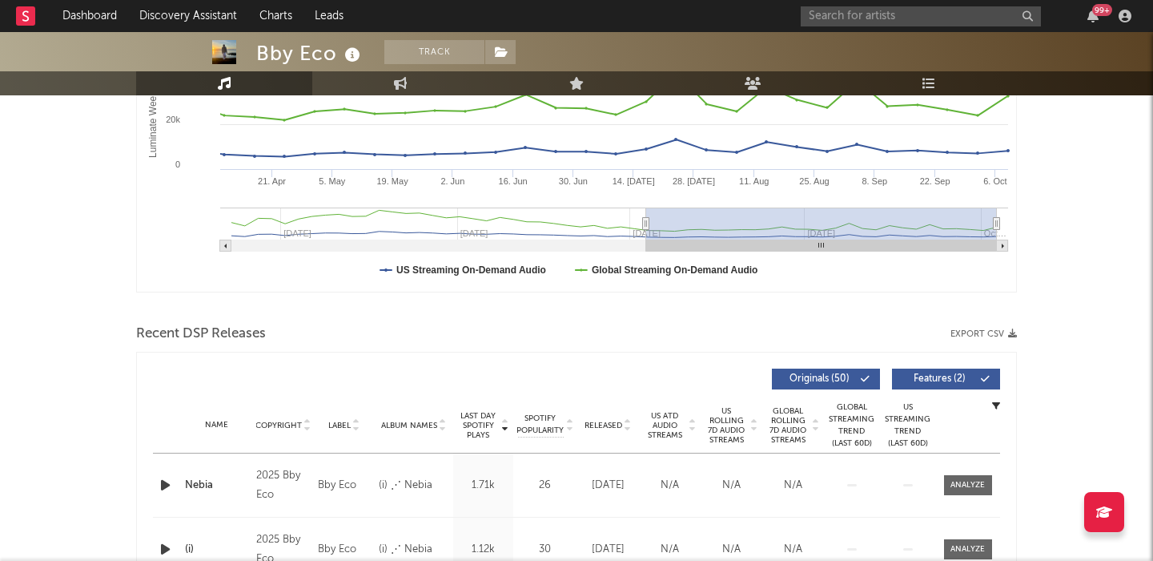
scroll to position [428, 0]
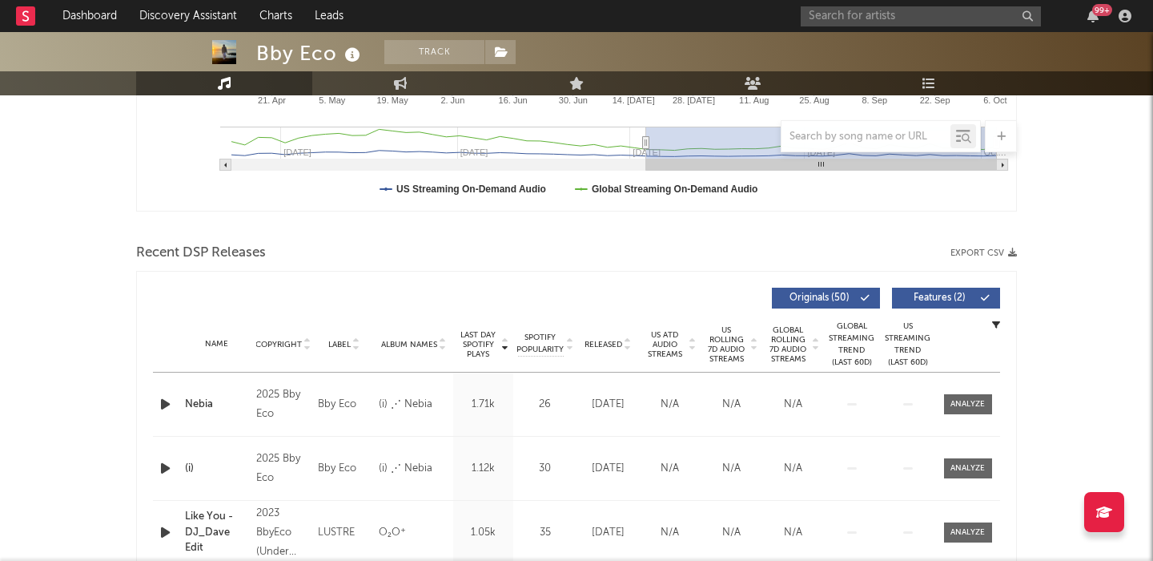
click at [731, 337] on span "US Rolling 7D Audio Streams" at bounding box center [727, 344] width 44 height 38
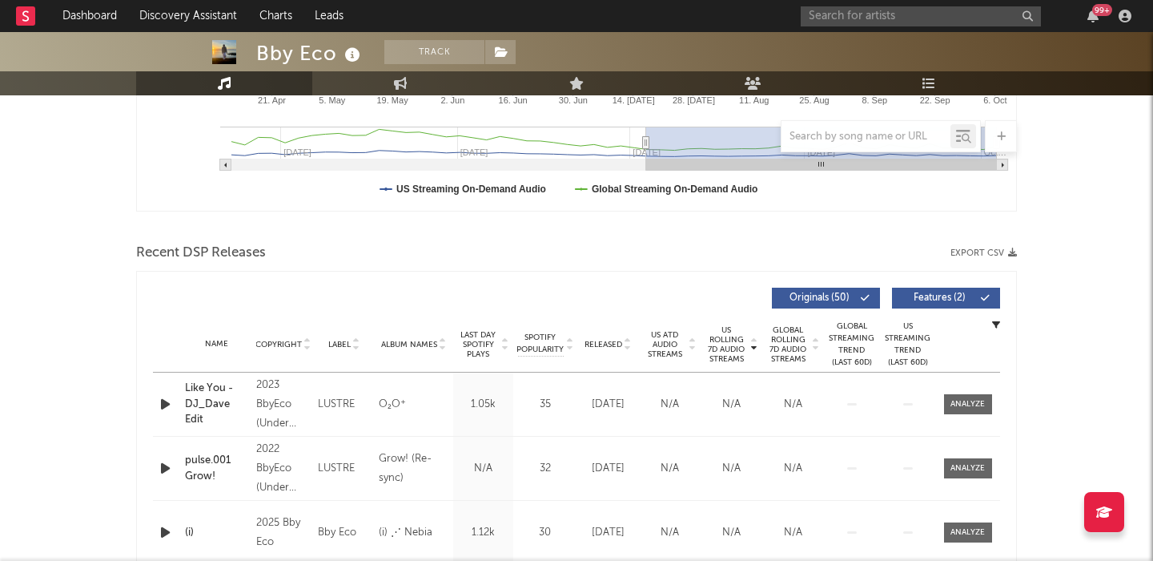
click at [972, 293] on span "Features ( 2 )" at bounding box center [940, 298] width 74 height 10
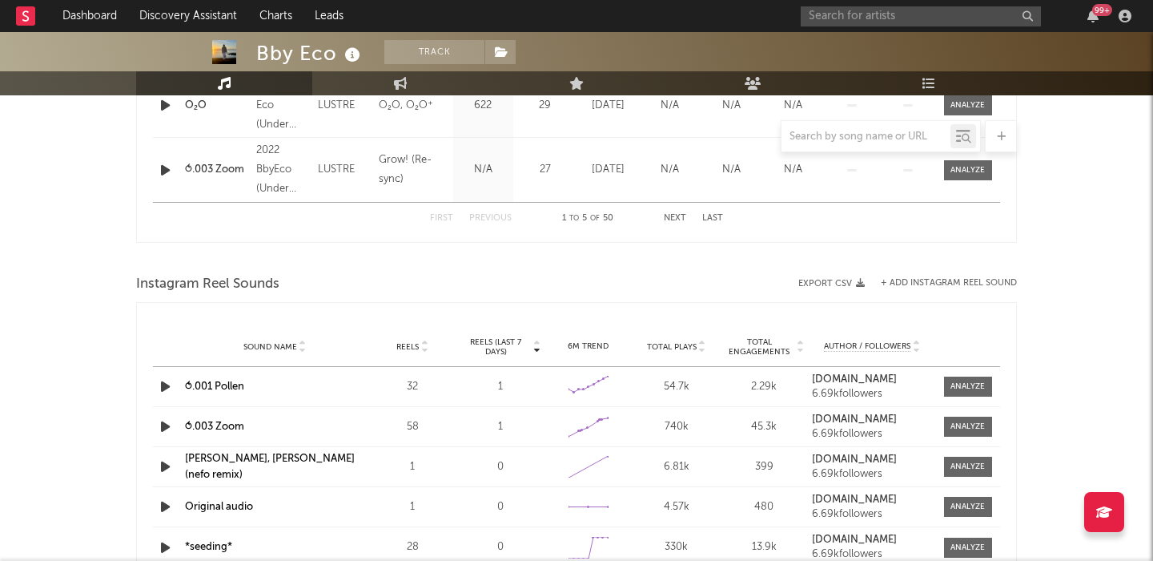
scroll to position [991, 0]
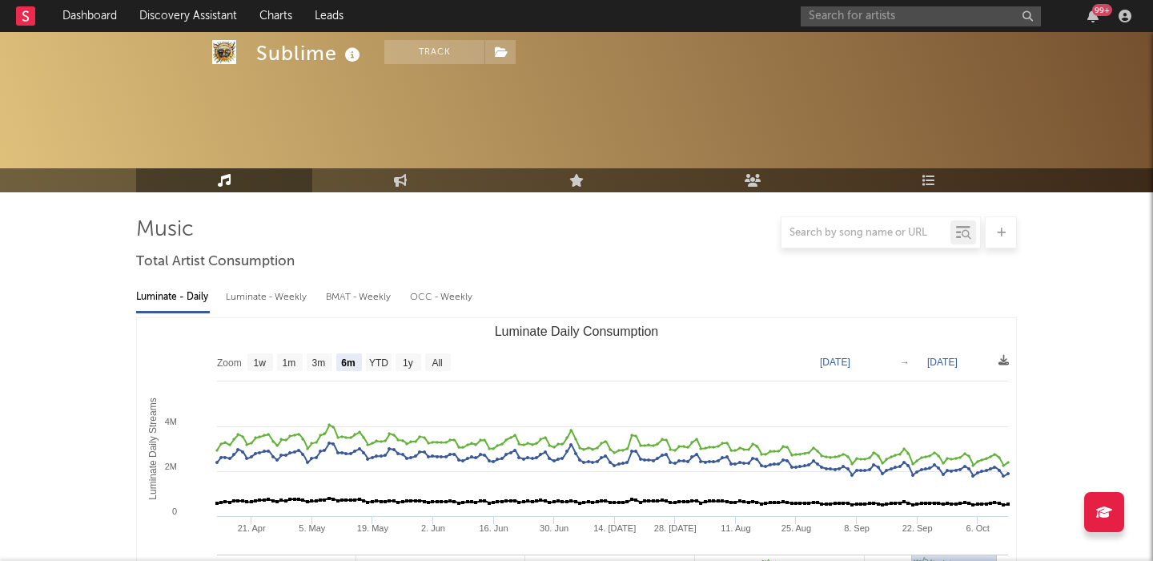
select select "6m"
click at [854, 13] on input "text" at bounding box center [921, 16] width 240 height 20
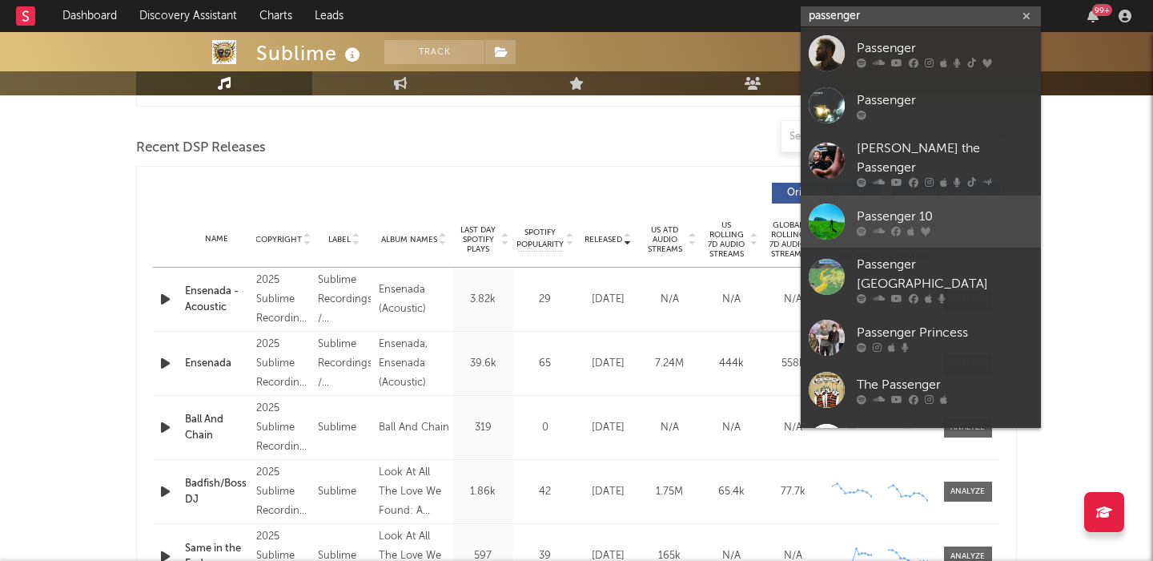
scroll to position [120, 0]
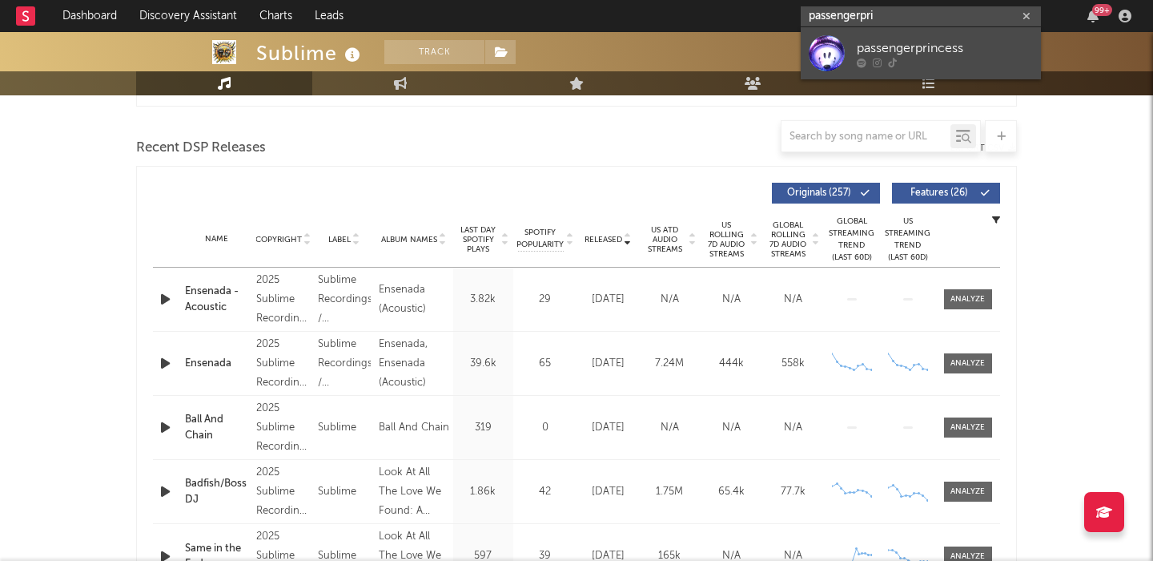
type input "passengerpri"
click at [886, 55] on div "passengerprincess" at bounding box center [945, 47] width 176 height 19
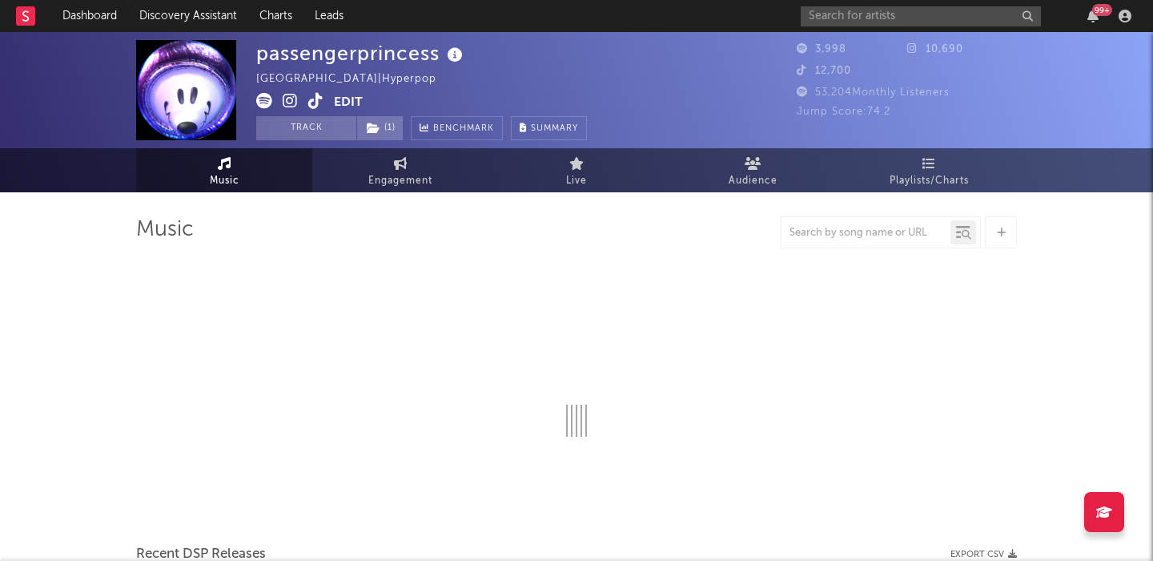
select select "1w"
